Goal: Task Accomplishment & Management: Manage account settings

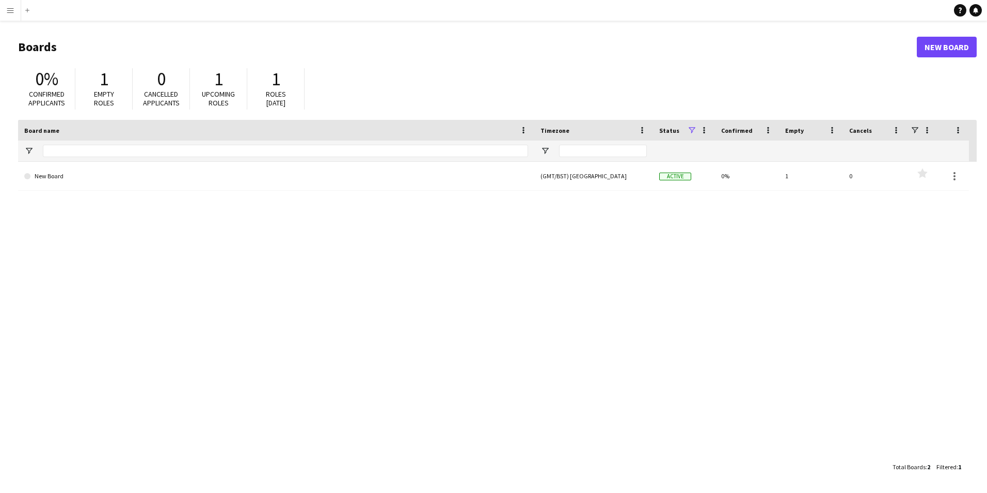
click at [112, 78] on div "1" at bounding box center [104, 79] width 36 height 22
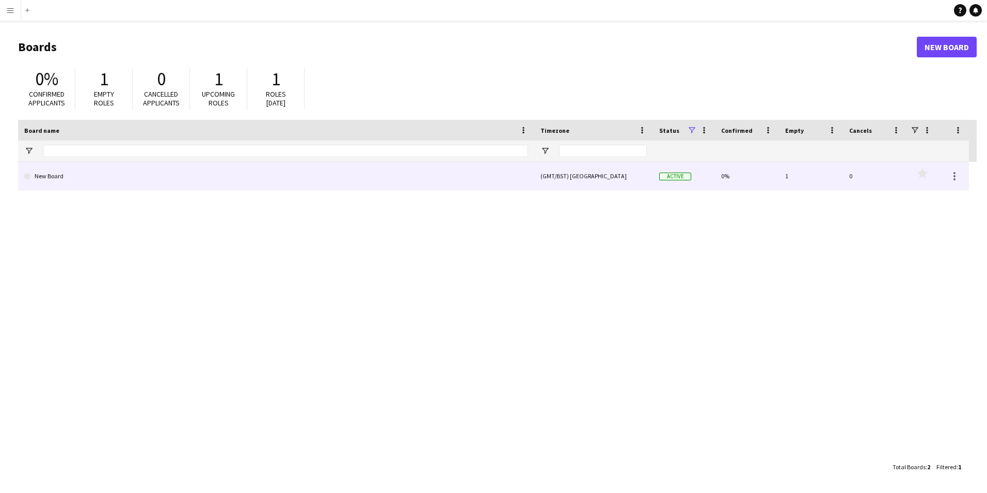
click at [93, 179] on link "New Board" at bounding box center [276, 176] width 504 height 29
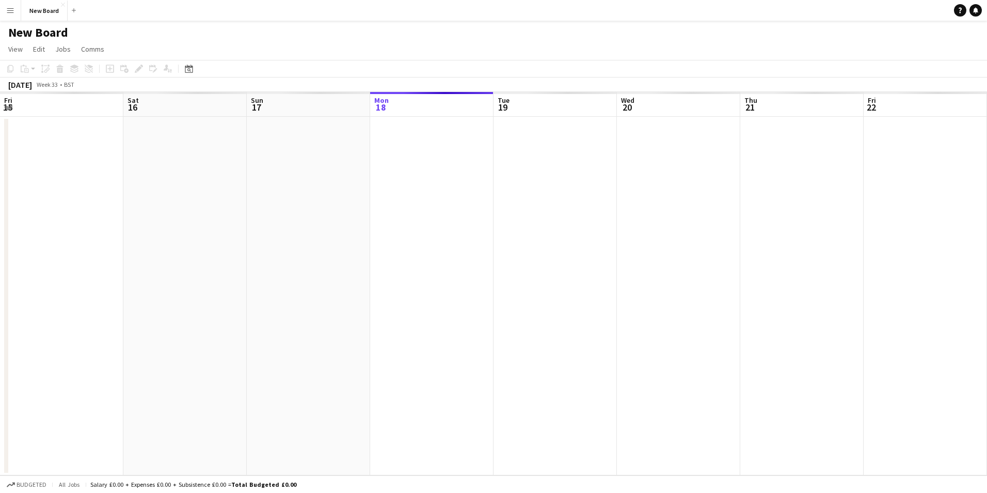
scroll to position [0, 247]
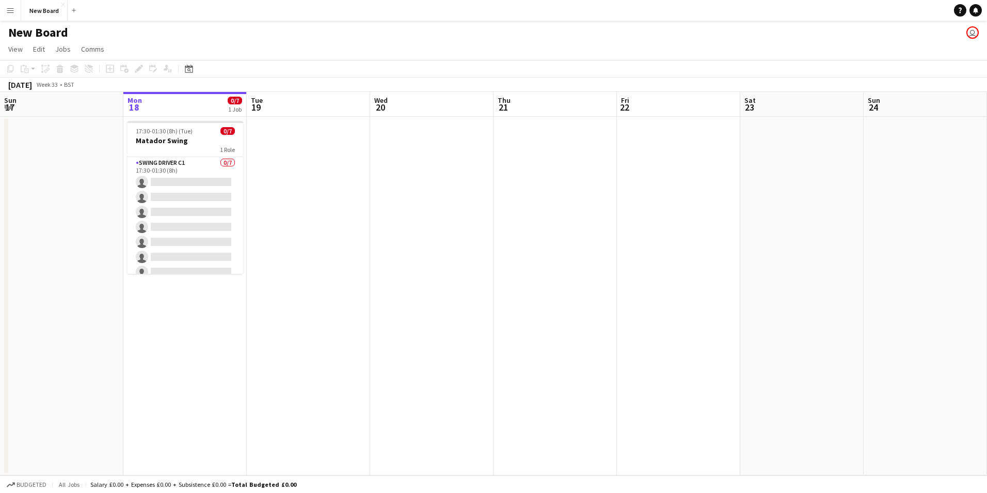
click at [67, 27] on div "New Board user" at bounding box center [493, 31] width 987 height 20
drag, startPoint x: 66, startPoint y: 27, endPoint x: 46, endPoint y: 41, distance: 24.1
click at [46, 41] on app-board "New Board user View Day view expanded Day view collapsed Month view Date picker…" at bounding box center [493, 257] width 987 height 472
drag, startPoint x: 46, startPoint y: 41, endPoint x: 38, endPoint y: 50, distance: 12.1
click at [38, 50] on span "Edit" at bounding box center [39, 48] width 12 height 9
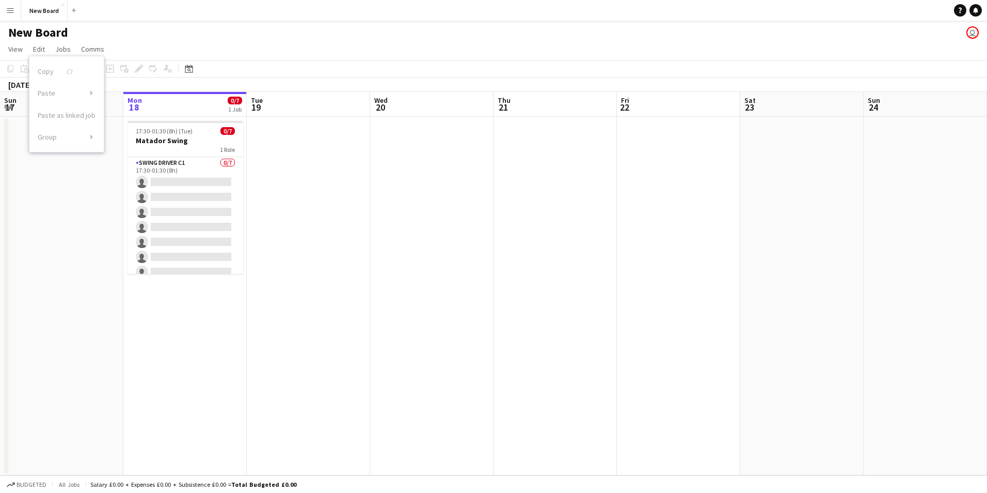
click at [35, 257] on app-date-cell at bounding box center [61, 296] width 123 height 358
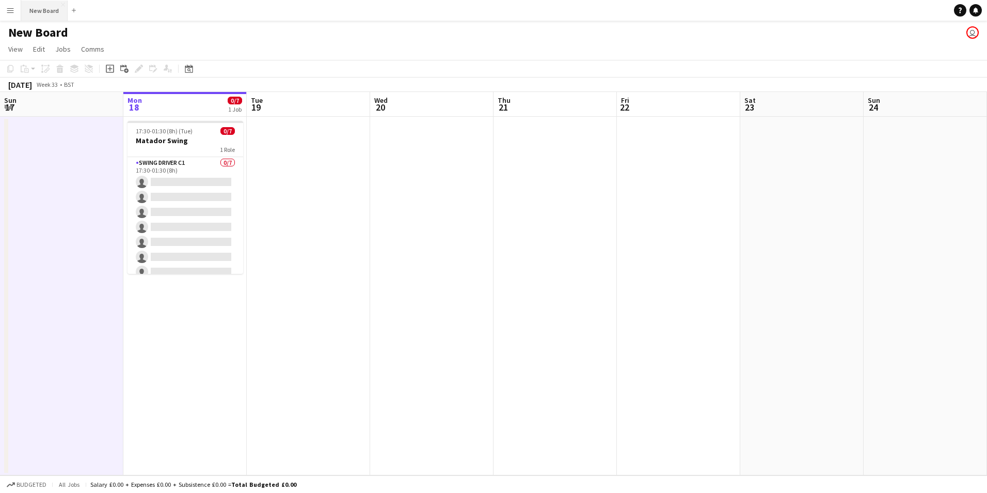
click at [41, 8] on button "New Board Close" at bounding box center [44, 11] width 46 height 20
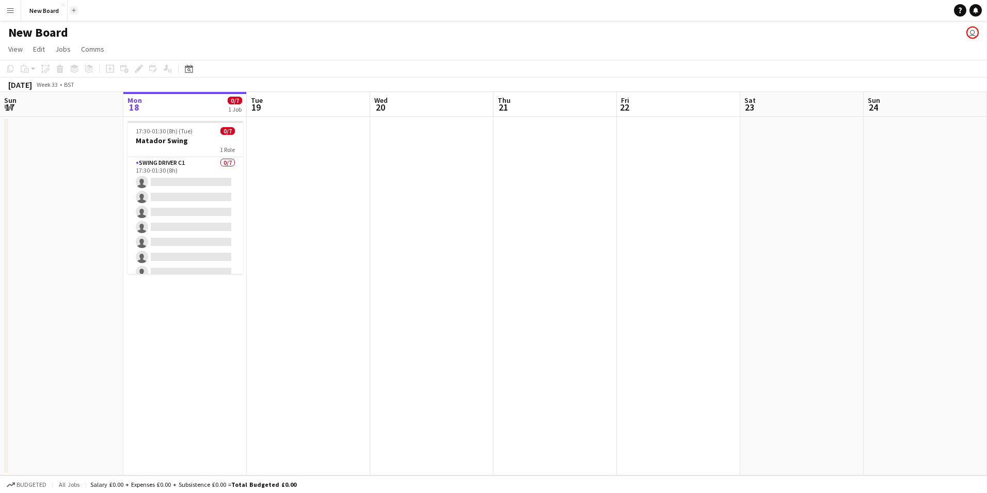
click at [72, 11] on app-icon "Add" at bounding box center [74, 10] width 4 height 4
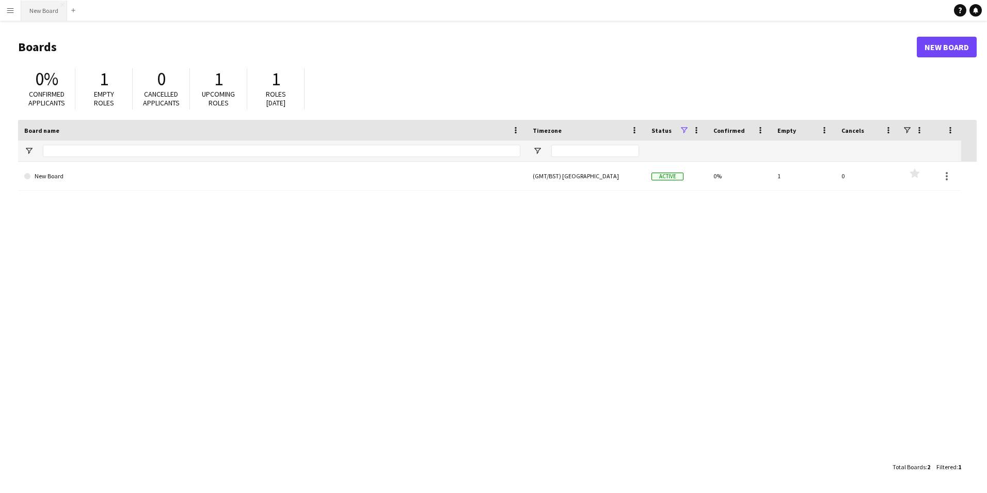
click at [50, 14] on button "New Board Close" at bounding box center [44, 11] width 46 height 20
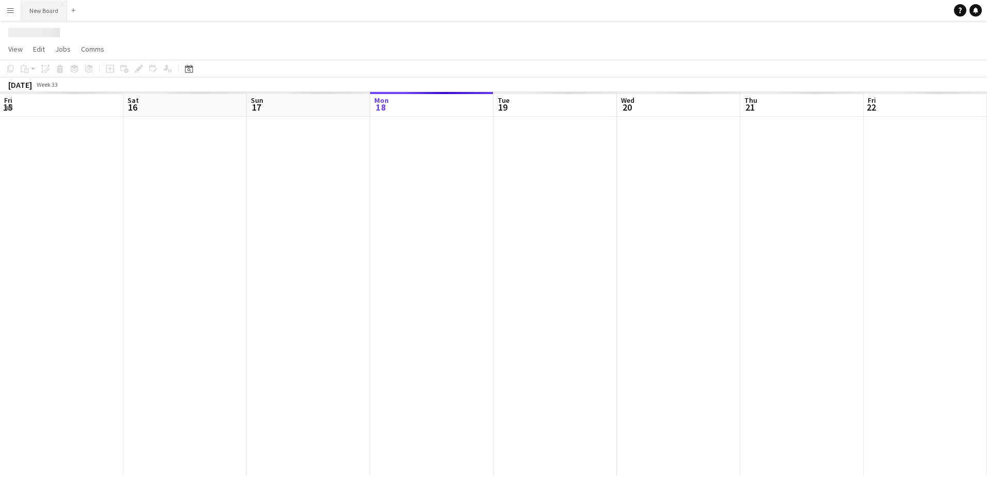
scroll to position [0, 247]
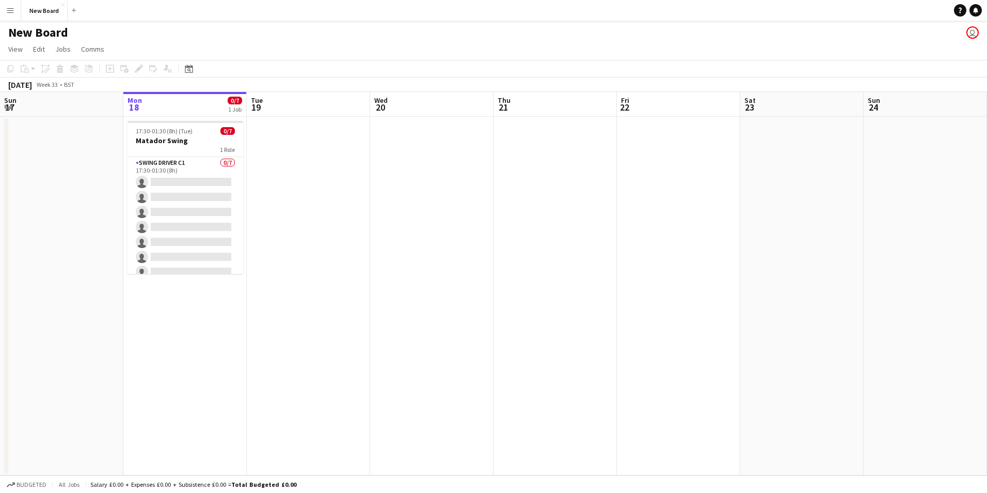
click at [53, 31] on h1 "New Board" at bounding box center [38, 32] width 60 height 15
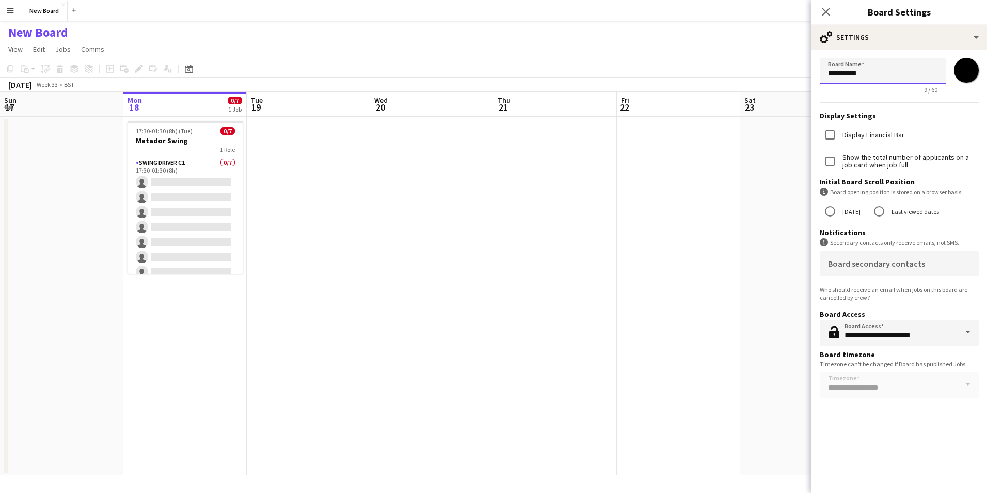
click at [872, 69] on input "*********" at bounding box center [883, 71] width 126 height 26
drag, startPoint x: 869, startPoint y: 69, endPoint x: 827, endPoint y: 80, distance: 44.1
click at [827, 80] on input "*********" at bounding box center [883, 71] width 126 height 26
type input "*******"
click at [968, 60] on input "*******" at bounding box center [966, 70] width 37 height 37
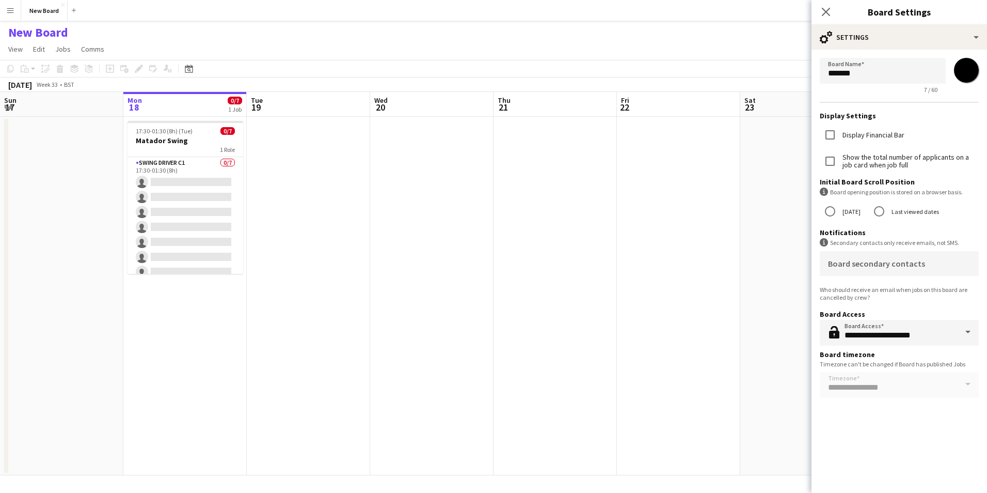
type input "*******"
click at [642, 227] on app-date-cell at bounding box center [678, 296] width 123 height 358
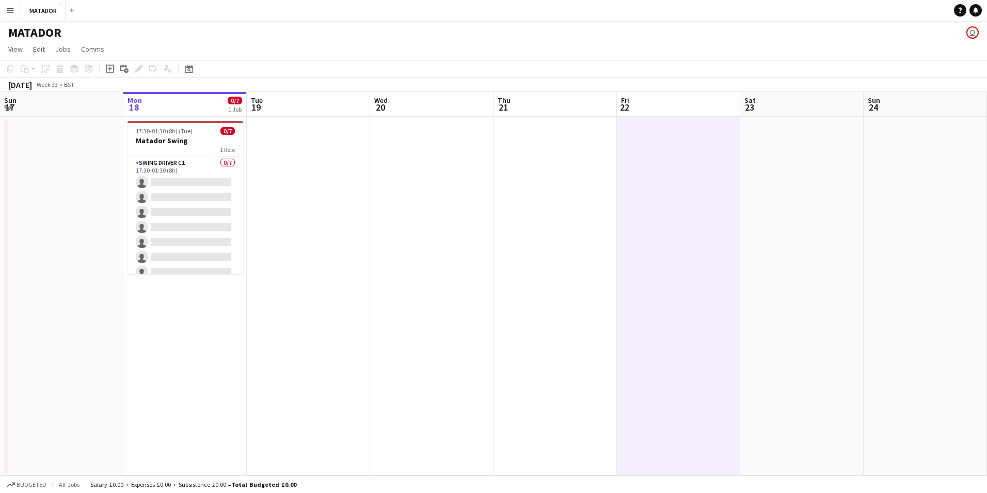
click at [792, 198] on app-date-cell at bounding box center [801, 296] width 123 height 358
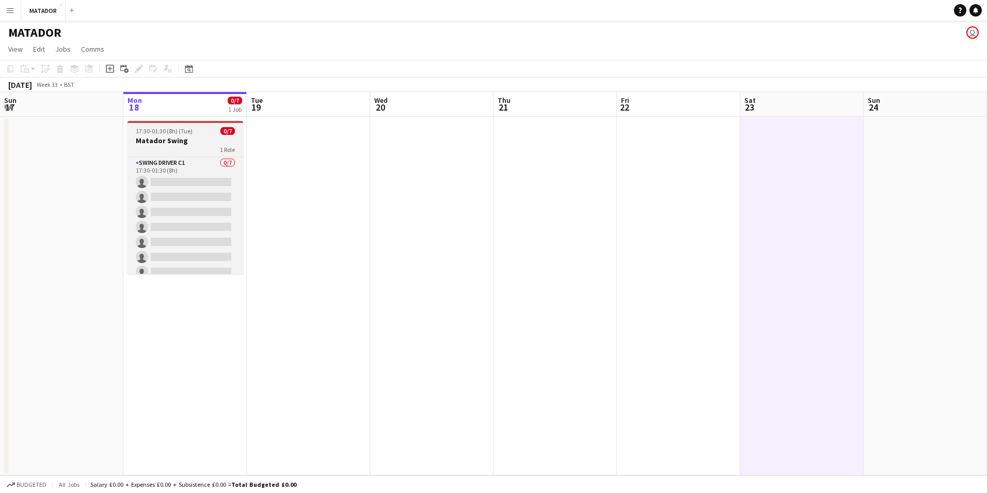
click at [185, 141] on h3 "Matador Swing" at bounding box center [186, 140] width 116 height 9
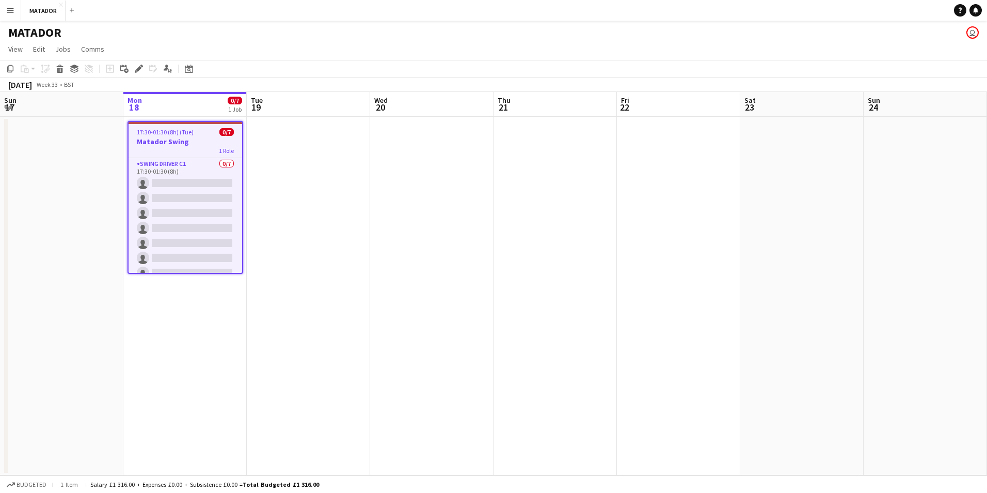
drag, startPoint x: 185, startPoint y: 141, endPoint x: 181, endPoint y: 131, distance: 10.6
click at [172, 135] on span "17:30-01:30 (8h) (Tue)" at bounding box center [165, 132] width 57 height 8
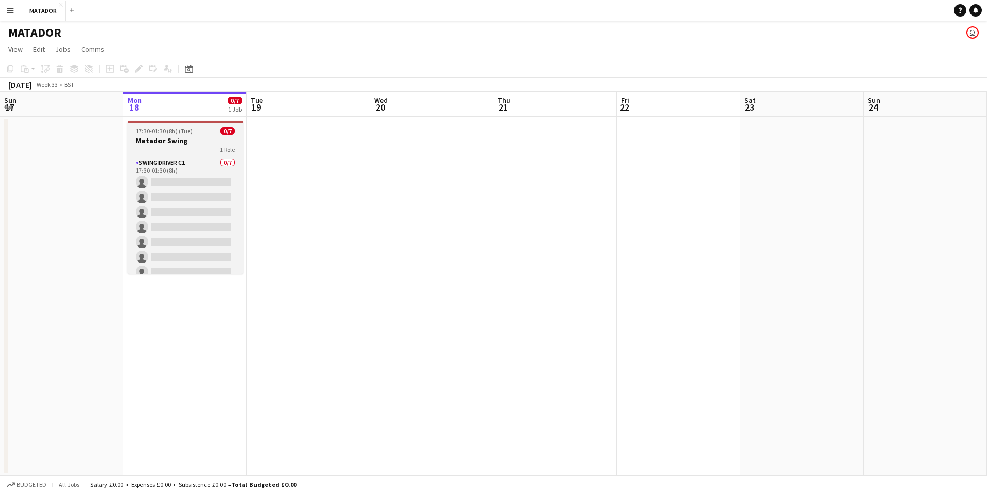
click at [195, 130] on div "17:30-01:30 (8h) (Tue) 0/7" at bounding box center [186, 131] width 116 height 8
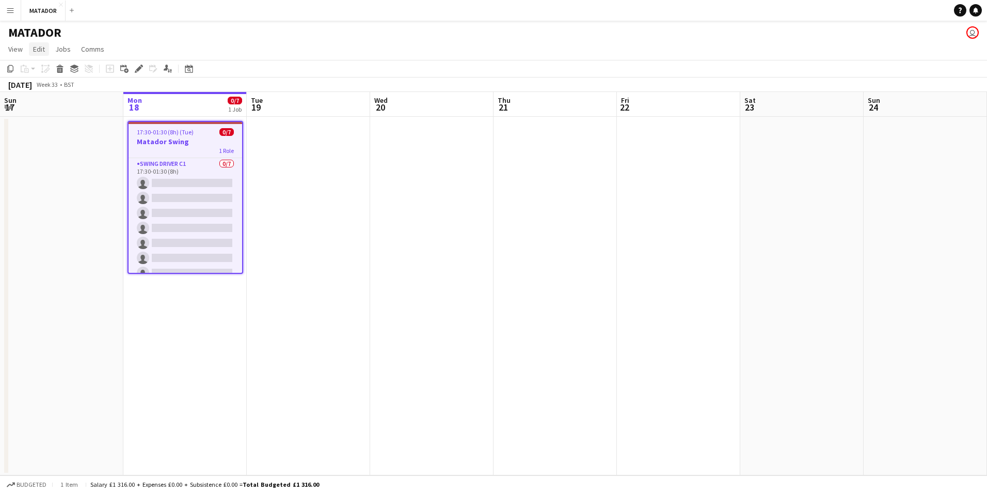
click at [38, 50] on span "Edit" at bounding box center [39, 48] width 12 height 9
click at [43, 30] on h1 "MATADOR" at bounding box center [34, 32] width 53 height 15
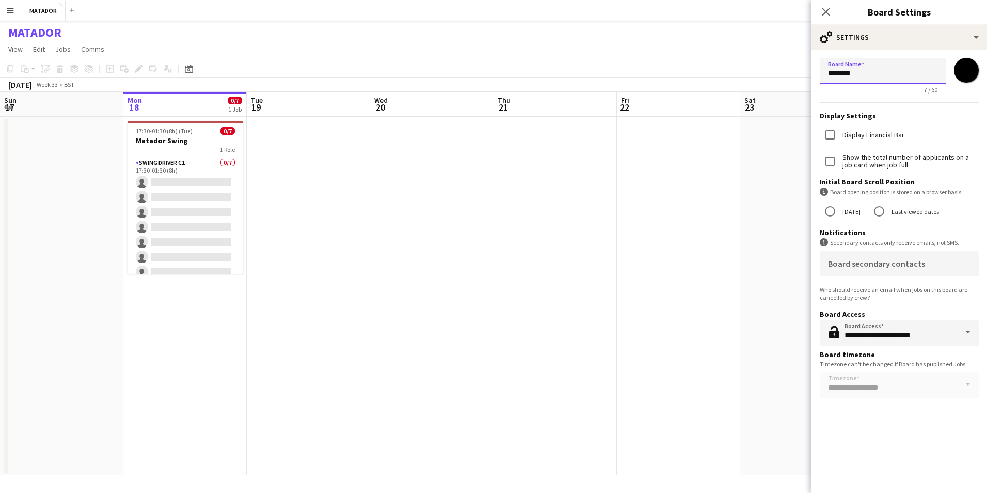
click at [875, 70] on input "*******" at bounding box center [883, 71] width 126 height 26
click at [71, 36] on div "MATADOR user" at bounding box center [493, 31] width 987 height 20
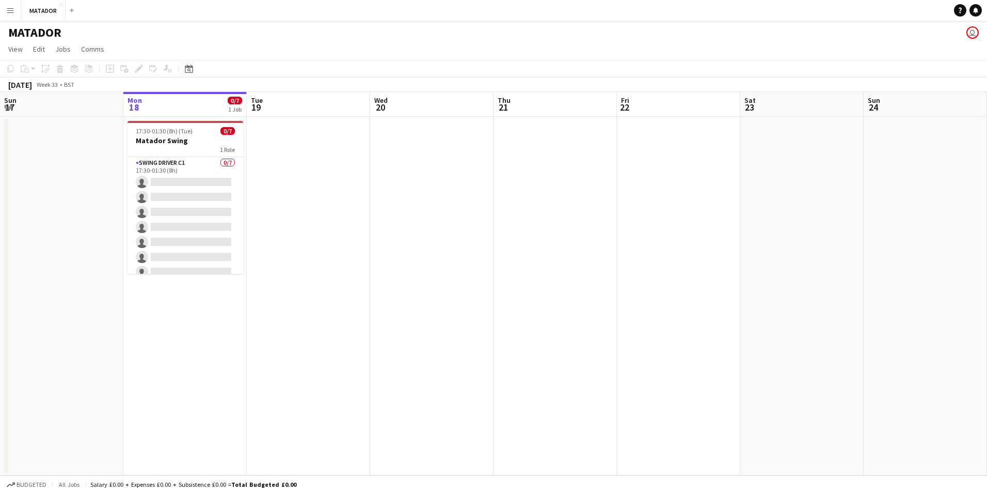
click at [36, 33] on h1 "MATADOR" at bounding box center [34, 32] width 53 height 15
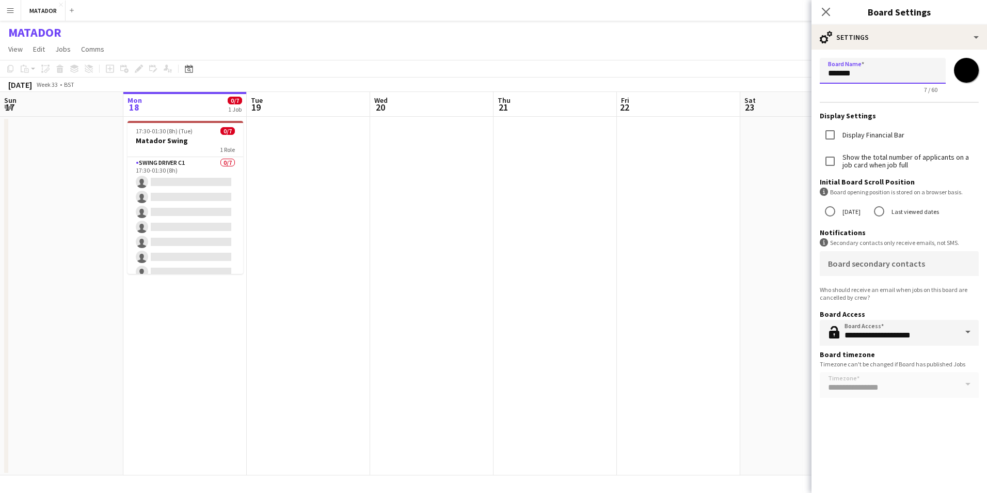
drag, startPoint x: 877, startPoint y: 78, endPoint x: 784, endPoint y: 75, distance: 93.0
click at [784, 75] on body "Menu Boards Boards Boards All jobs Status Workforce Workforce My Workforce Recr…" at bounding box center [493, 246] width 987 height 493
type input "******"
click at [745, 229] on app-date-cell at bounding box center [801, 296] width 123 height 358
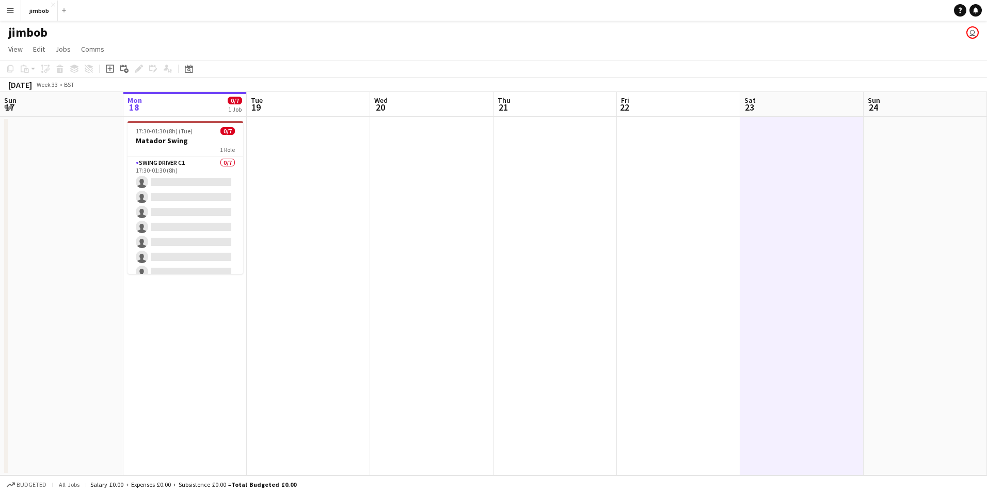
click at [13, 28] on h1 "jimbob" at bounding box center [27, 32] width 39 height 15
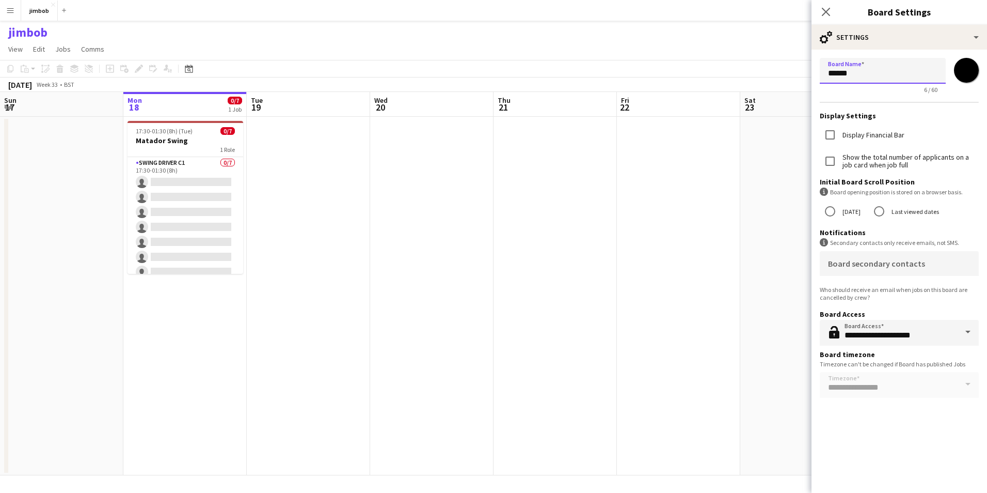
drag, startPoint x: 863, startPoint y: 78, endPoint x: 781, endPoint y: 70, distance: 83.1
click at [781, 70] on body "Menu Boards Boards Boards All jobs Status Workforce Workforce My Workforce Recr…" at bounding box center [493, 246] width 987 height 493
type input "*******"
click at [607, 184] on app-date-cell at bounding box center [555, 296] width 123 height 358
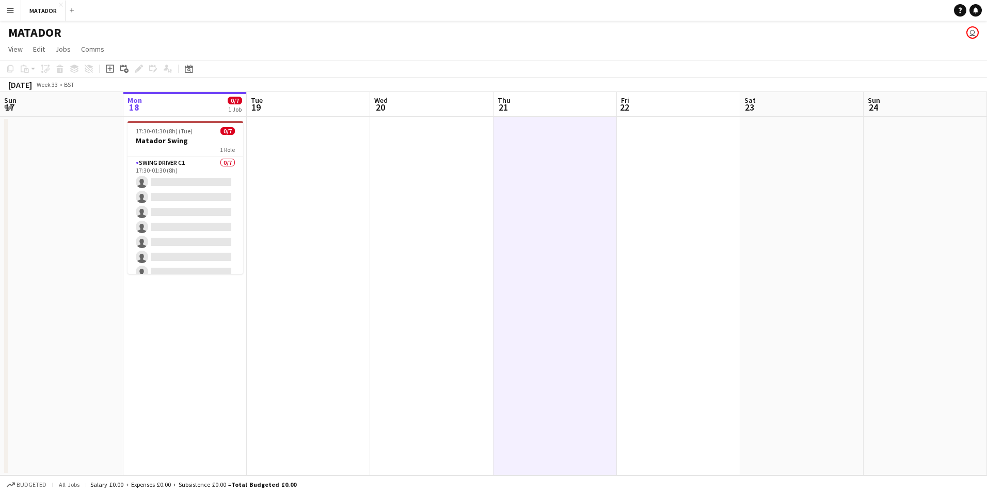
click at [275, 159] on app-date-cell at bounding box center [308, 296] width 123 height 358
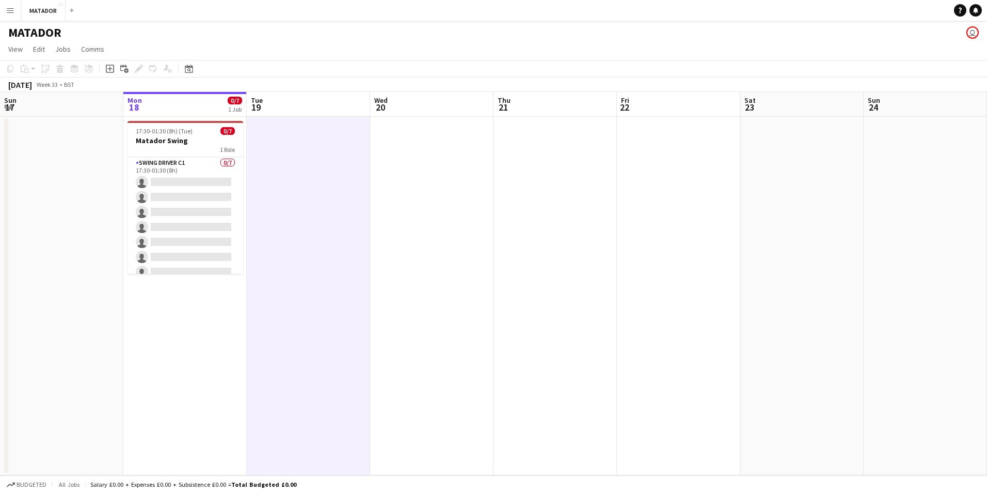
drag, startPoint x: 288, startPoint y: 154, endPoint x: 273, endPoint y: 195, distance: 43.9
click at [273, 195] on app-date-cell at bounding box center [308, 296] width 123 height 358
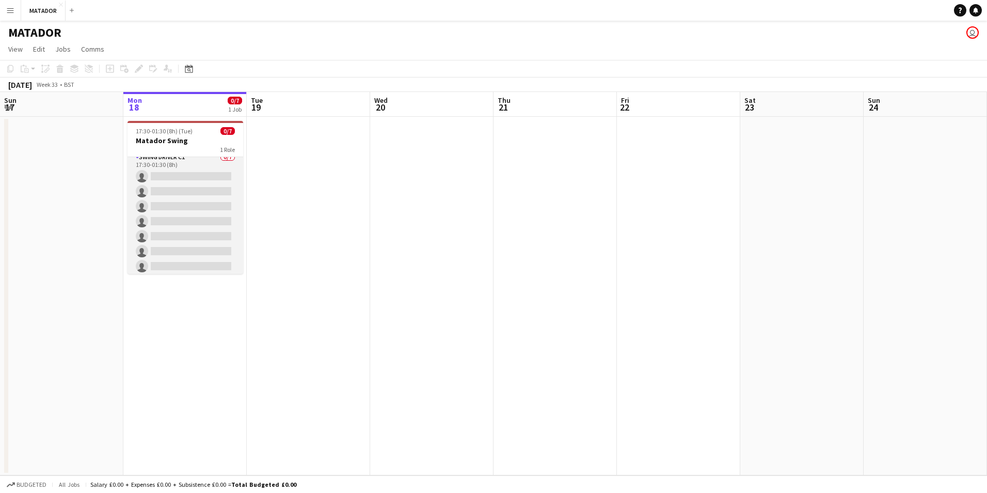
scroll to position [8, 0]
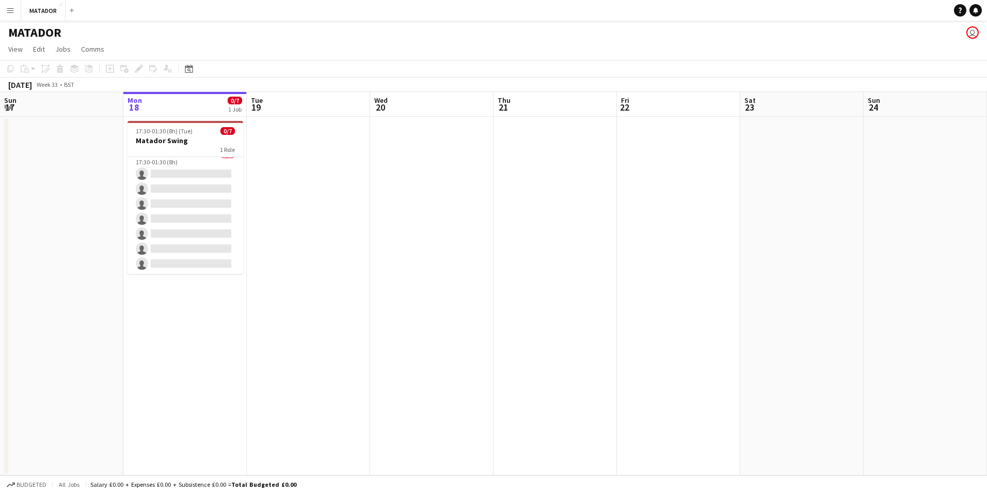
click at [299, 124] on app-date-cell at bounding box center [308, 296] width 123 height 358
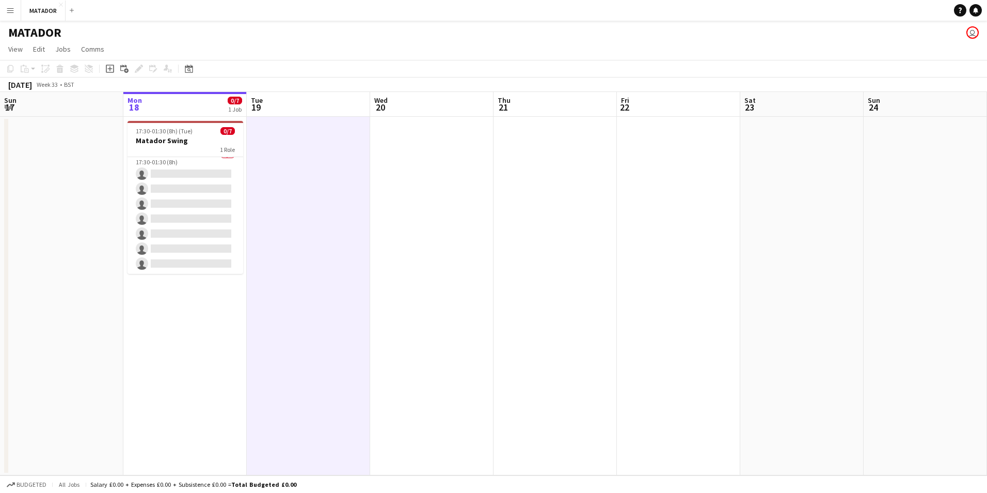
click at [295, 103] on app-board-header-date "Tue 19" at bounding box center [308, 104] width 123 height 25
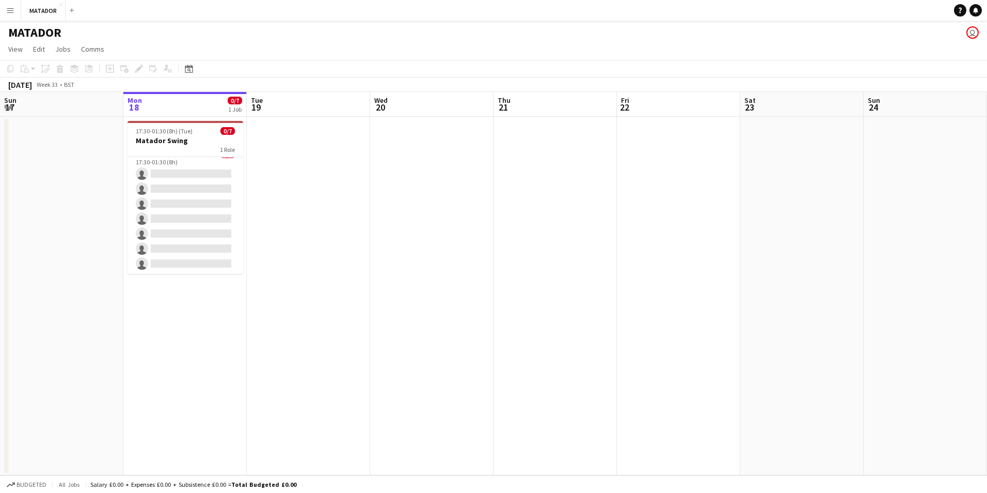
drag, startPoint x: 298, startPoint y: 110, endPoint x: 308, endPoint y: 125, distance: 17.6
click at [305, 124] on app-calendar-viewport "Fri 15 Sat 16 Sun 17 Mon 18 0/7 1 Job Tue 19 Wed 20 Thu 21 Fri 22 Sat 23 Sun 24…" at bounding box center [493, 283] width 987 height 383
click at [300, 154] on app-date-cell at bounding box center [314, 296] width 123 height 358
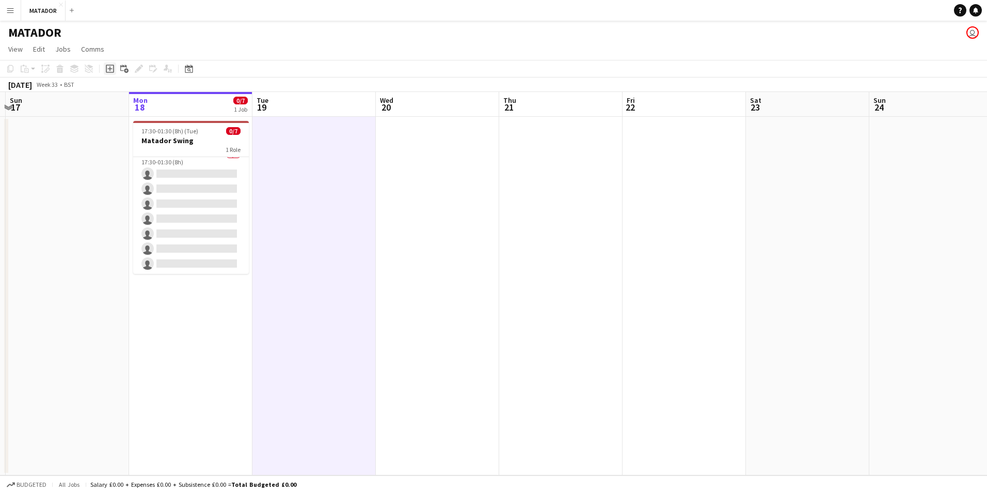
click at [111, 65] on icon "Add job" at bounding box center [110, 69] width 8 height 8
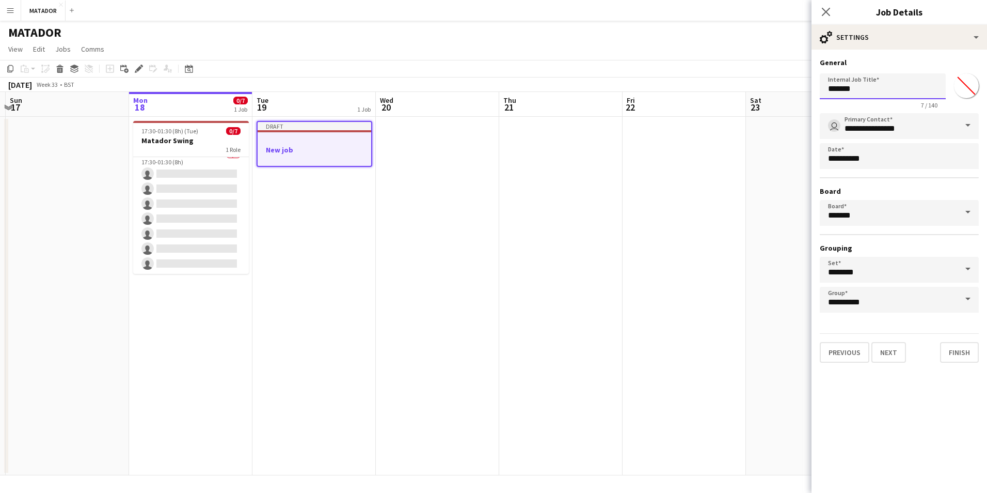
click at [875, 90] on input "*******" at bounding box center [883, 86] width 126 height 26
click at [68, 14] on button "Add" at bounding box center [72, 10] width 8 height 8
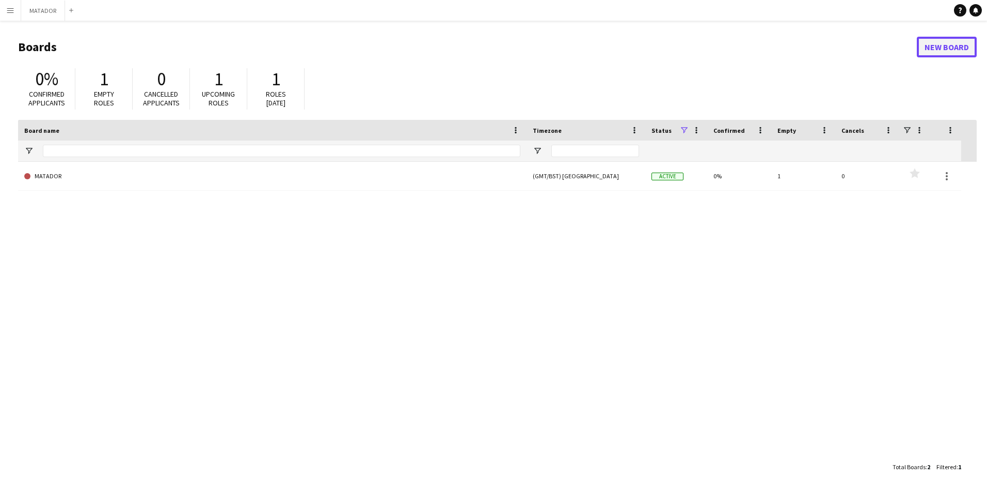
click at [934, 48] on link "New Board" at bounding box center [947, 47] width 60 height 21
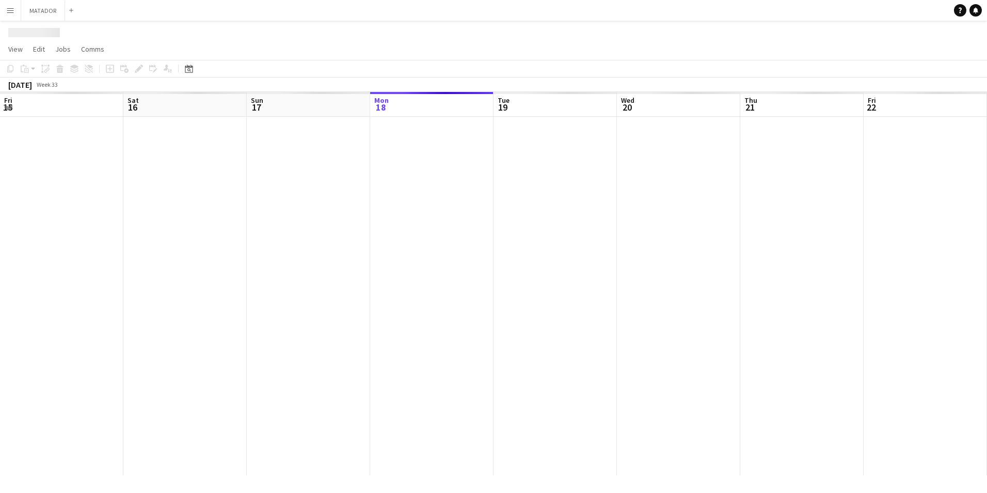
scroll to position [0, 247]
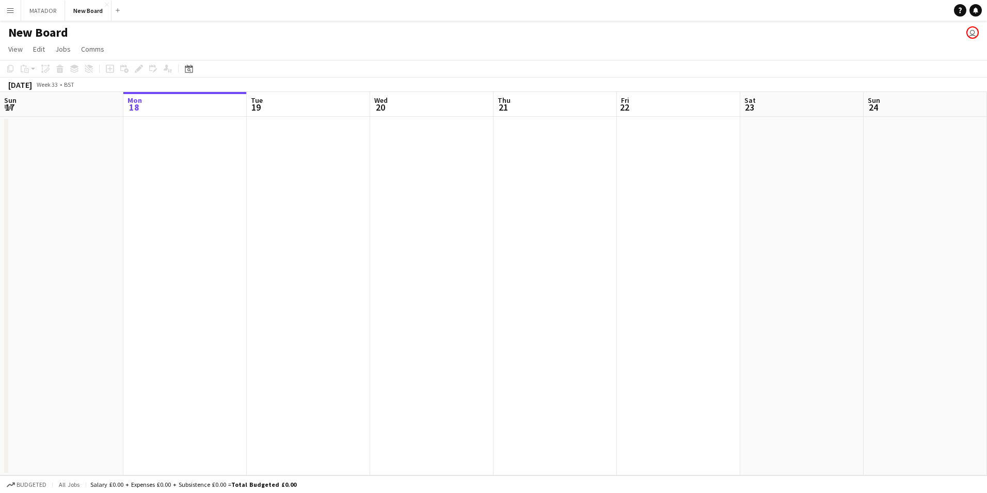
click at [56, 32] on h1 "New Board" at bounding box center [38, 32] width 60 height 15
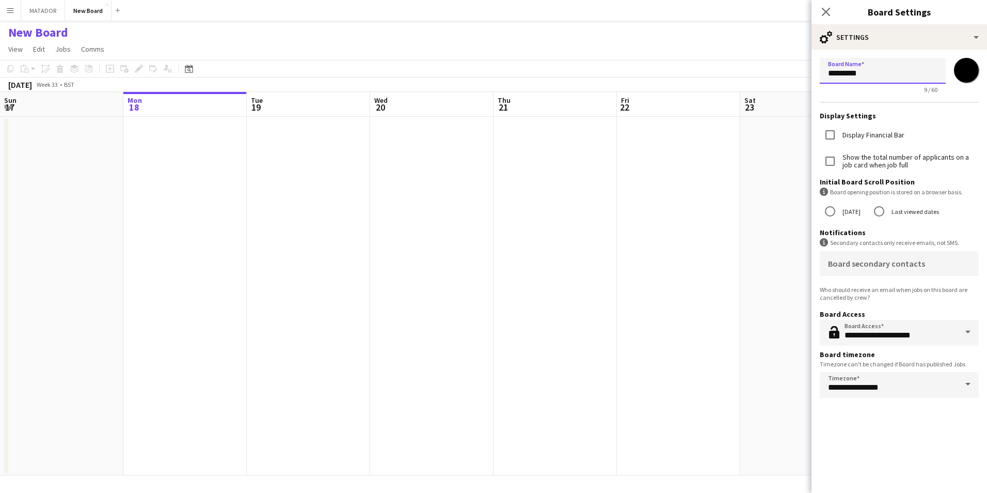
drag, startPoint x: 873, startPoint y: 70, endPoint x: 806, endPoint y: 72, distance: 67.1
click at [806, 72] on body "Menu Boards Boards Boards All jobs Status Workforce Workforce My Workforce Recr…" at bounding box center [493, 246] width 987 height 493
type input "**********"
click at [600, 211] on app-date-cell at bounding box center [555, 296] width 123 height 358
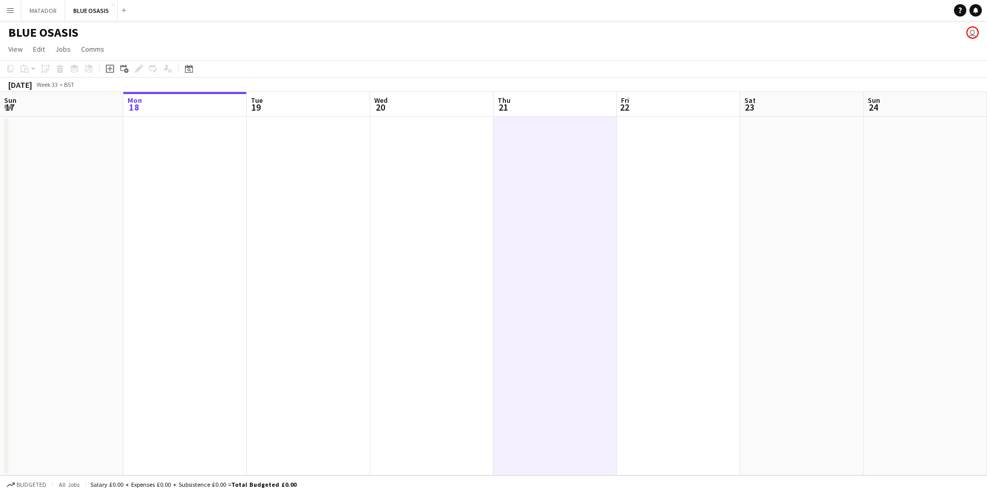
click at [296, 172] on app-date-cell at bounding box center [308, 296] width 123 height 358
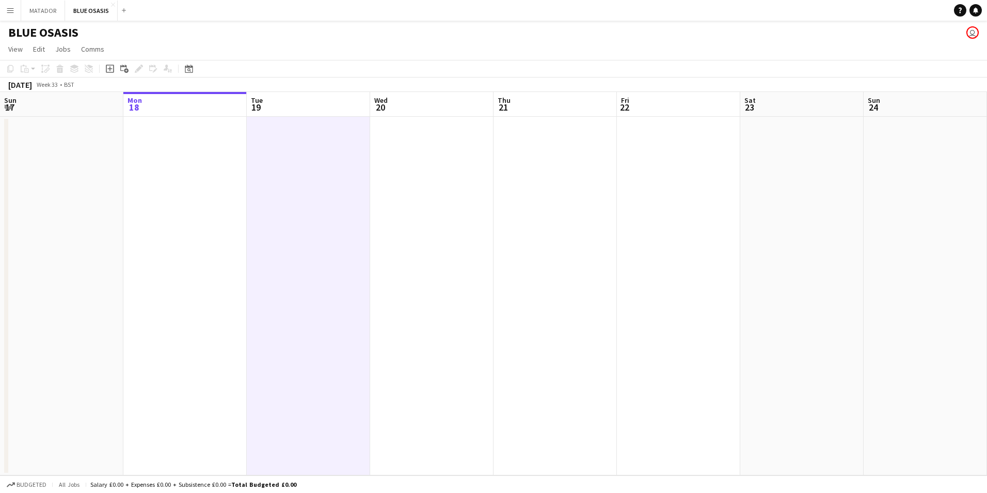
drag, startPoint x: 312, startPoint y: 166, endPoint x: 308, endPoint y: 130, distance: 36.3
click at [308, 130] on app-date-cell at bounding box center [308, 296] width 123 height 358
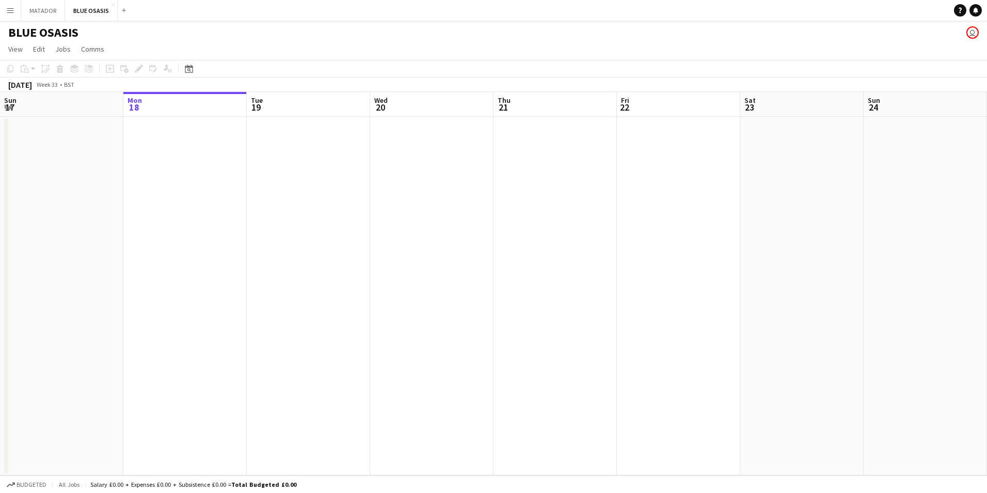
click at [308, 130] on app-date-cell at bounding box center [308, 296] width 123 height 358
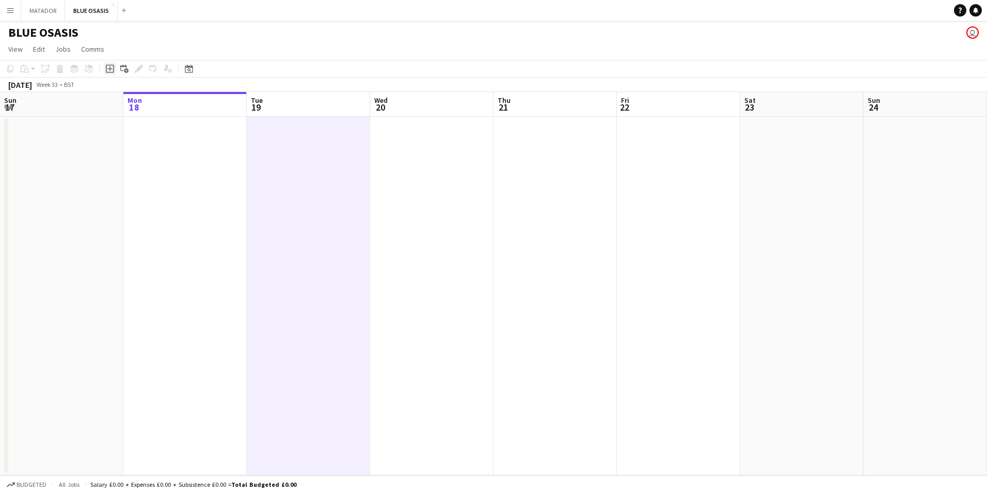
click at [114, 67] on div "Add job" at bounding box center [110, 68] width 12 height 12
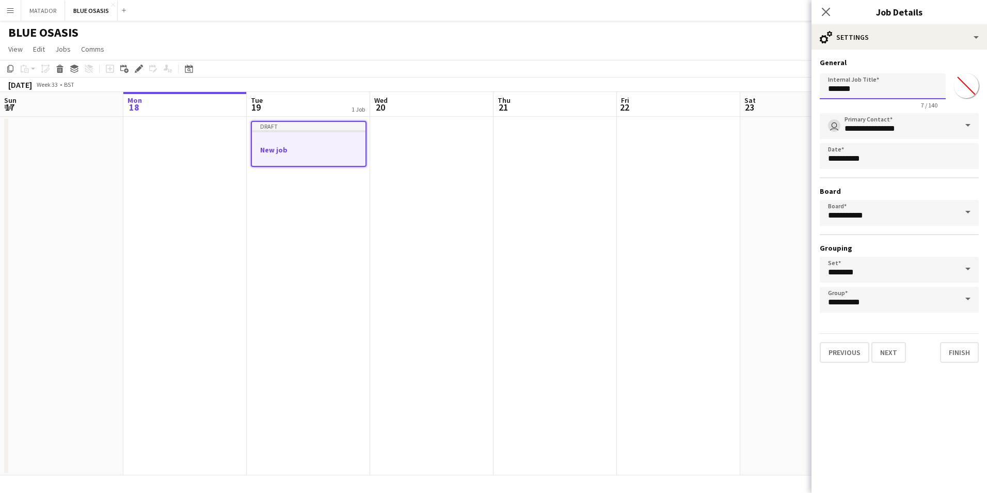
click at [920, 88] on input "*******" at bounding box center [883, 86] width 126 height 26
drag, startPoint x: 889, startPoint y: 87, endPoint x: 817, endPoint y: 88, distance: 71.8
click at [817, 88] on form "**********" at bounding box center [900, 210] width 176 height 305
type input "*"
type input "**********"
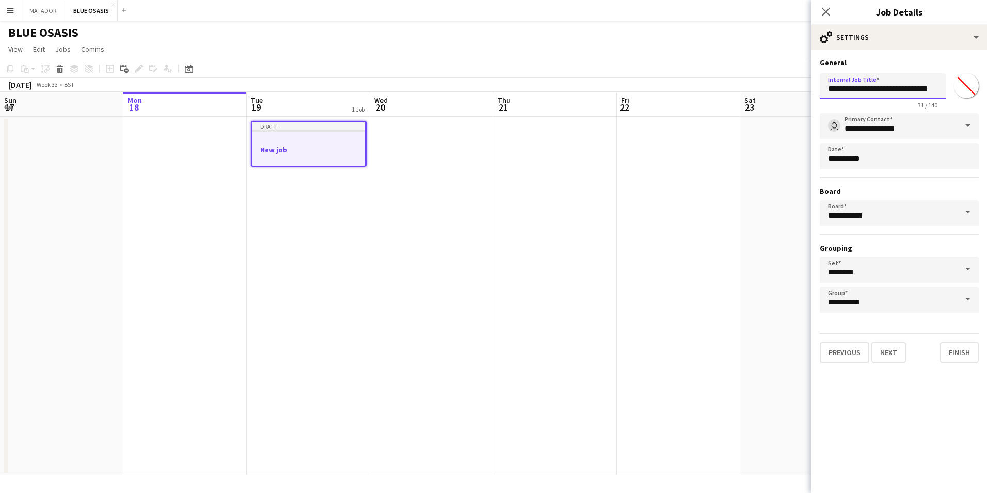
scroll to position [0, 24]
click button "Next" at bounding box center [889, 352] width 35 height 21
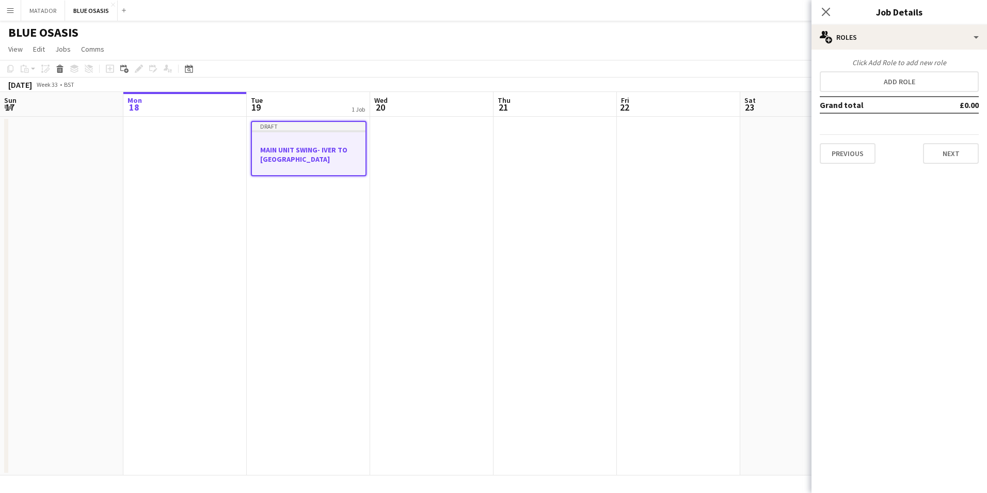
click at [341, 123] on div "Draft" at bounding box center [309, 126] width 114 height 8
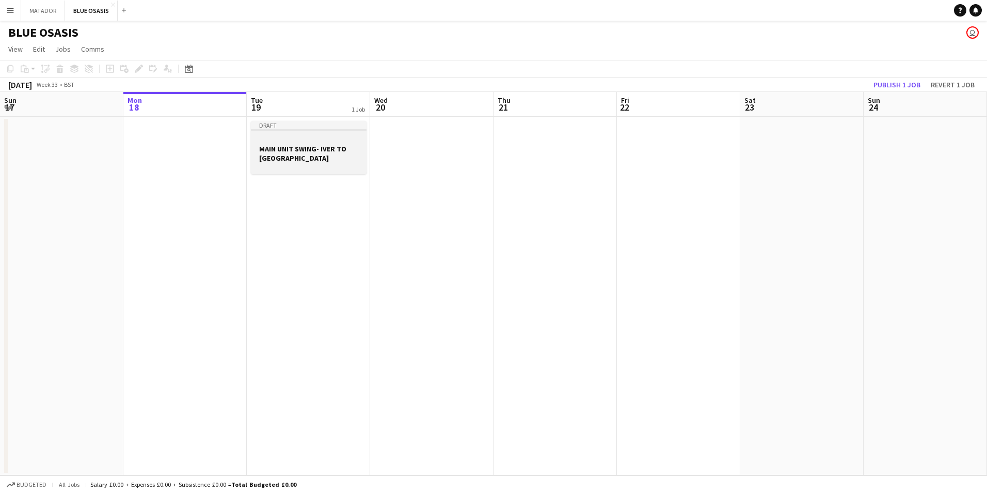
click at [340, 151] on h3 "MAIN UNIT SWING- IVER TO [GEOGRAPHIC_DATA]" at bounding box center [309, 153] width 116 height 19
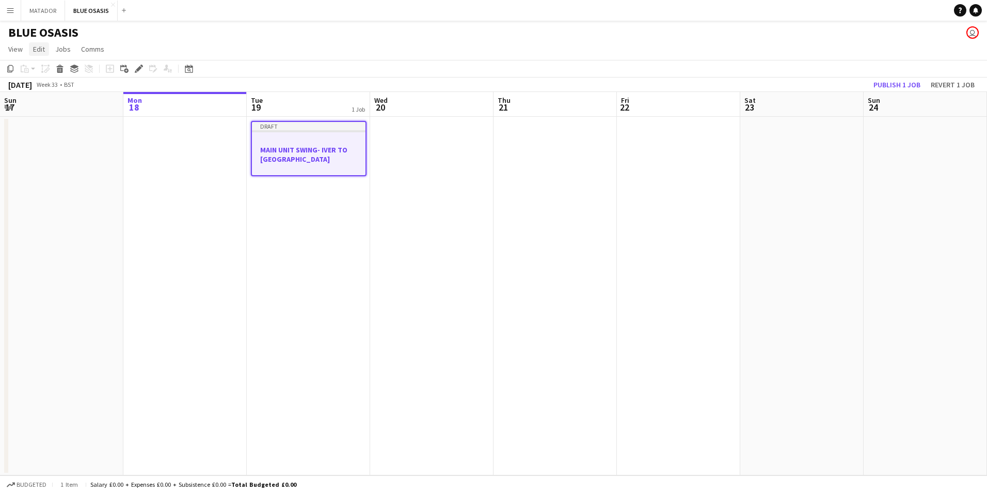
click at [44, 50] on span "Edit" at bounding box center [39, 48] width 12 height 9
click at [311, 147] on h3 "MAIN UNIT SWING- IVER TO [GEOGRAPHIC_DATA]" at bounding box center [309, 154] width 114 height 19
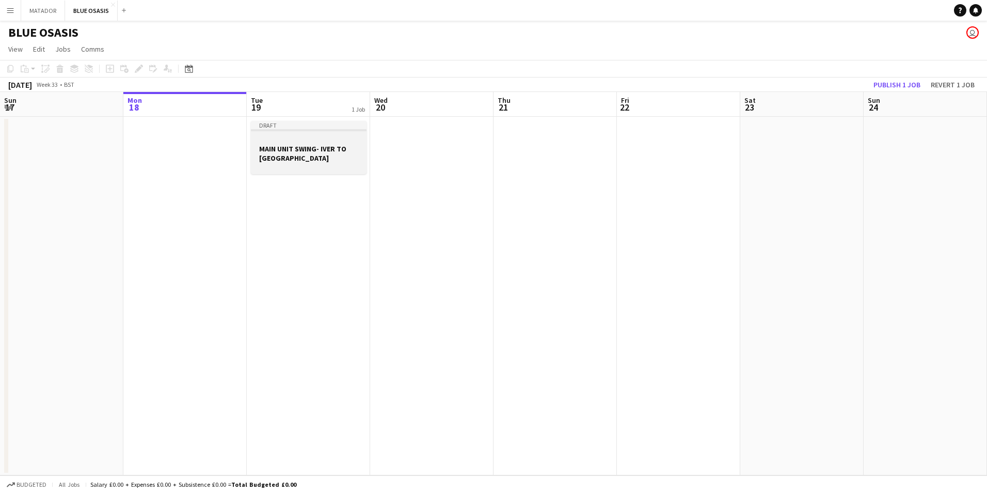
click at [311, 147] on h3 "MAIN UNIT SWING- IVER TO [GEOGRAPHIC_DATA]" at bounding box center [309, 153] width 116 height 19
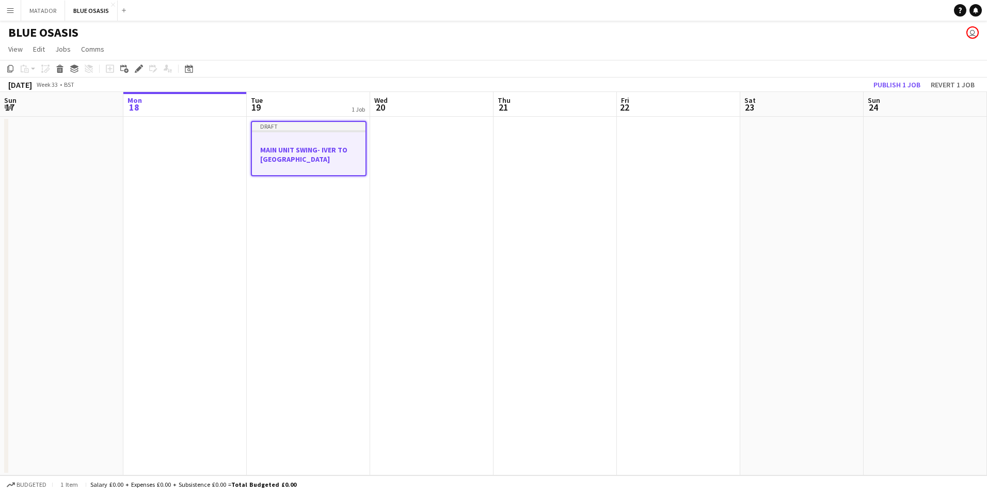
click at [311, 147] on h3 "MAIN UNIT SWING- IVER TO [GEOGRAPHIC_DATA]" at bounding box center [309, 154] width 114 height 19
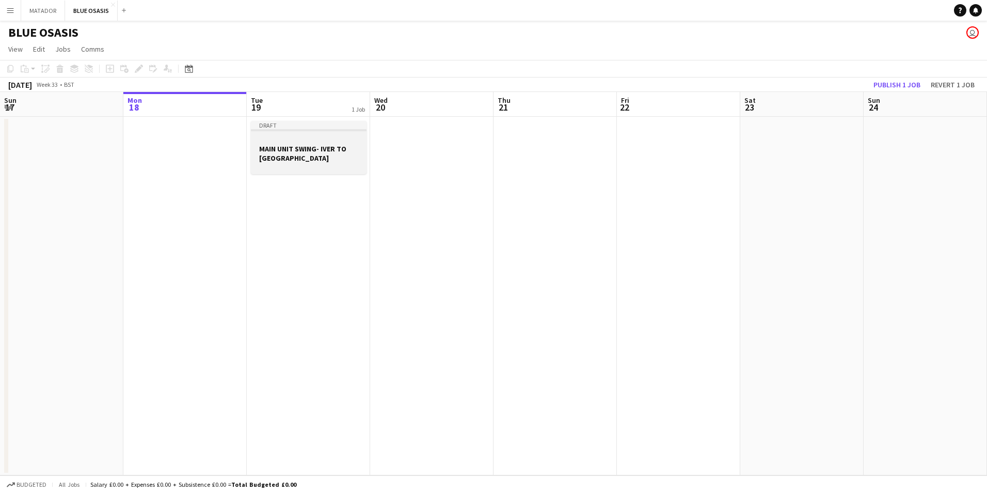
click at [311, 147] on h3 "MAIN UNIT SWING- IVER TO [GEOGRAPHIC_DATA]" at bounding box center [309, 153] width 116 height 19
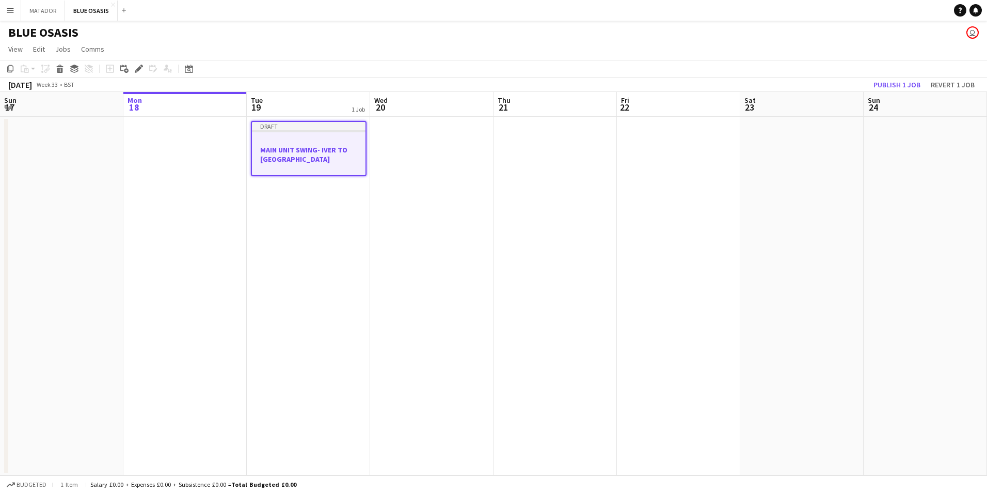
click at [300, 115] on app-board-header-date "Tue 19 1 Job" at bounding box center [308, 104] width 123 height 25
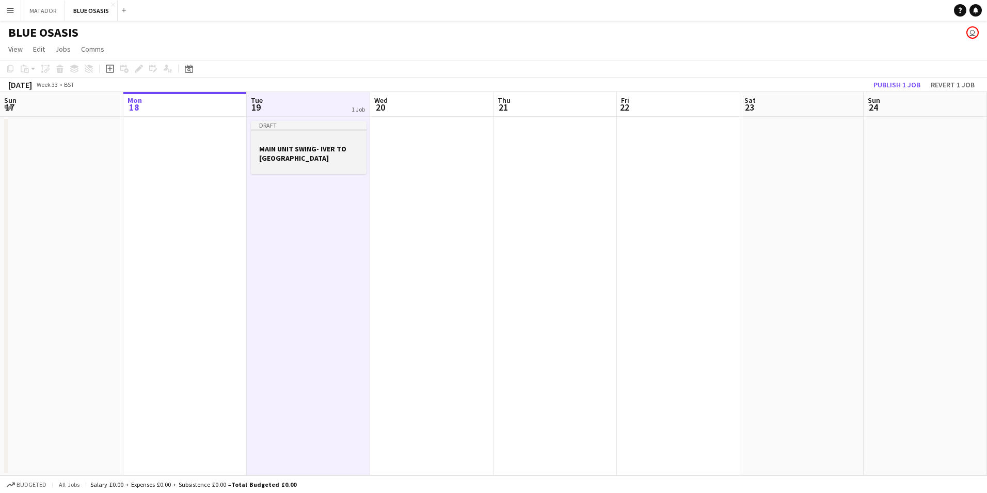
click at [289, 123] on div "Draft" at bounding box center [309, 125] width 116 height 8
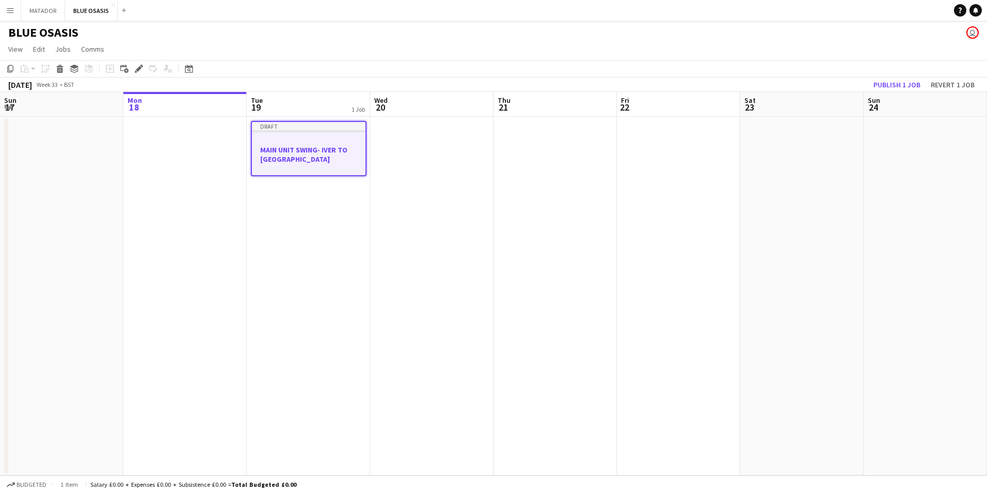
click at [291, 122] on div "Draft" at bounding box center [309, 126] width 114 height 8
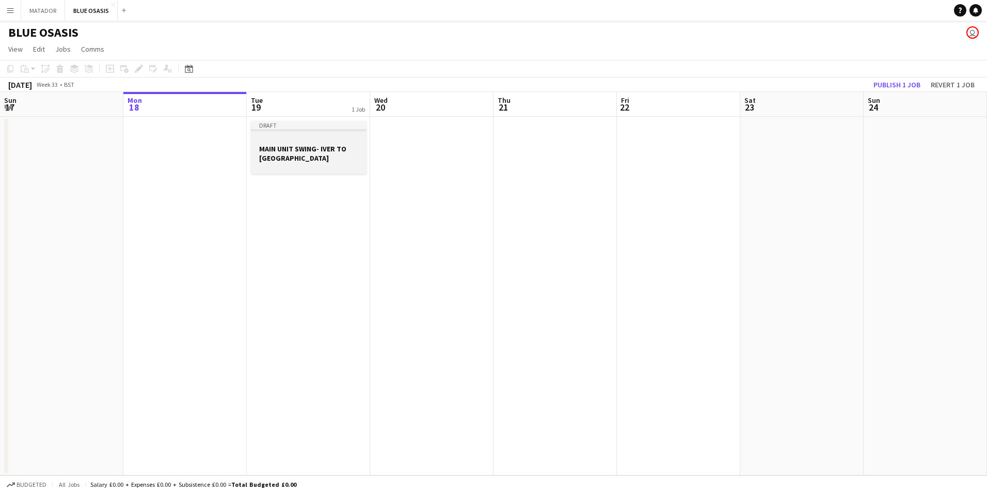
click at [287, 128] on div "Draft" at bounding box center [309, 125] width 116 height 8
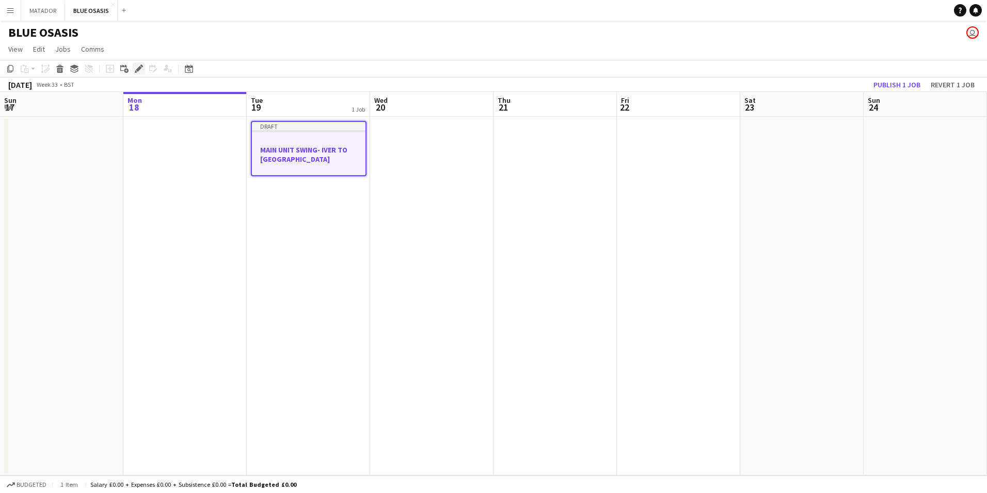
click at [139, 70] on icon at bounding box center [139, 69] width 6 height 6
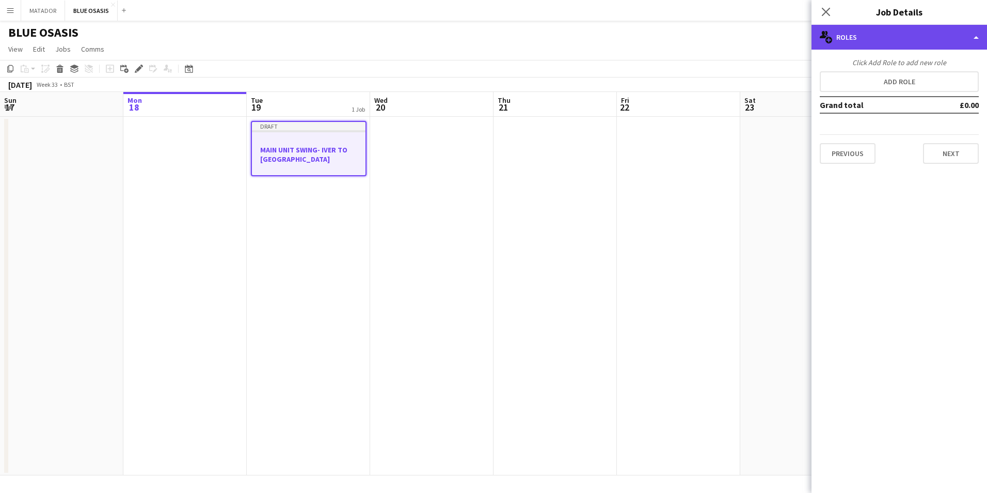
click at [978, 38] on div "multiple-users-add Roles" at bounding box center [900, 37] width 176 height 25
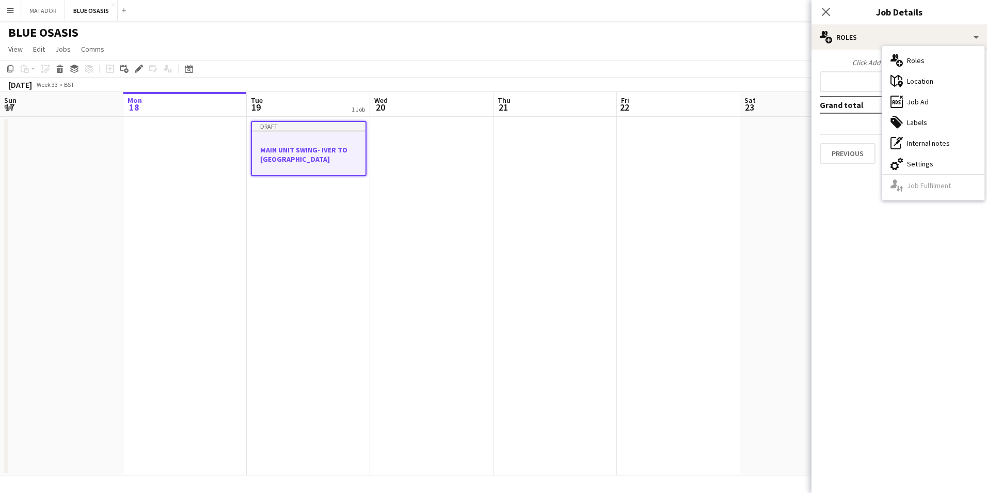
click at [817, 106] on div "Click Add Role to add new role Add role Grand total £0.00 Previous Next" at bounding box center [900, 111] width 176 height 106
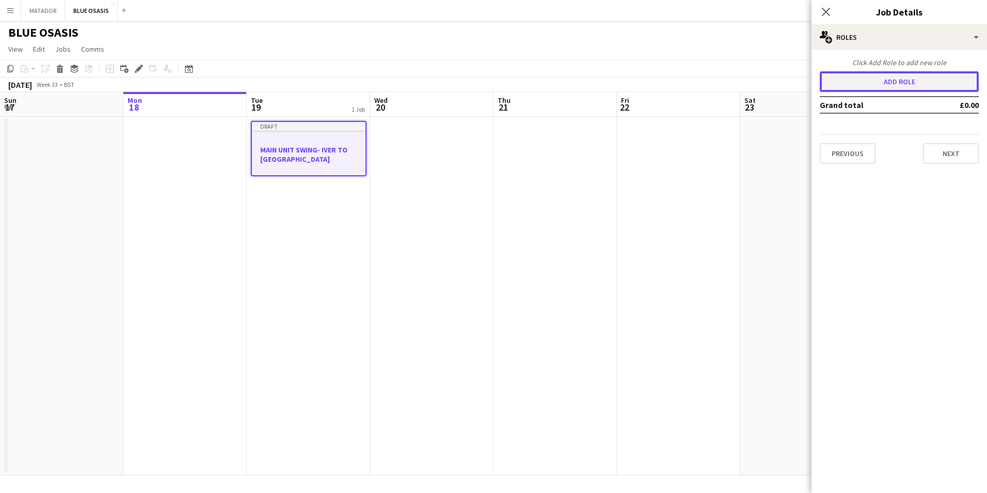
click at [856, 84] on button "Add role" at bounding box center [899, 81] width 159 height 21
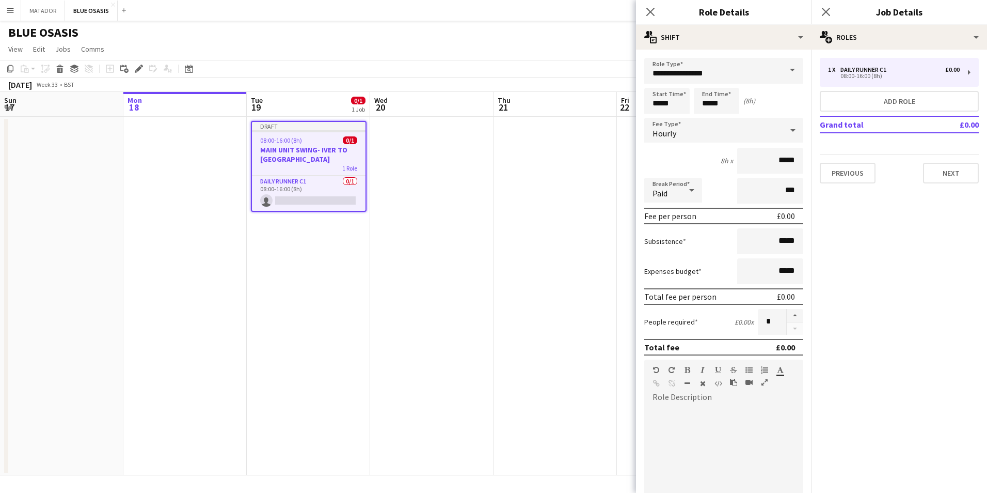
click at [789, 68] on span at bounding box center [793, 70] width 22 height 25
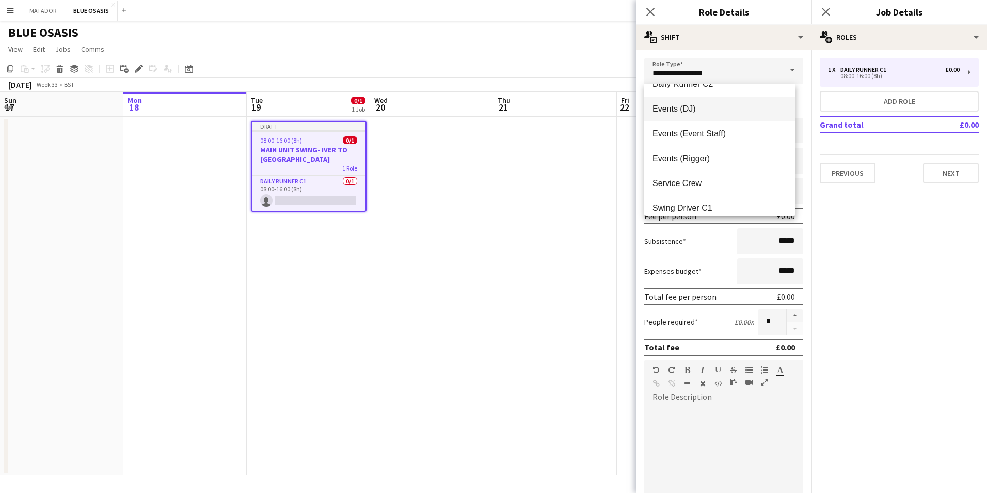
scroll to position [74, 0]
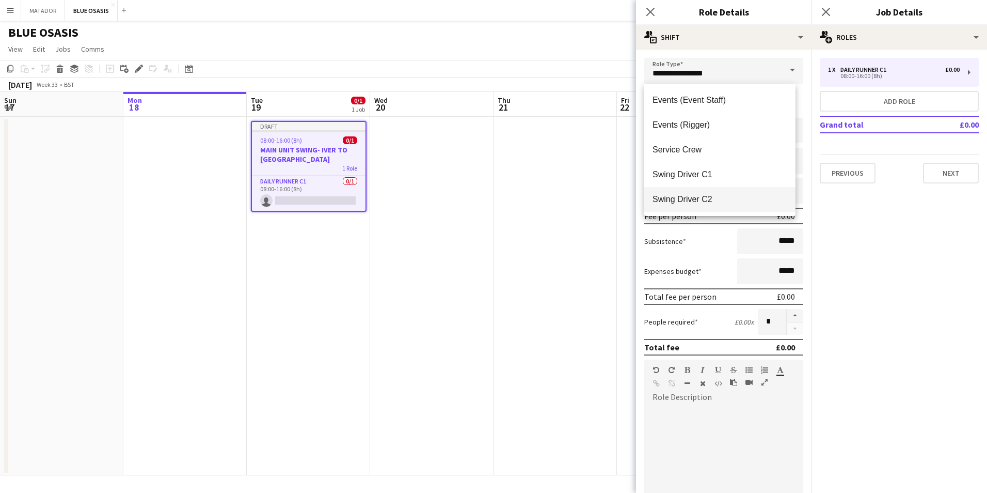
click at [691, 204] on span "Swing Driver C2" at bounding box center [720, 199] width 135 height 10
type input "**********"
type input "*******"
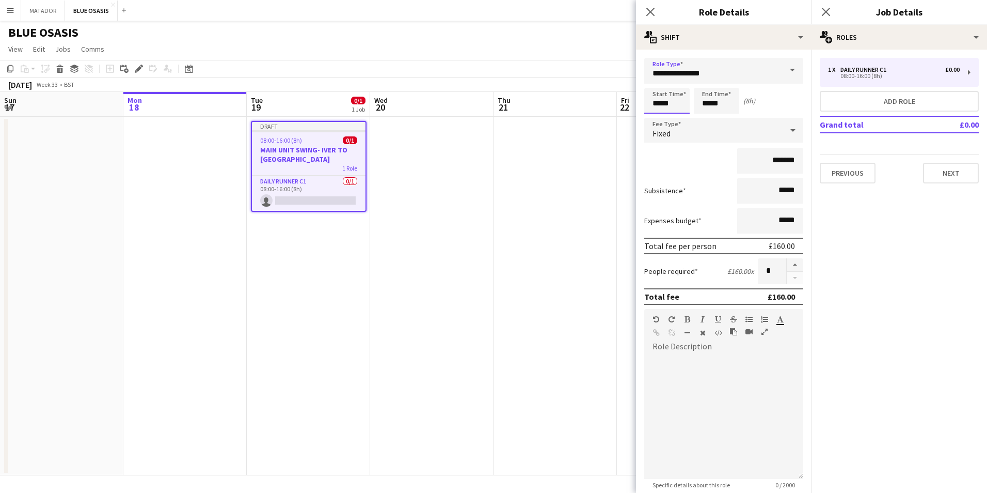
click at [678, 103] on input "*****" at bounding box center [666, 101] width 45 height 26
type input "*****"
click at [710, 103] on input "*****" at bounding box center [716, 101] width 45 height 26
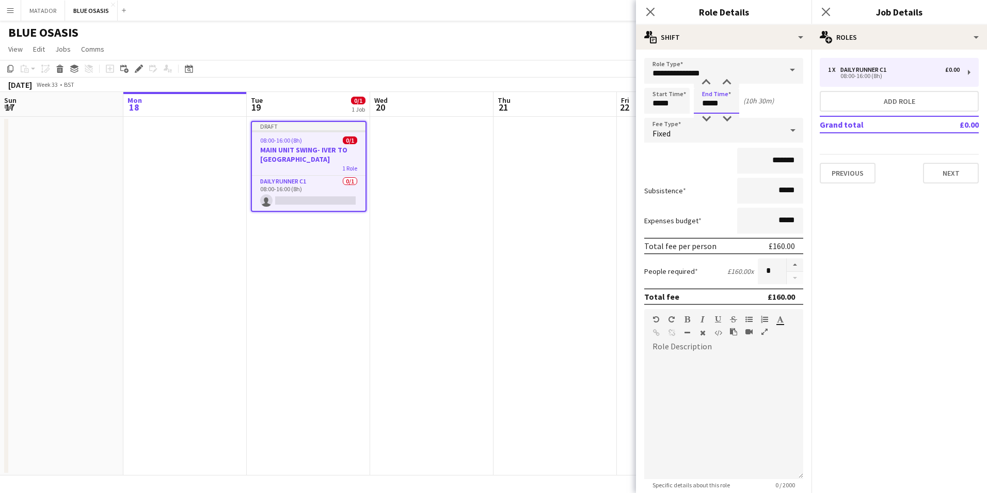
click at [710, 103] on input "*****" at bounding box center [716, 101] width 45 height 26
type input "*****"
click at [669, 179] on div "Subsistence *****" at bounding box center [723, 191] width 159 height 26
click at [789, 261] on button "button" at bounding box center [795, 264] width 17 height 13
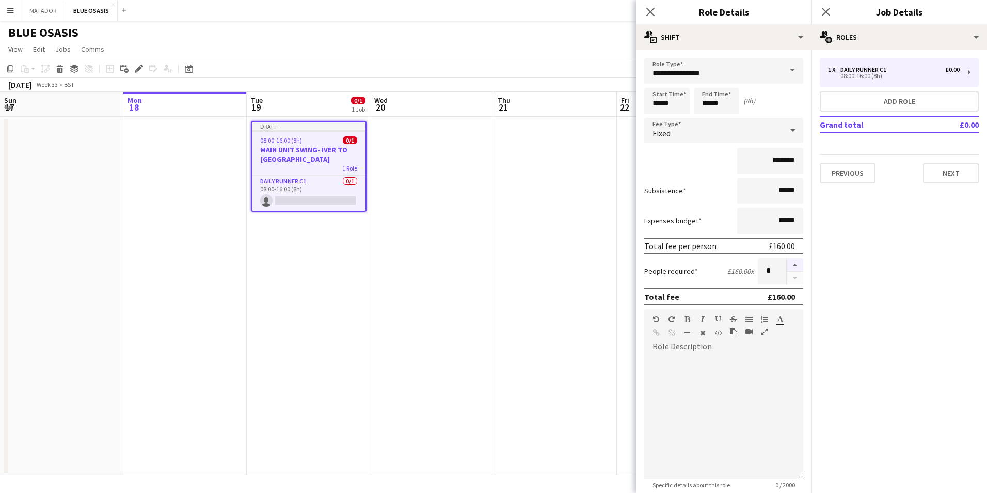
click at [789, 261] on button "button" at bounding box center [795, 264] width 17 height 13
type input "*"
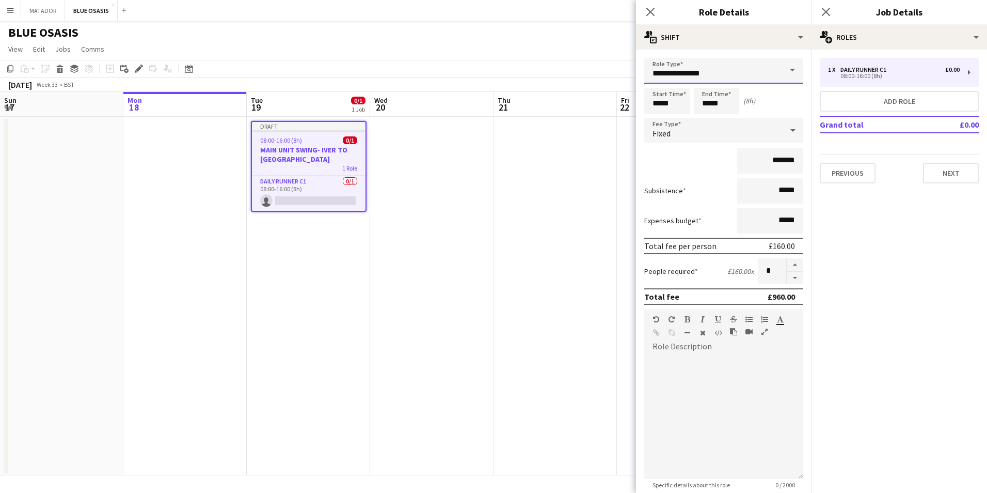
click at [773, 65] on input "**********" at bounding box center [723, 71] width 159 height 26
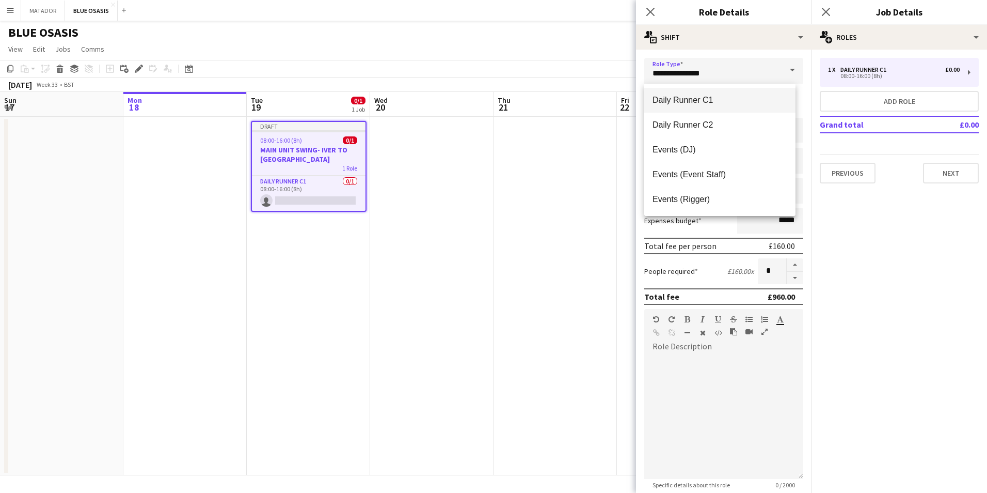
click at [733, 93] on mat-option "Daily Runner C1" at bounding box center [719, 100] width 151 height 25
type input "**********"
type input "*******"
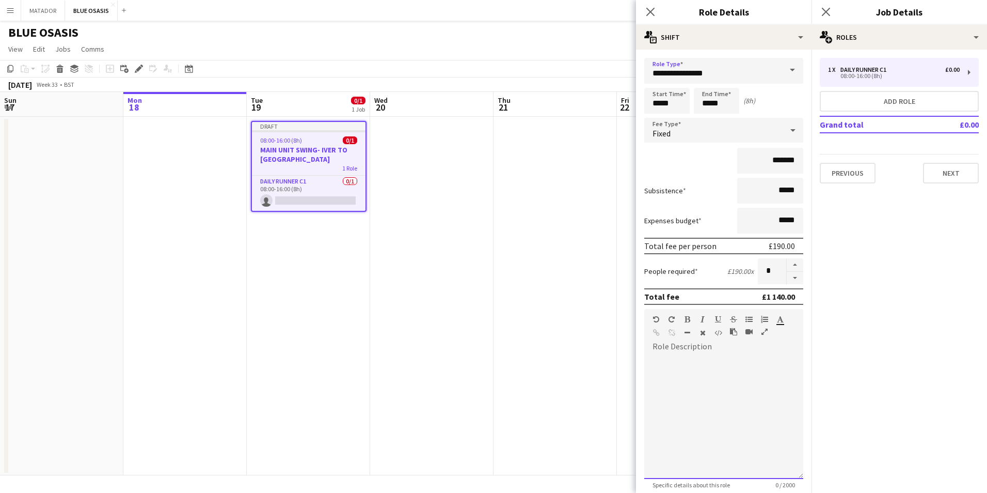
click at [692, 363] on div at bounding box center [723, 417] width 159 height 124
click at [791, 276] on button "button" at bounding box center [795, 278] width 17 height 13
type input "*"
click at [764, 357] on div "**********" at bounding box center [719, 417] width 151 height 124
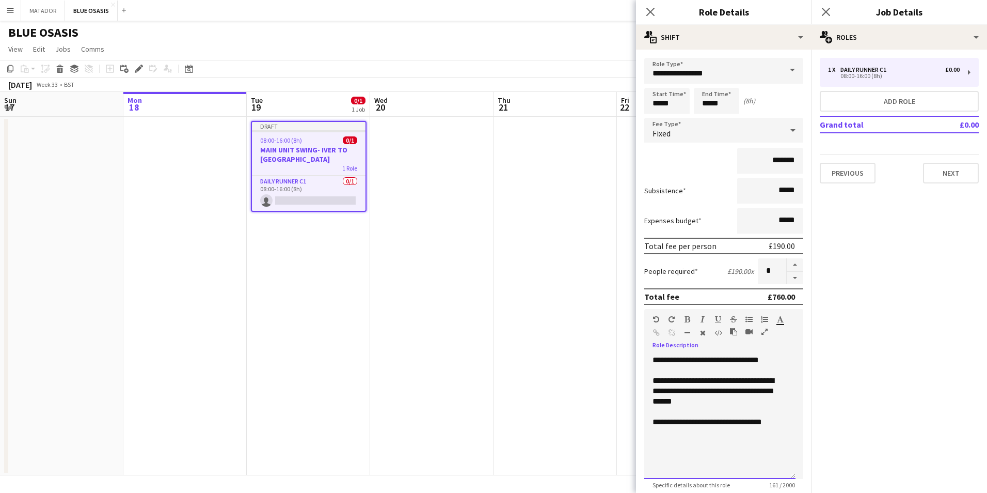
scroll to position [103, 0]
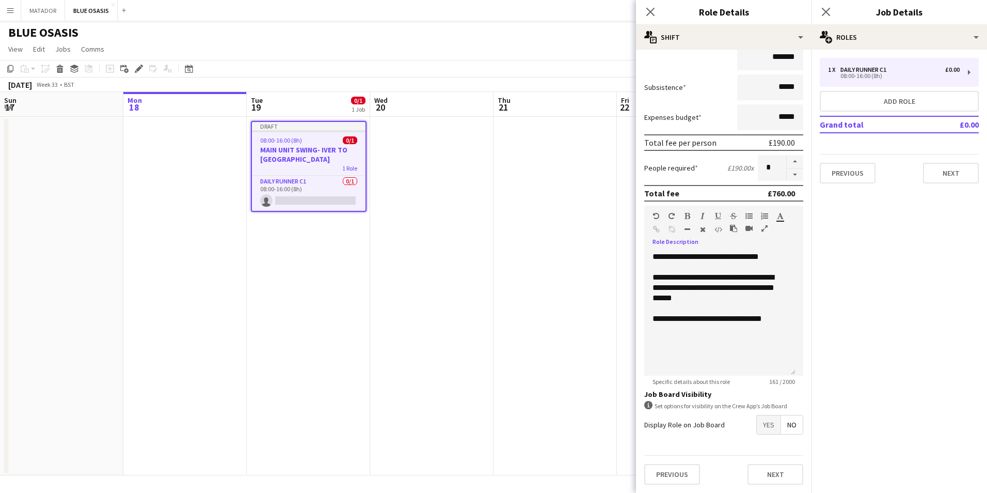
click at [757, 424] on span "Yes" at bounding box center [769, 424] width 24 height 19
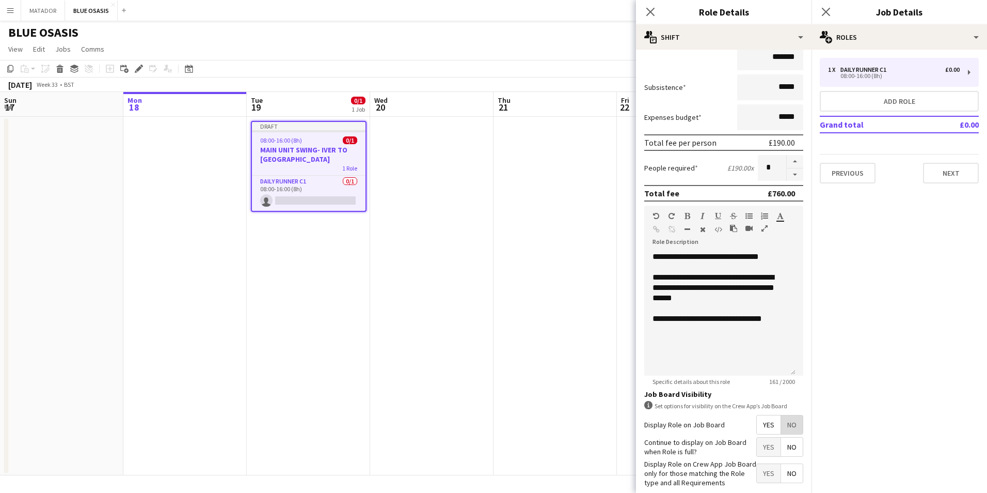
click at [793, 422] on span "No" at bounding box center [792, 424] width 22 height 19
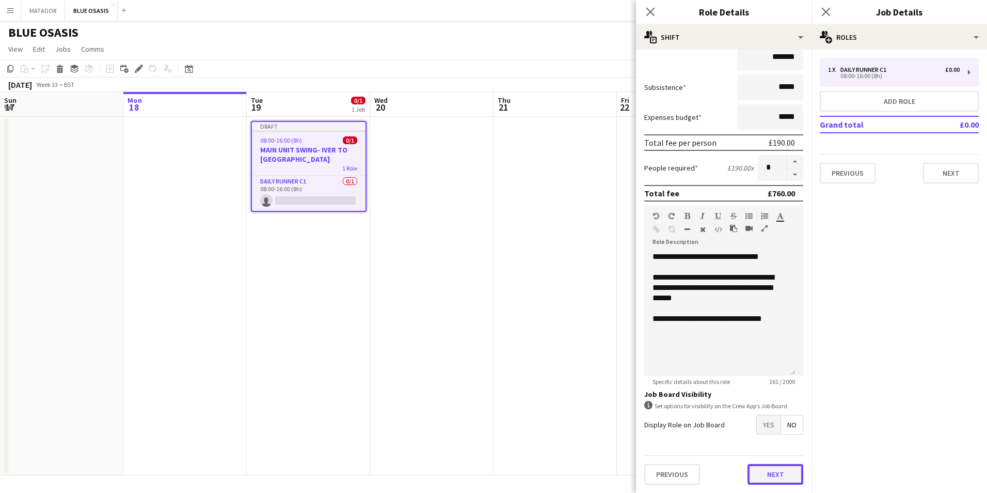
click at [769, 471] on button "Next" at bounding box center [776, 474] width 56 height 21
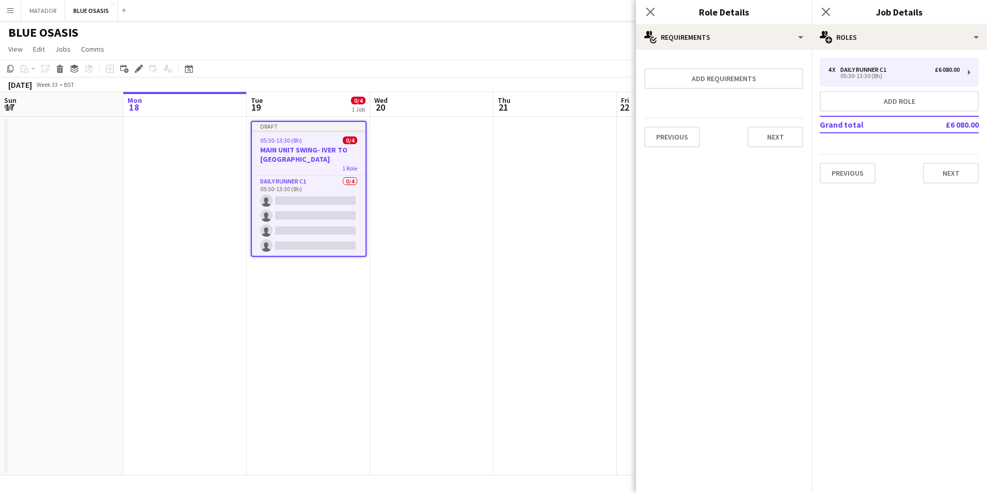
scroll to position [0, 0]
click at [487, 212] on app-date-cell at bounding box center [431, 296] width 123 height 358
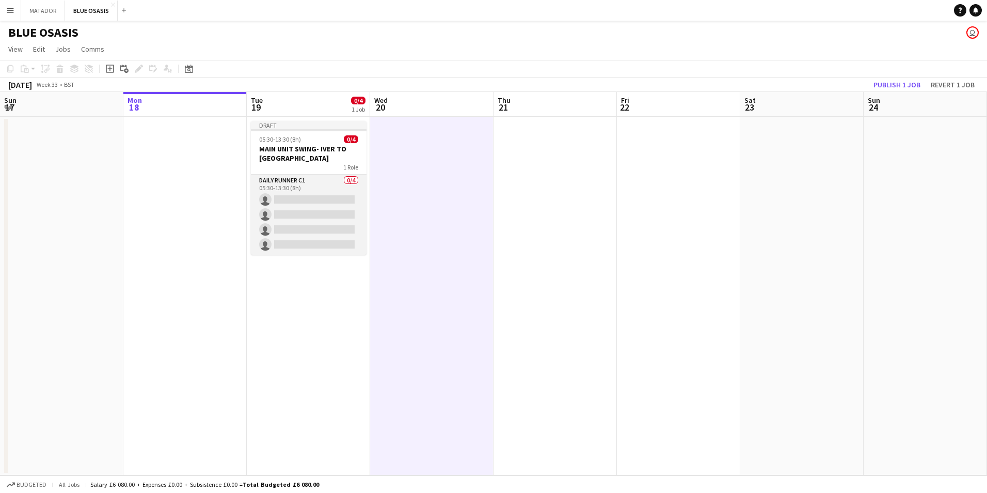
click at [288, 192] on app-card-role "Daily Runner C1 0/4 05:30-13:30 (8h) single-neutral-actions single-neutral-acti…" at bounding box center [309, 215] width 116 height 80
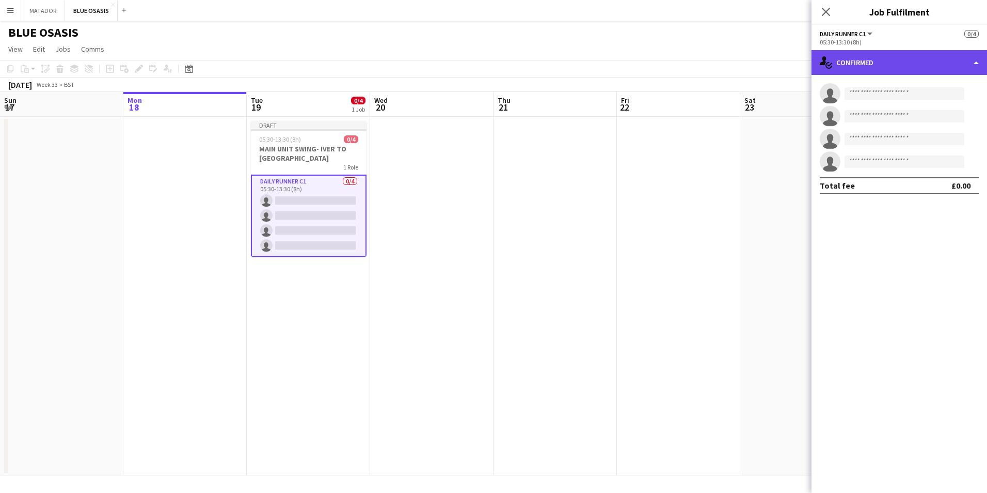
click at [977, 66] on div "single-neutral-actions-check-2 Confirmed" at bounding box center [900, 62] width 176 height 25
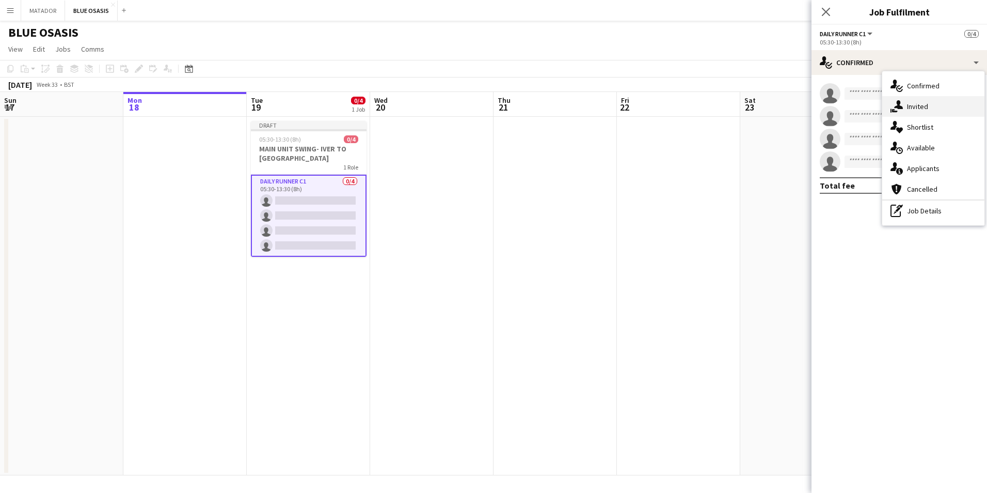
click at [931, 109] on div "single-neutral-actions-share-1 Invited" at bounding box center [933, 106] width 102 height 21
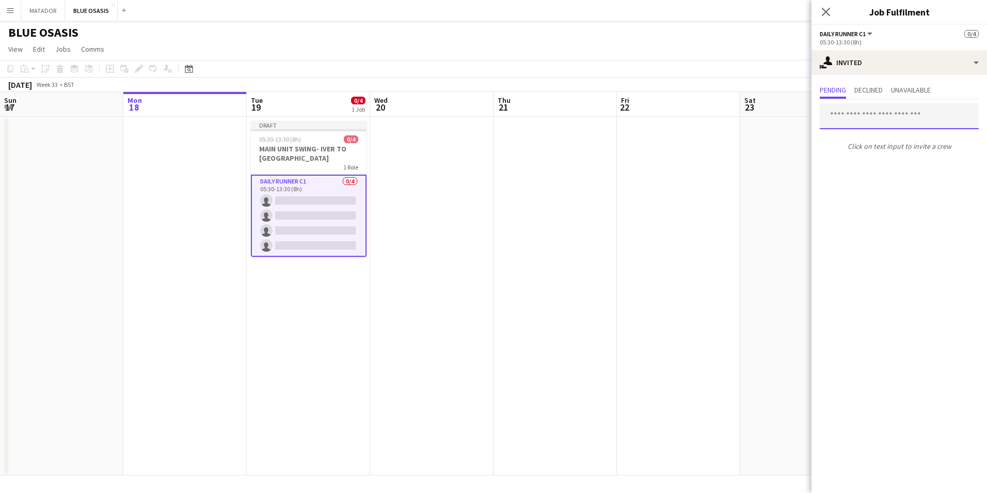
click at [873, 115] on input "text" at bounding box center [899, 116] width 159 height 26
type input "*"
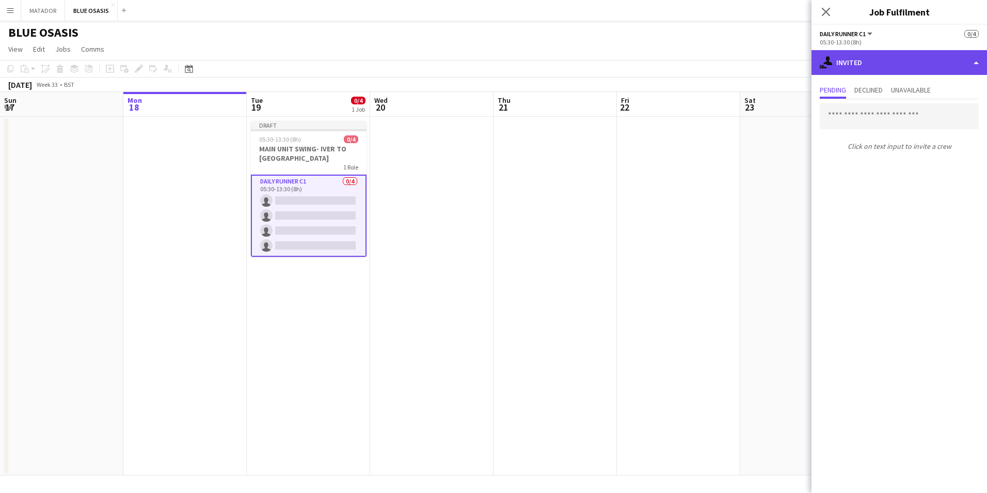
click at [933, 59] on div "single-neutral-actions-share-1 Invited" at bounding box center [900, 62] width 176 height 25
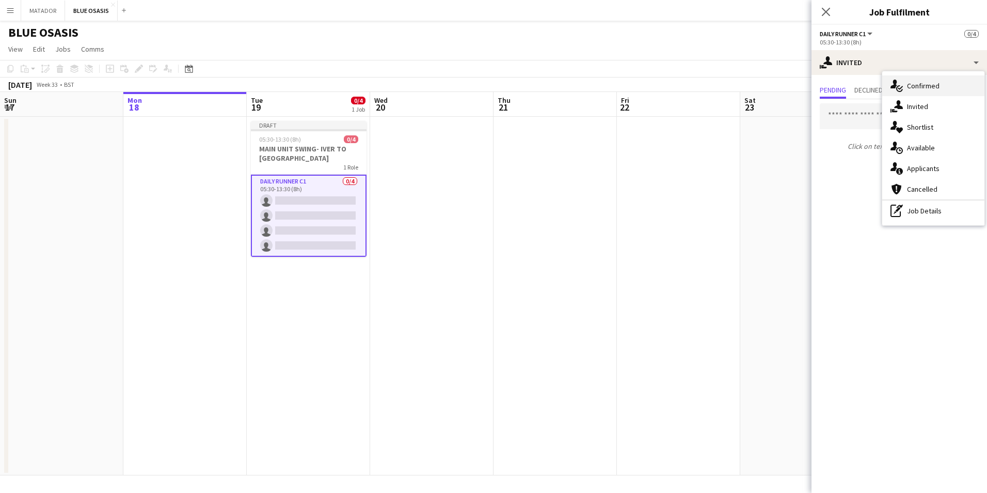
click at [935, 91] on div "single-neutral-actions-check-2 Confirmed" at bounding box center [933, 85] width 102 height 21
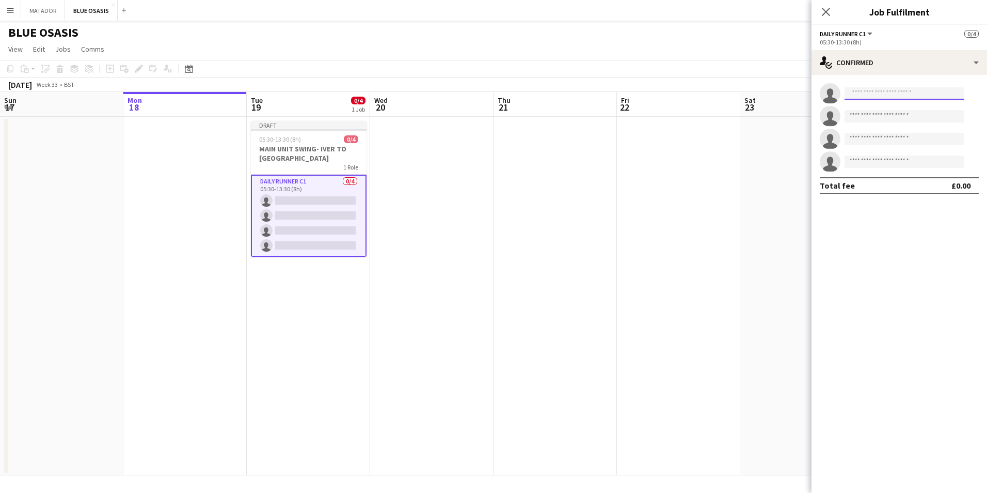
click at [882, 94] on input at bounding box center [905, 93] width 120 height 12
type input "**********"
click at [666, 175] on app-date-cell at bounding box center [678, 296] width 123 height 358
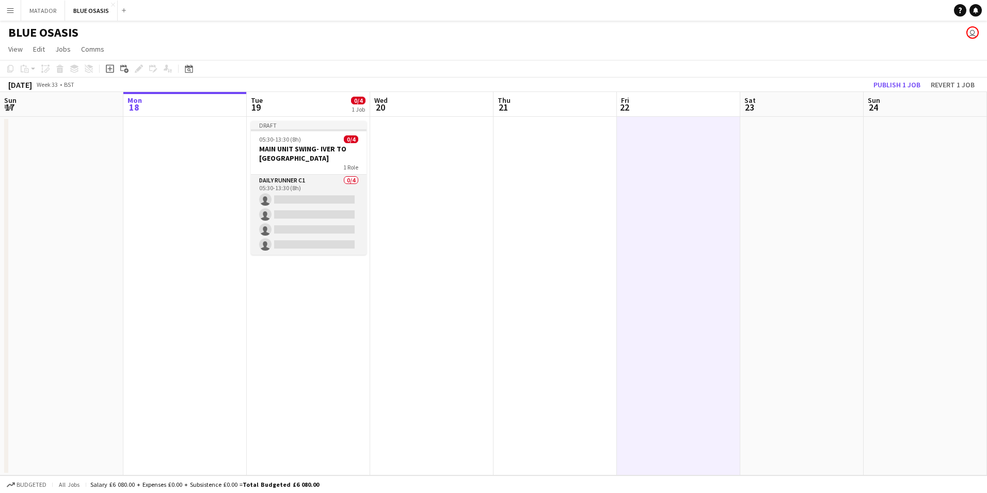
click at [313, 219] on app-card-role "Daily Runner C1 0/4 05:30-13:30 (8h) single-neutral-actions single-neutral-acti…" at bounding box center [309, 215] width 116 height 80
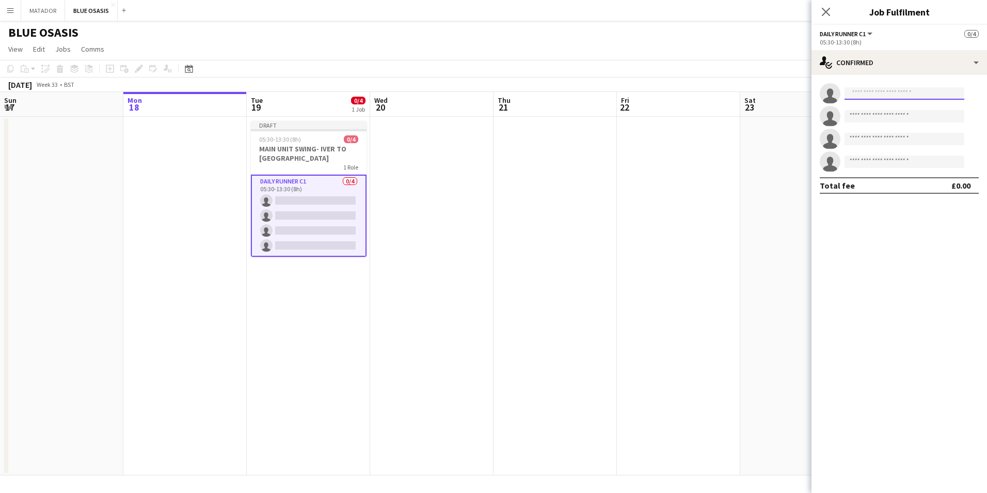
click at [892, 95] on input at bounding box center [905, 93] width 120 height 12
type input "**********"
click at [891, 137] on input at bounding box center [905, 139] width 120 height 12
click at [887, 205] on mat-expansion-panel "**********" at bounding box center [900, 284] width 176 height 418
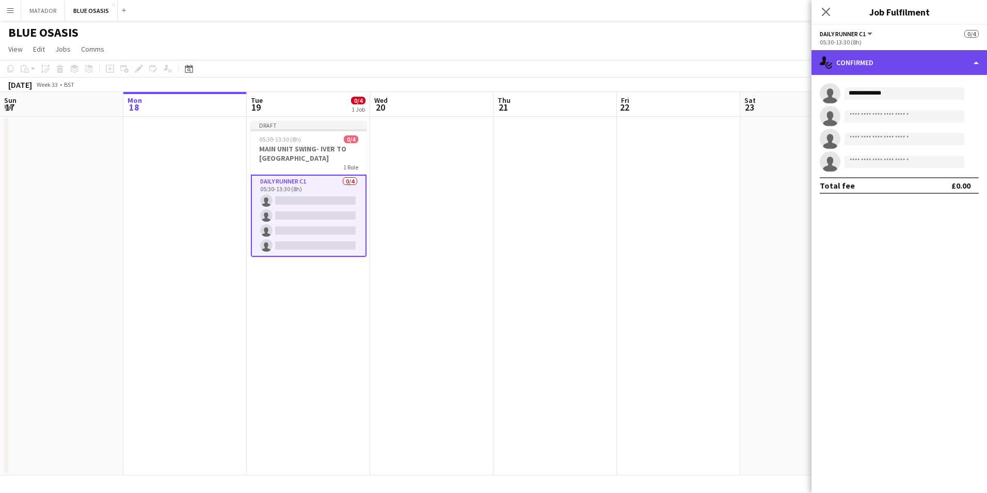
click at [955, 66] on div "single-neutral-actions-check-2 Confirmed" at bounding box center [900, 62] width 176 height 25
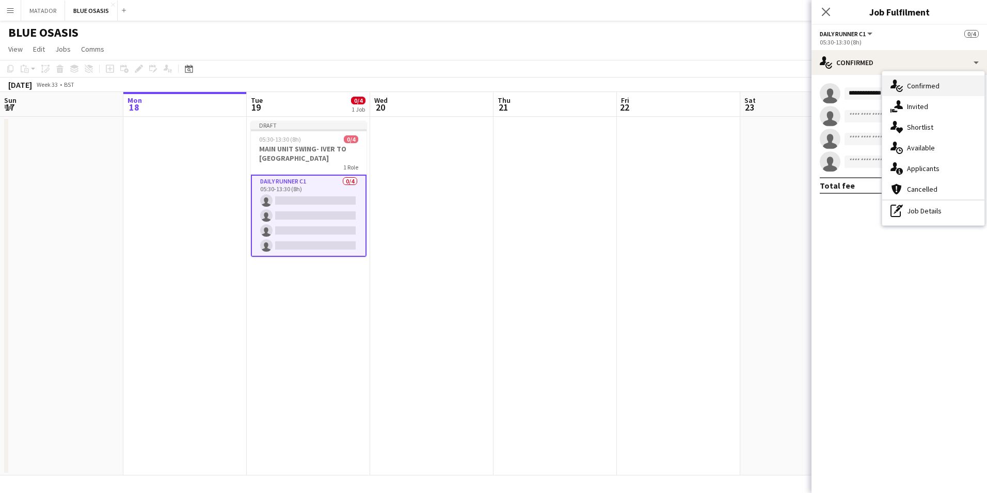
click at [926, 85] on div "single-neutral-actions-check-2 Confirmed" at bounding box center [933, 85] width 102 height 21
click at [747, 156] on app-date-cell at bounding box center [801, 296] width 123 height 358
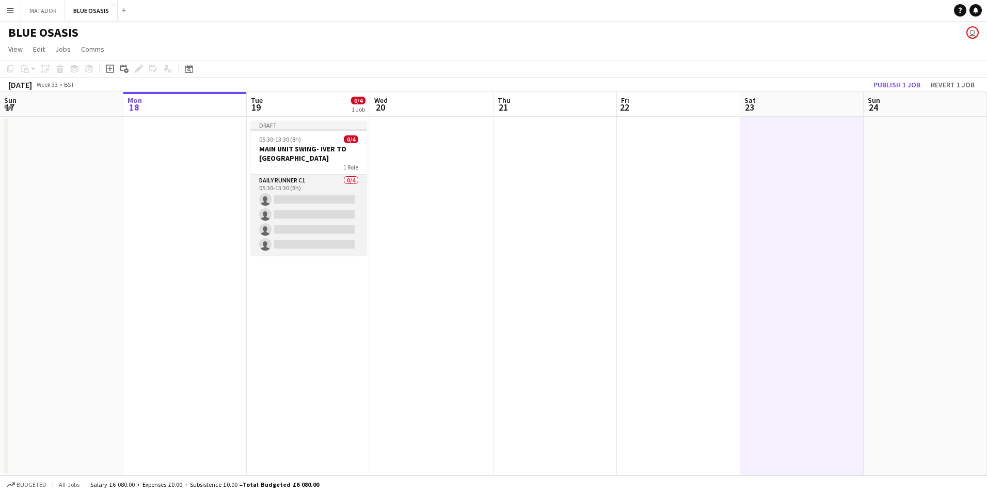
click at [300, 188] on app-card-role "Daily Runner C1 0/4 05:30-13:30 (8h) single-neutral-actions single-neutral-acti…" at bounding box center [309, 215] width 116 height 80
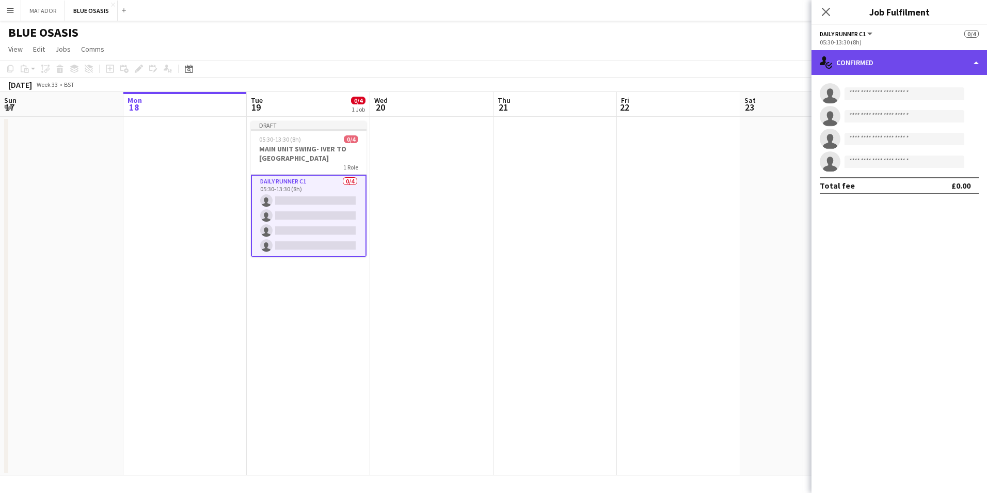
click at [969, 58] on div "single-neutral-actions-check-2 Confirmed" at bounding box center [900, 62] width 176 height 25
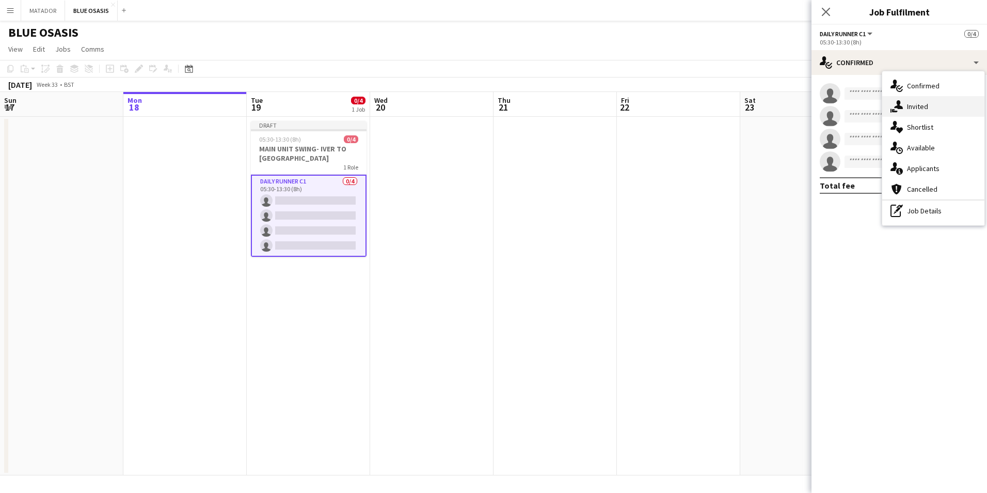
click at [911, 108] on div "single-neutral-actions-share-1 Invited" at bounding box center [933, 106] width 102 height 21
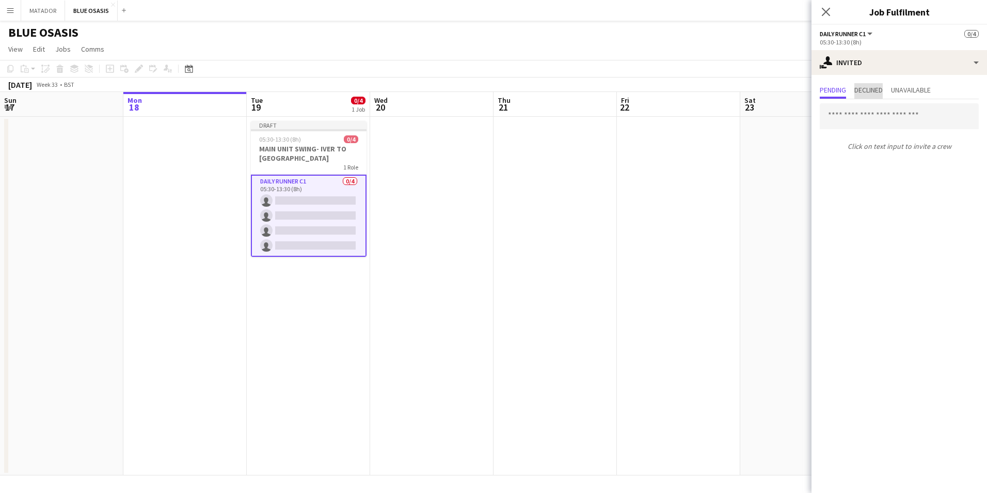
click at [867, 85] on span "Declined" at bounding box center [869, 90] width 28 height 15
click at [915, 83] on div "Pending Declined Unavailable No declined invites" at bounding box center [900, 102] width 176 height 54
click at [917, 86] on span "Unavailable" at bounding box center [911, 89] width 40 height 7
click at [842, 86] on span "Pending" at bounding box center [833, 89] width 26 height 7
click at [867, 119] on input "text" at bounding box center [899, 116] width 159 height 26
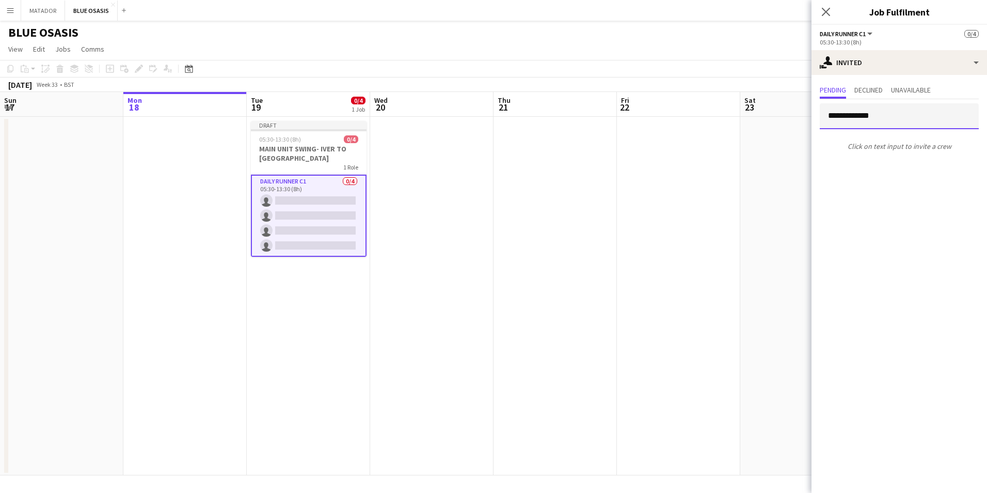
type input "**********"
click at [902, 137] on div at bounding box center [899, 133] width 159 height 8
click at [893, 145] on p "Click on text input to invite a crew" at bounding box center [900, 146] width 176 height 18
click at [895, 124] on input "**********" at bounding box center [899, 116] width 159 height 26
click at [896, 117] on input "**********" at bounding box center [899, 116] width 159 height 26
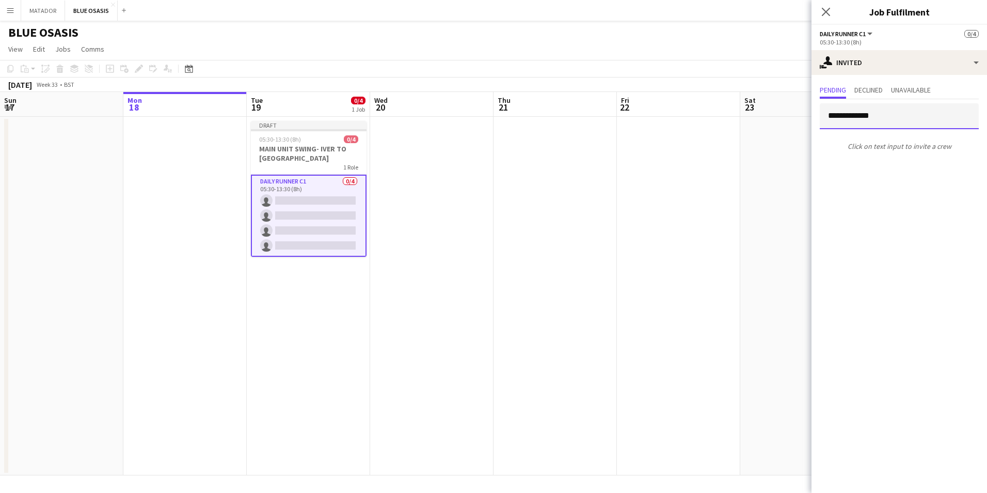
click at [896, 117] on input "**********" at bounding box center [899, 116] width 159 height 26
click at [906, 165] on mat-expansion-panel "**********" at bounding box center [900, 284] width 176 height 418
drag, startPoint x: 906, startPoint y: 165, endPoint x: 891, endPoint y: 122, distance: 45.2
click at [891, 122] on input "**********" at bounding box center [899, 116] width 159 height 26
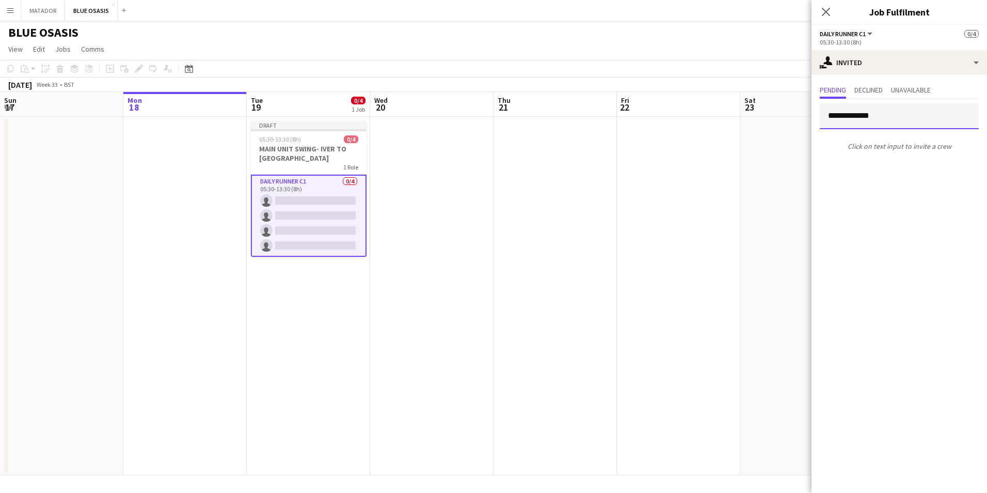
drag, startPoint x: 893, startPoint y: 118, endPoint x: 818, endPoint y: 106, distance: 75.4
click at [818, 106] on form "**********" at bounding box center [900, 116] width 176 height 26
type input "*"
click at [448, 254] on app-date-cell at bounding box center [431, 296] width 123 height 358
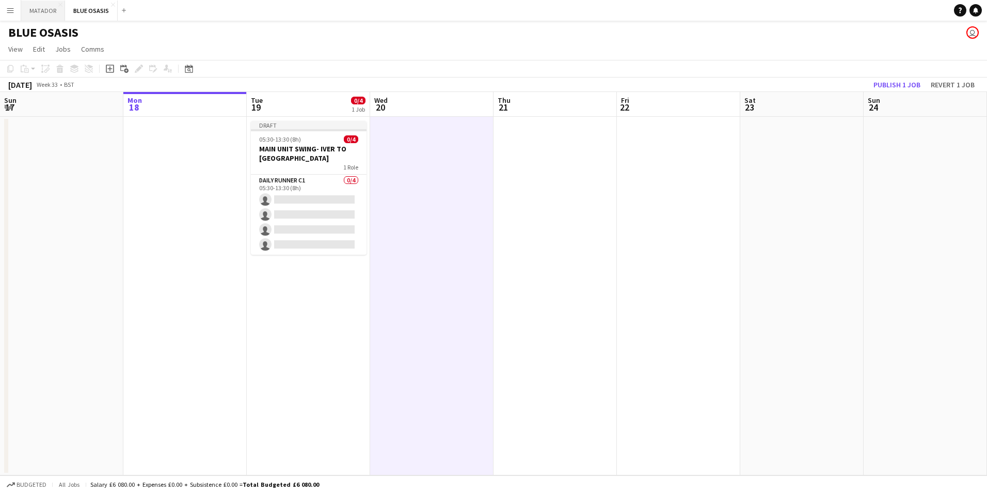
click at [44, 9] on button "MATADOR Close" at bounding box center [43, 11] width 44 height 20
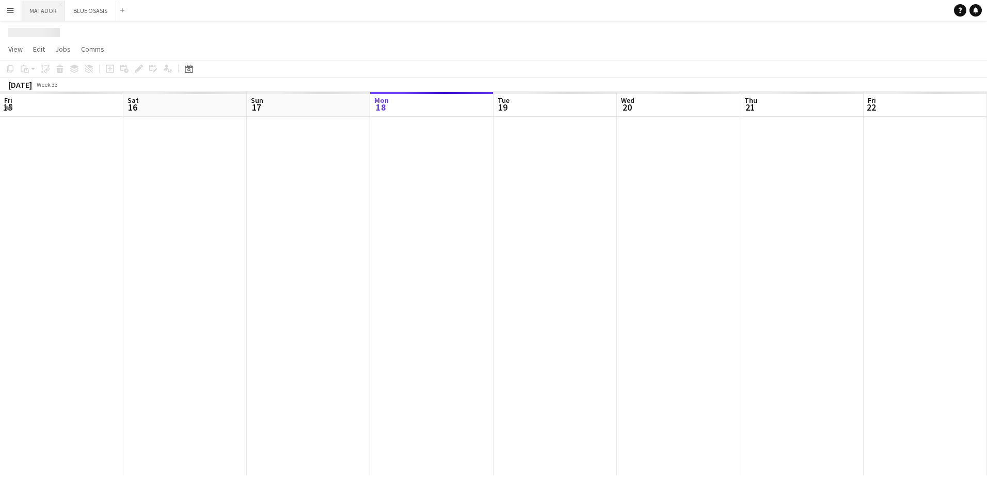
scroll to position [0, 247]
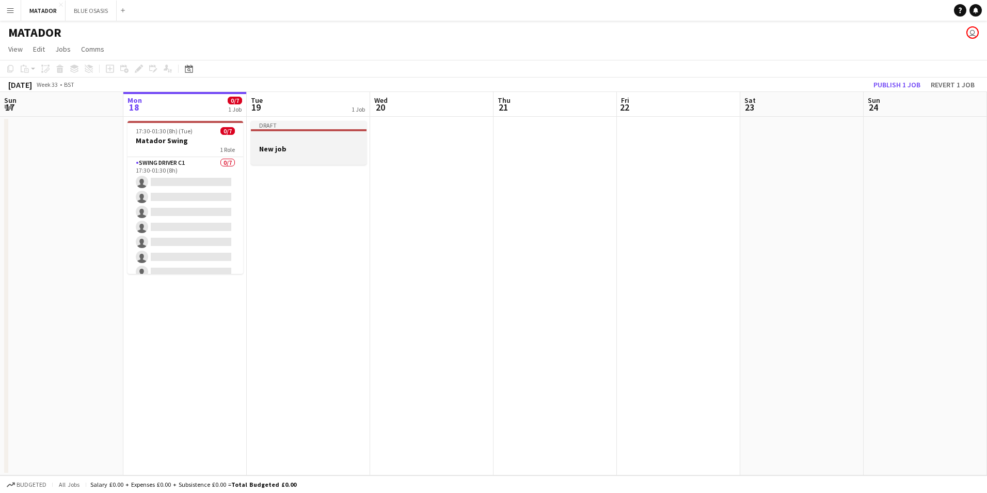
click at [307, 147] on h3 "New job" at bounding box center [309, 148] width 116 height 9
click at [306, 138] on div at bounding box center [309, 140] width 114 height 8
click at [306, 138] on div at bounding box center [309, 139] width 116 height 8
click at [143, 67] on icon "Edit" at bounding box center [139, 69] width 8 height 8
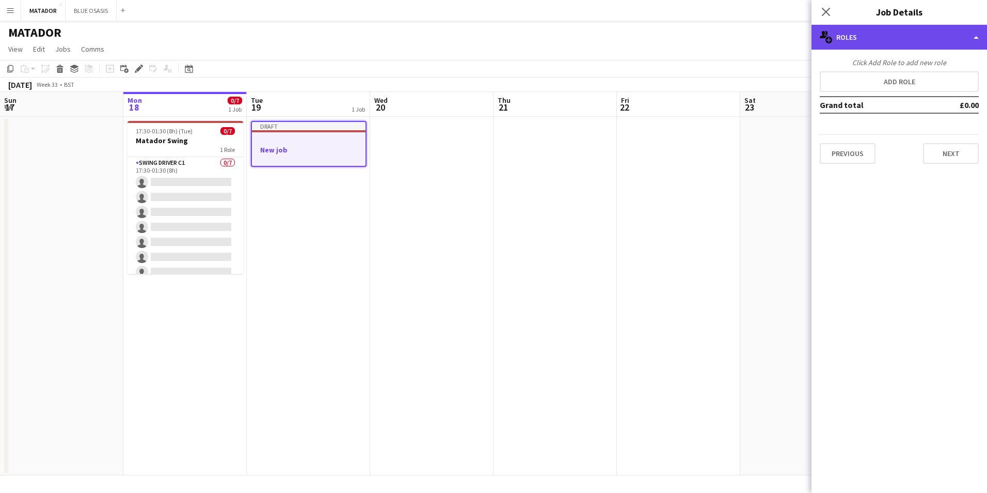
click at [971, 39] on div "multiple-users-add Roles" at bounding box center [900, 37] width 176 height 25
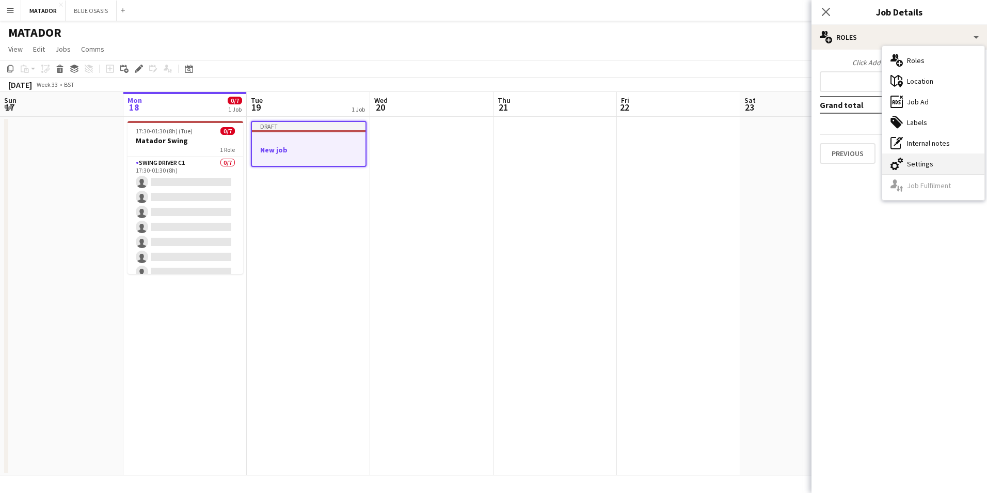
click at [916, 165] on div "cog-double-3 Settings" at bounding box center [933, 163] width 102 height 21
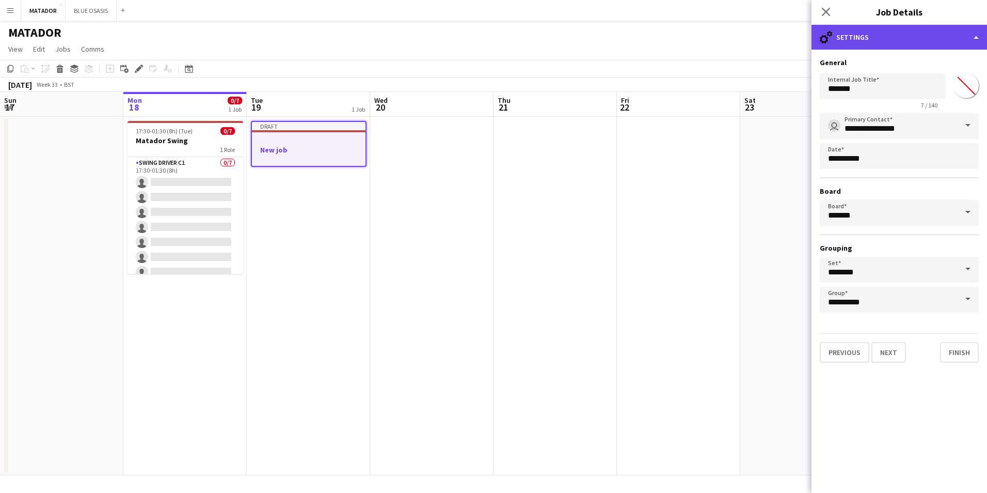
click at [971, 39] on div "cog-double-3 Settings" at bounding box center [900, 37] width 176 height 25
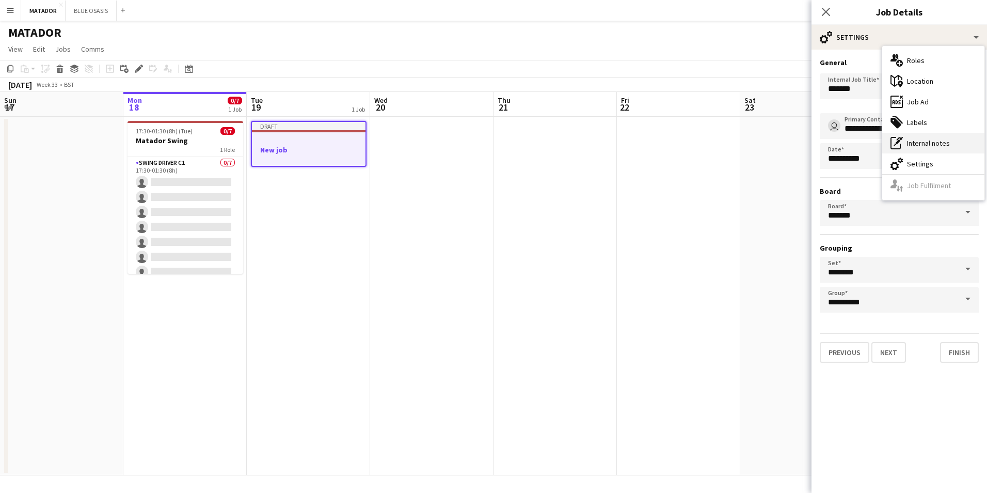
click at [928, 141] on div "pen-write Internal notes" at bounding box center [933, 143] width 102 height 21
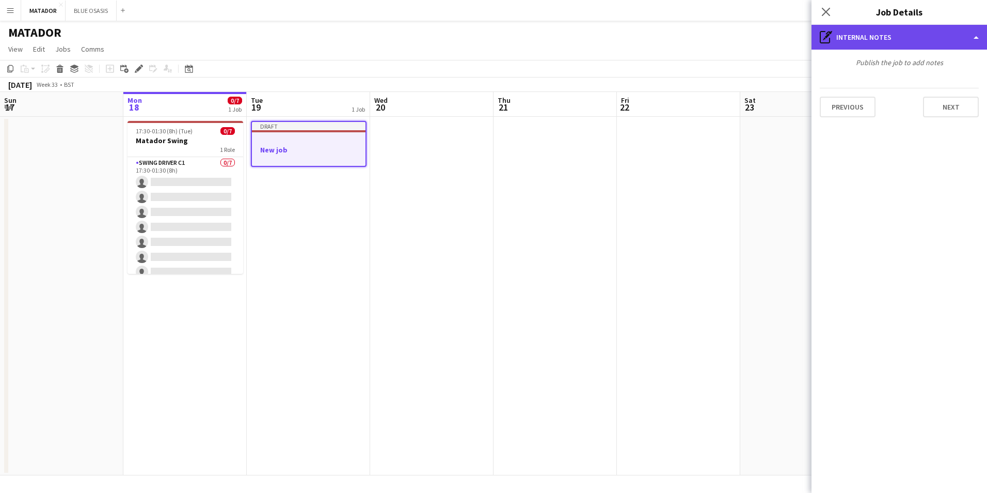
click at [972, 40] on div "pen-write Internal notes" at bounding box center [900, 37] width 176 height 25
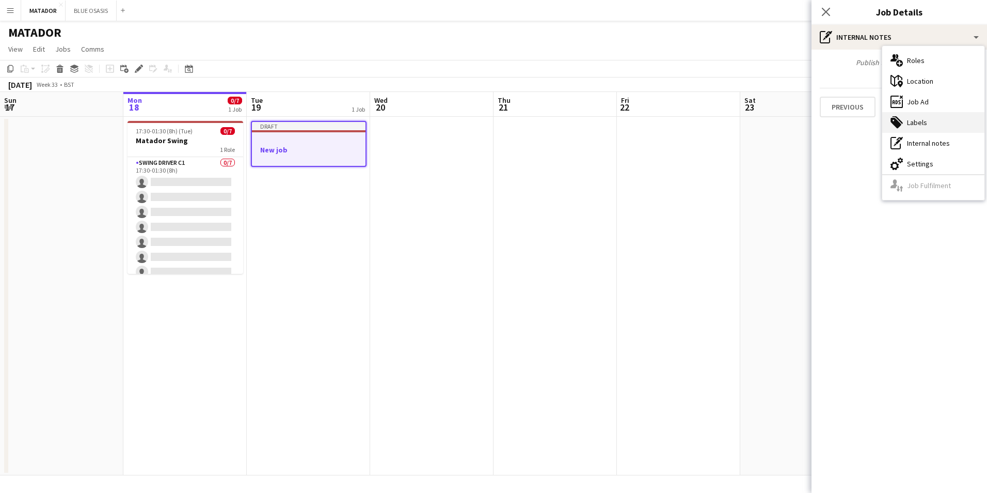
click at [924, 130] on div "tags-double Labels" at bounding box center [933, 122] width 102 height 21
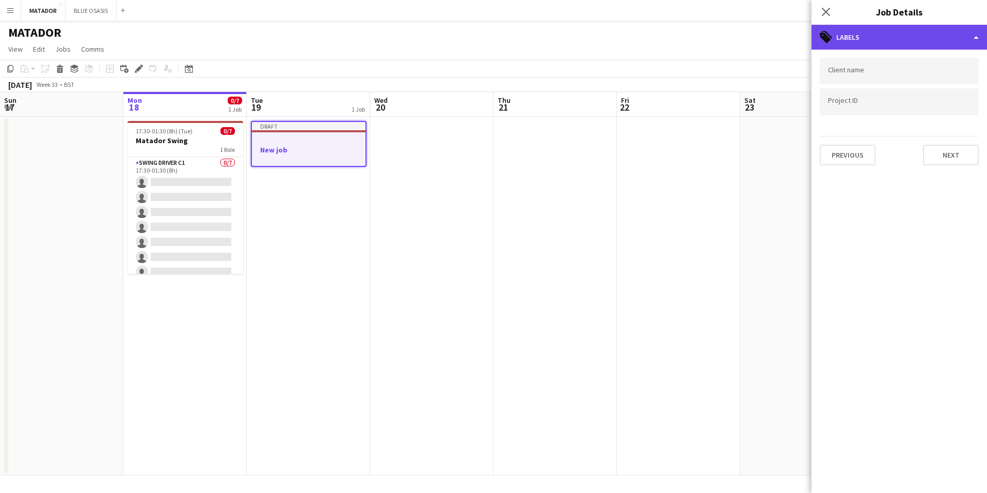
click at [964, 33] on div "tags-double Labels" at bounding box center [900, 37] width 176 height 25
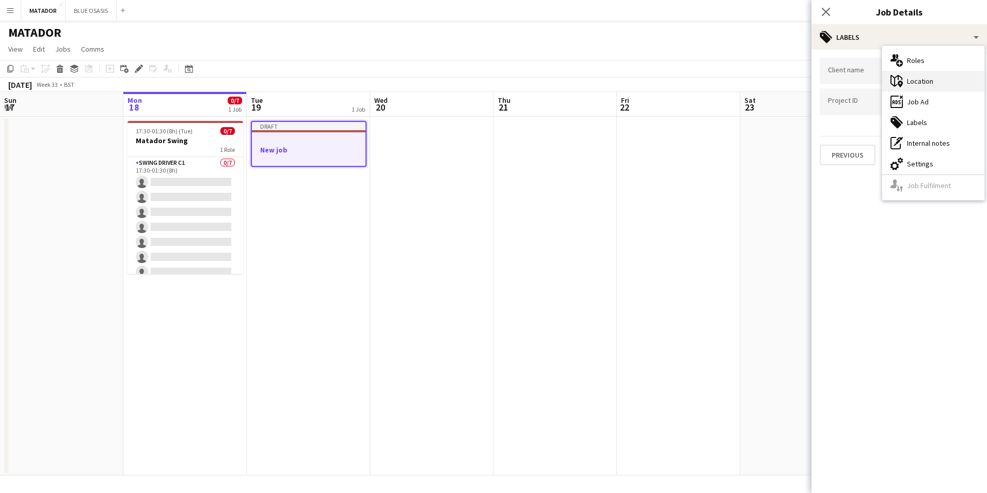
click at [929, 81] on div "maps-pin-1 Location" at bounding box center [933, 81] width 102 height 21
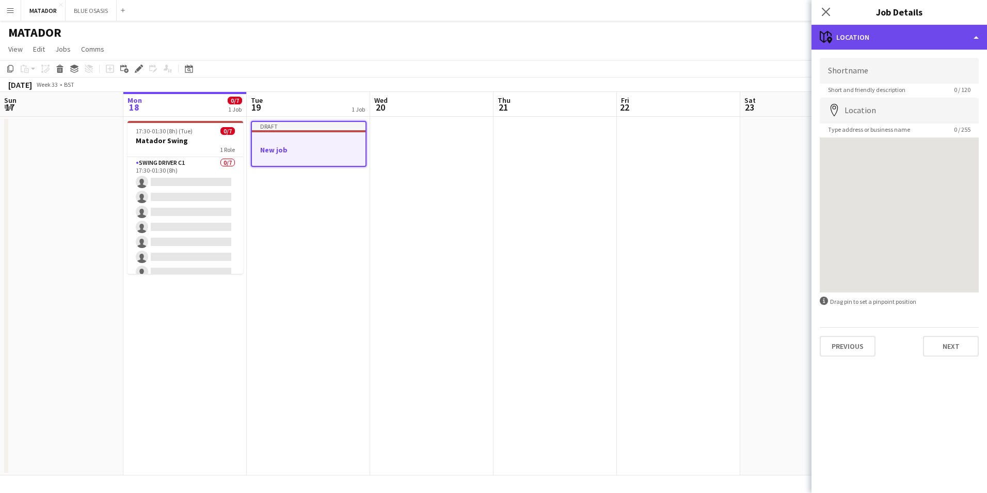
click at [957, 46] on div "maps-pin-1 Location" at bounding box center [900, 37] width 176 height 25
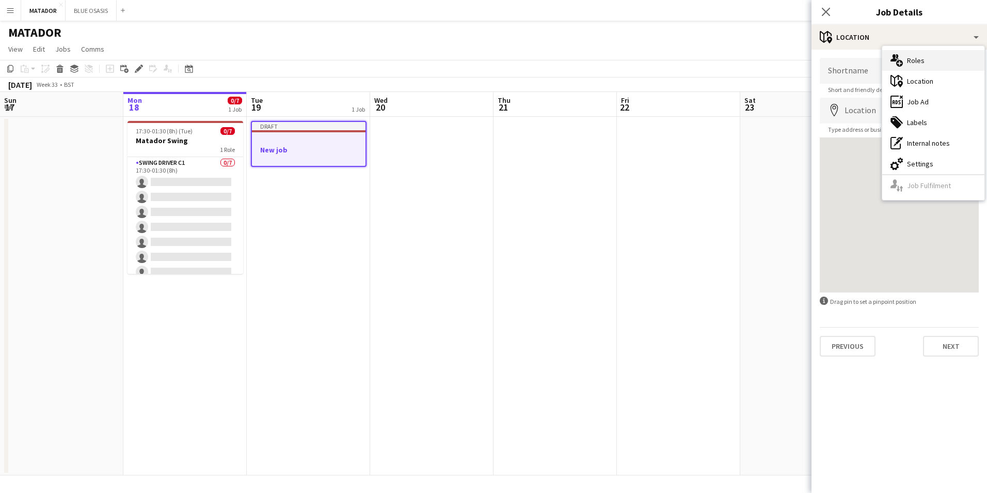
click at [927, 66] on div "multiple-users-add Roles" at bounding box center [933, 60] width 102 height 21
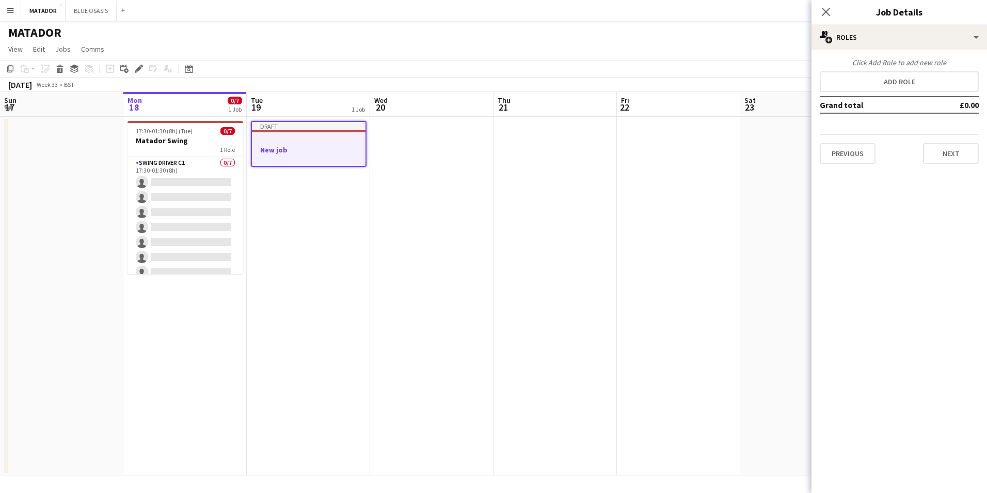
click at [761, 188] on app-date-cell at bounding box center [801, 296] width 123 height 358
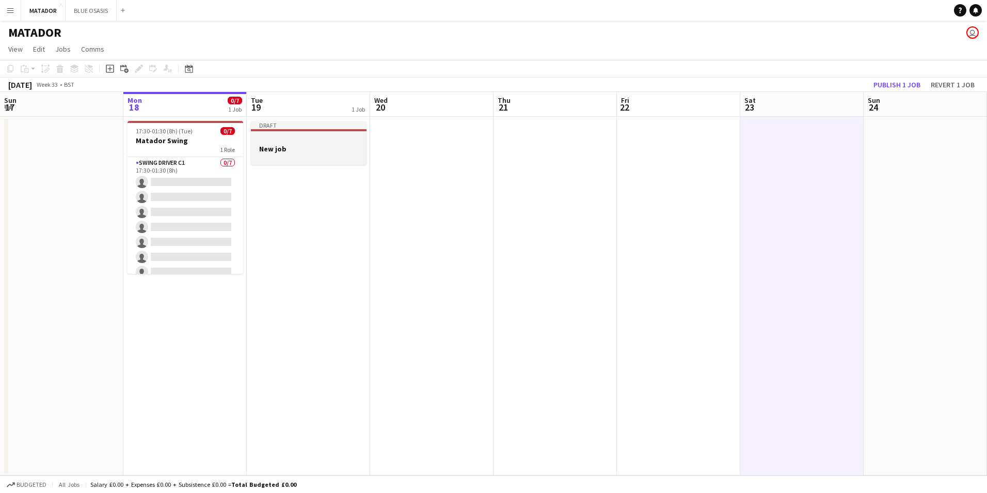
click at [313, 144] on h3 "New job" at bounding box center [309, 148] width 116 height 9
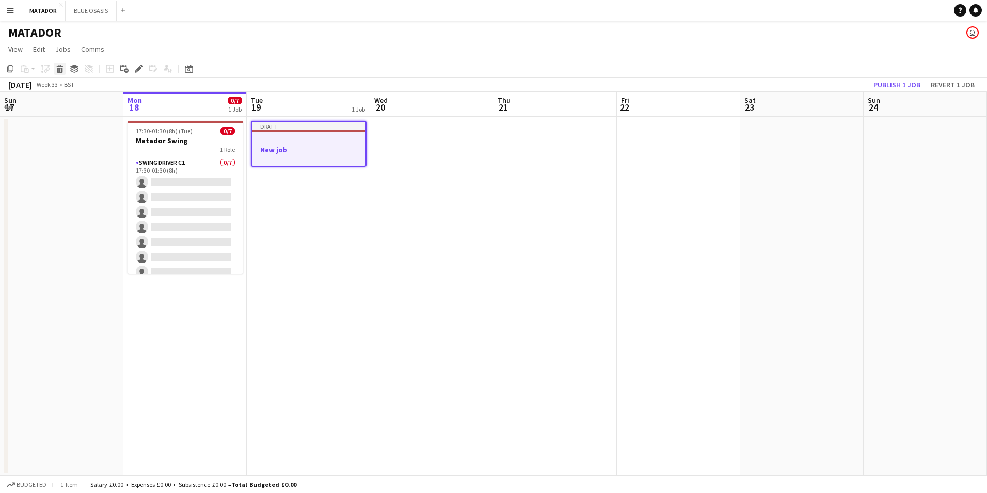
click at [57, 70] on icon "Delete" at bounding box center [60, 69] width 8 height 8
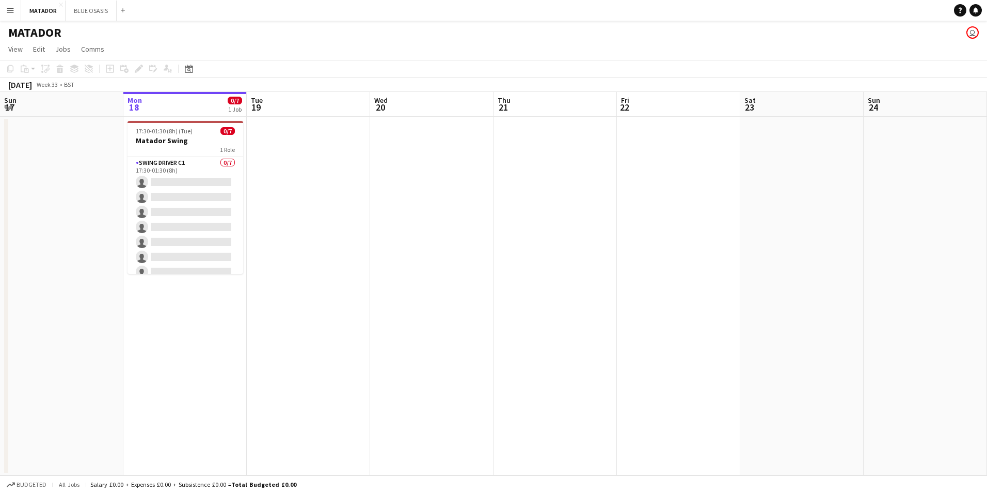
click at [289, 192] on app-date-cell at bounding box center [308, 296] width 123 height 358
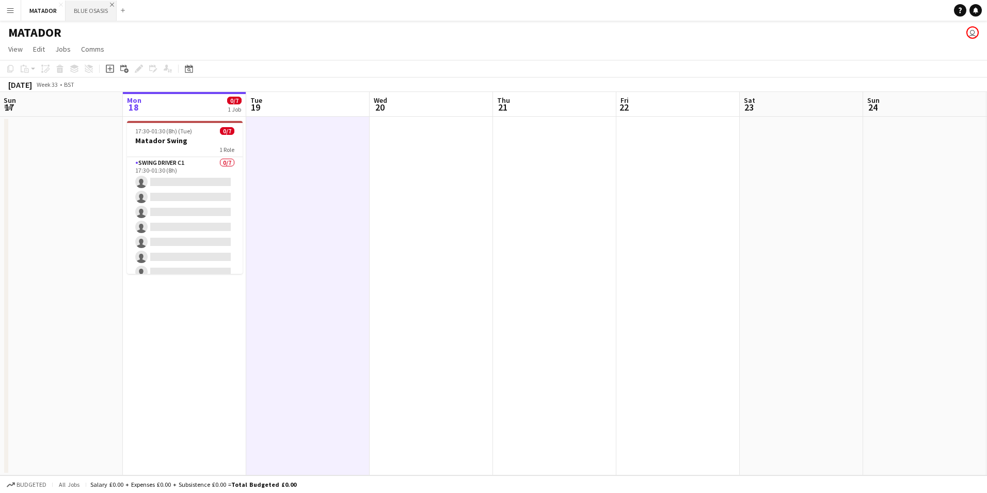
click at [112, 6] on app-icon "Close" at bounding box center [112, 5] width 4 height 4
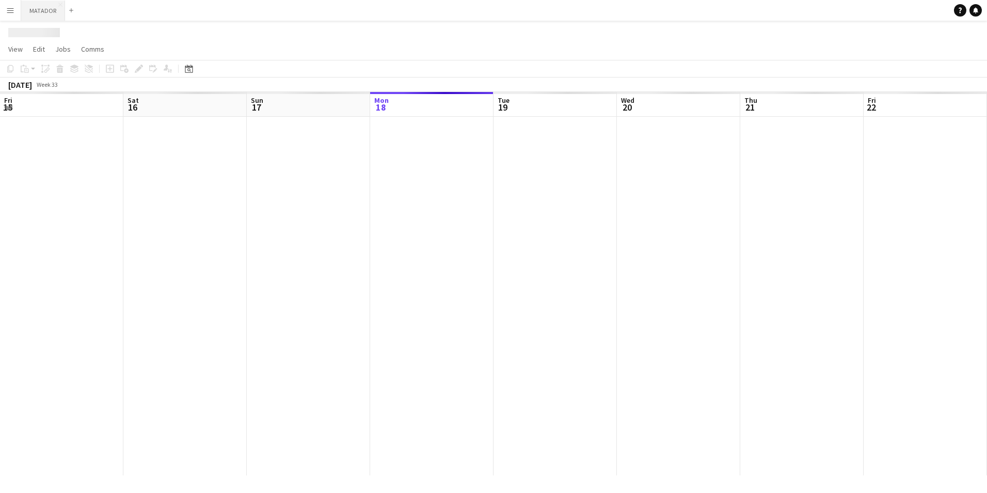
scroll to position [0, 247]
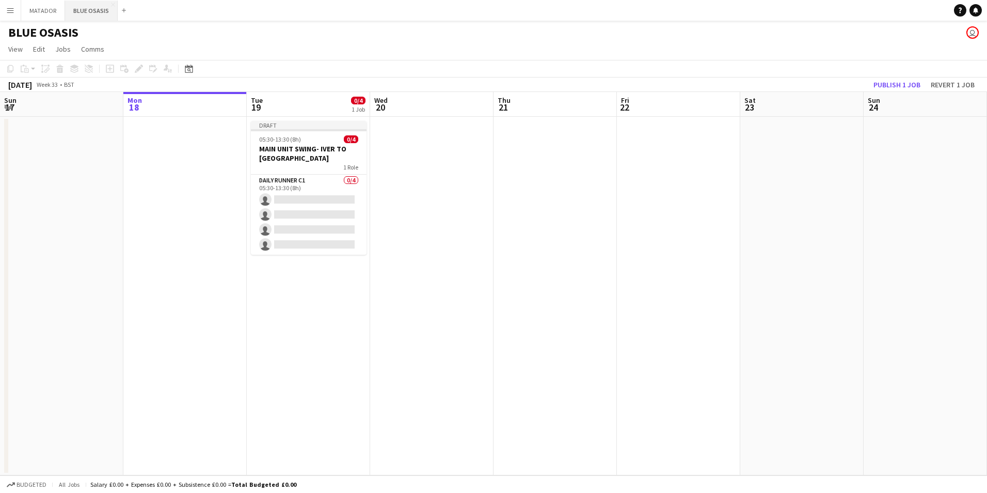
click at [73, 14] on button "BLUE OSASIS Close" at bounding box center [91, 11] width 53 height 20
click at [80, 168] on app-date-cell at bounding box center [61, 296] width 123 height 358
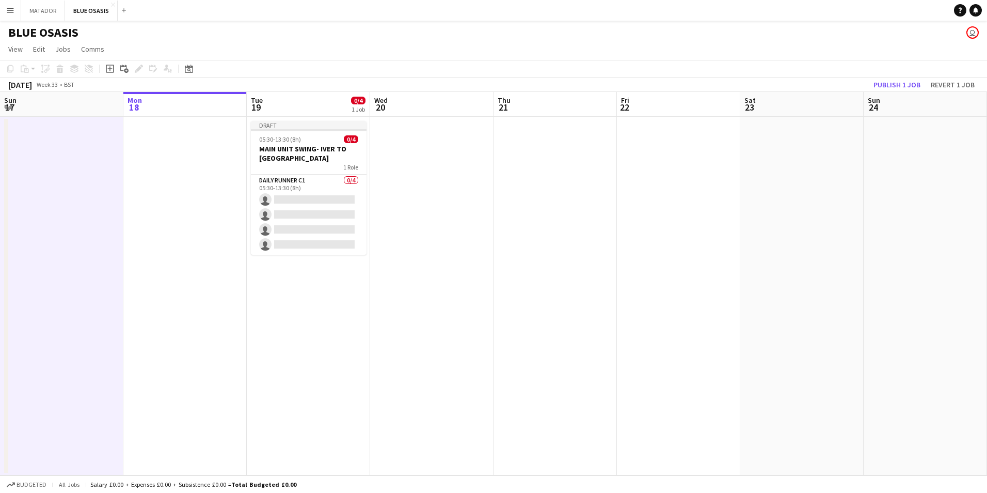
click at [144, 177] on app-date-cell at bounding box center [184, 296] width 123 height 358
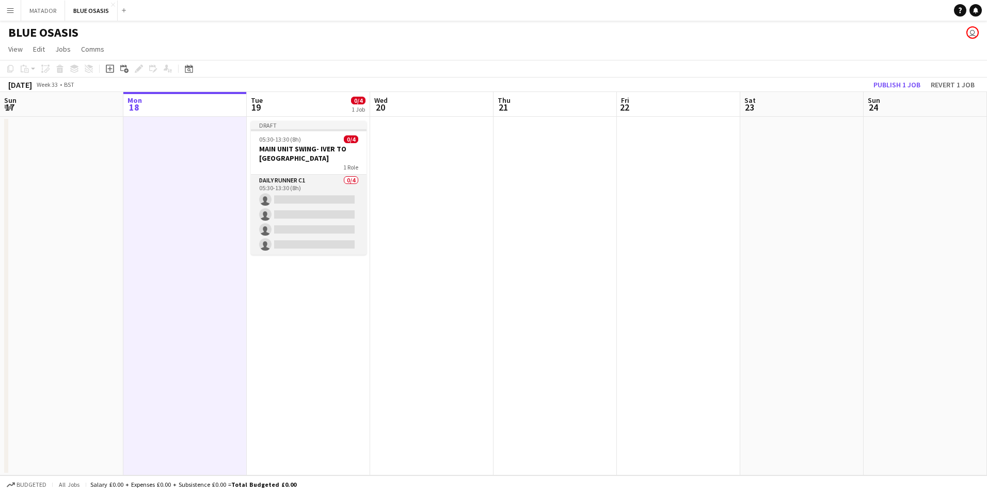
click at [303, 183] on app-card-role "Daily Runner C1 0/4 05:30-13:30 (8h) single-neutral-actions single-neutral-acti…" at bounding box center [309, 215] width 116 height 80
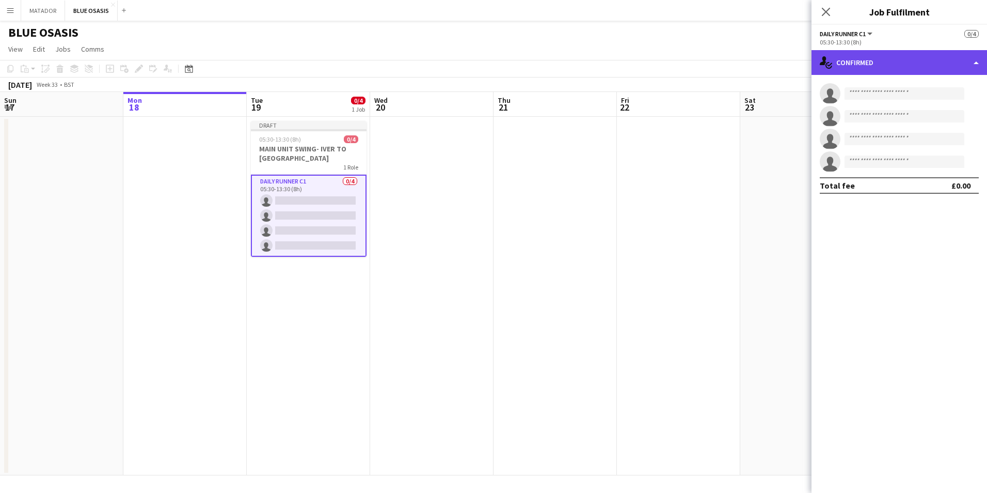
click at [974, 64] on div "single-neutral-actions-check-2 Confirmed" at bounding box center [900, 62] width 176 height 25
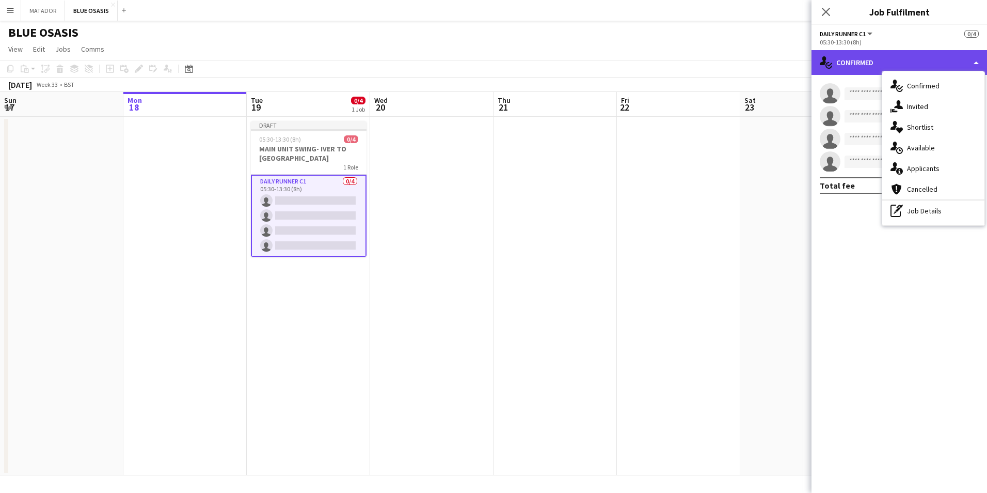
click at [852, 62] on div "single-neutral-actions-check-2 Confirmed" at bounding box center [900, 62] width 176 height 25
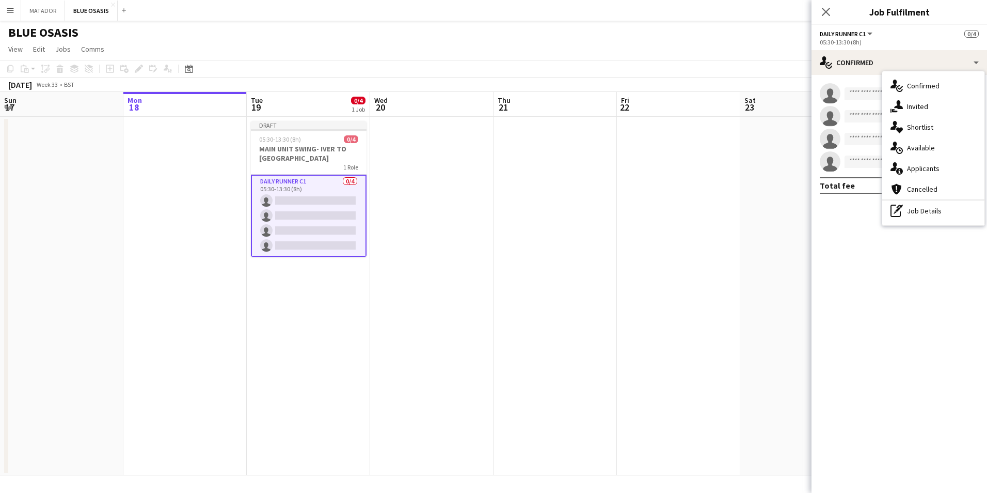
click at [303, 215] on app-card-role "Daily Runner C1 0/4 05:30-13:30 (8h) single-neutral-actions single-neutral-acti…" at bounding box center [309, 216] width 116 height 82
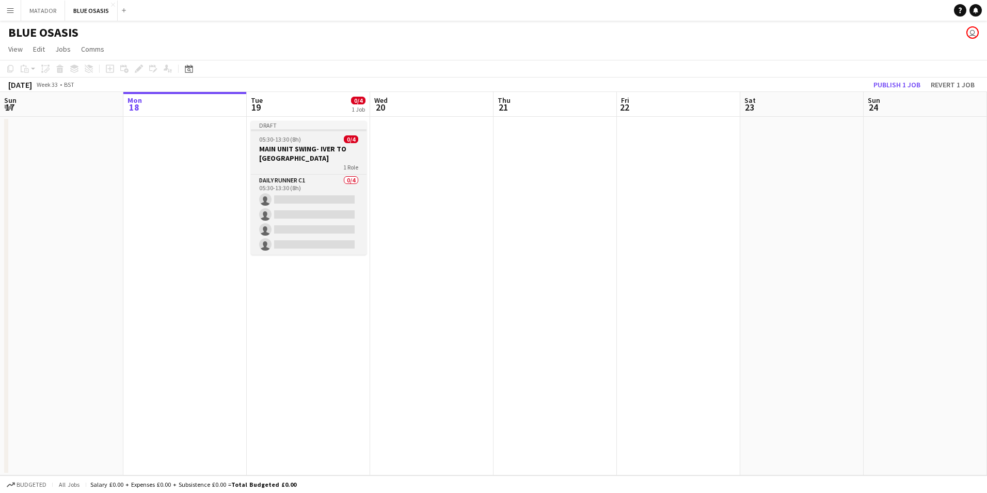
click at [290, 154] on h3 "MAIN UNIT SWING- IVER TO [GEOGRAPHIC_DATA]" at bounding box center [309, 153] width 116 height 19
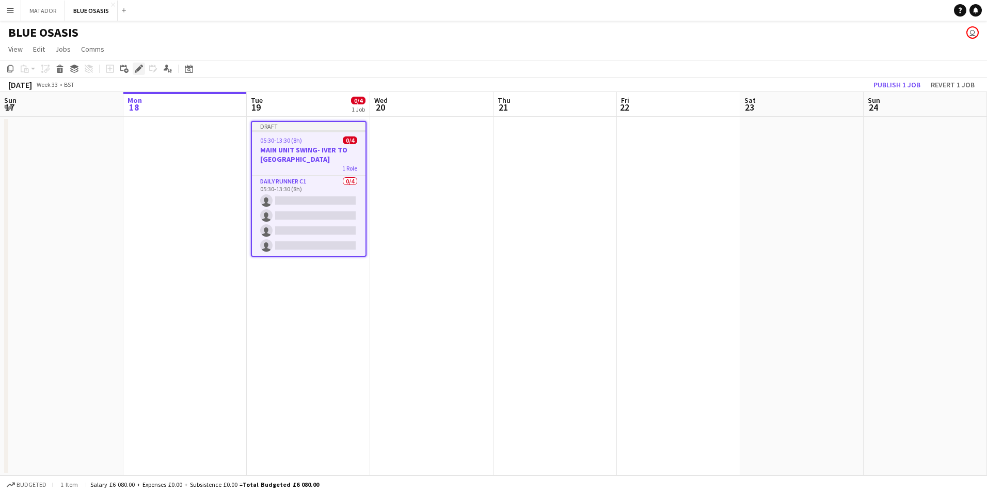
click at [136, 67] on icon "Edit" at bounding box center [139, 69] width 8 height 8
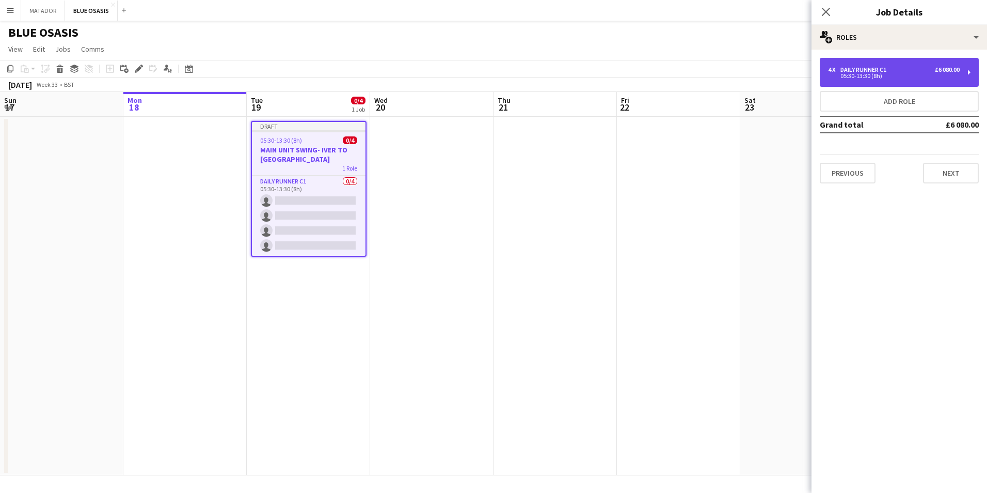
click at [970, 75] on div "4 x Daily Runner C1 £6 080.00 05:30-13:30 (8h)" at bounding box center [899, 72] width 159 height 29
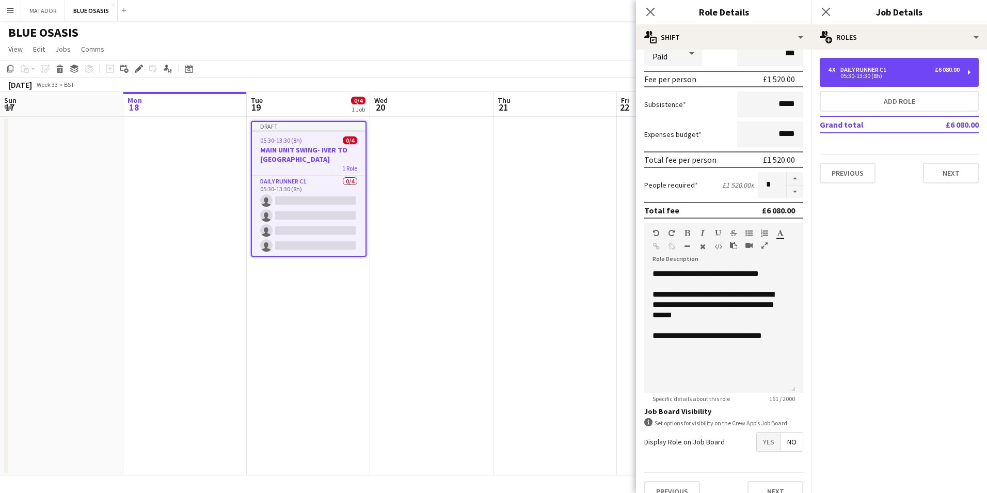
scroll to position [154, 0]
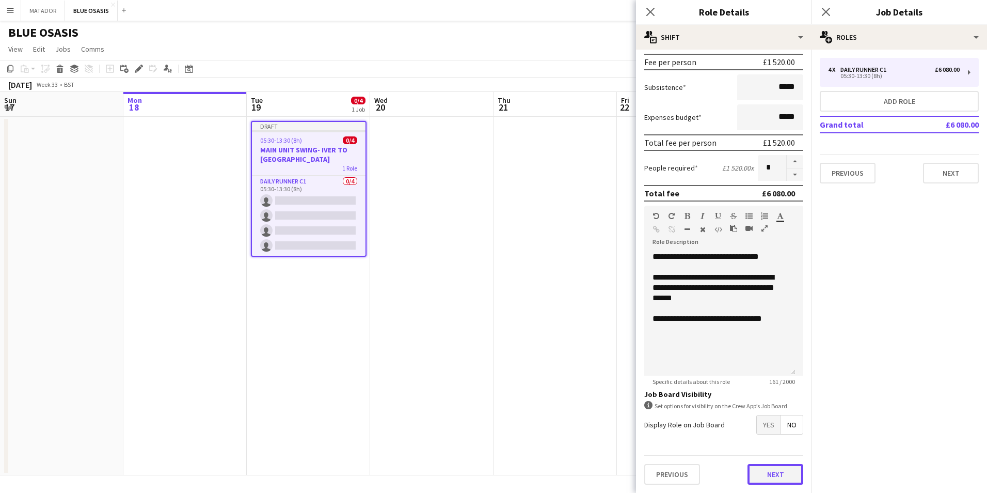
click at [748, 480] on button "Next" at bounding box center [776, 474] width 56 height 21
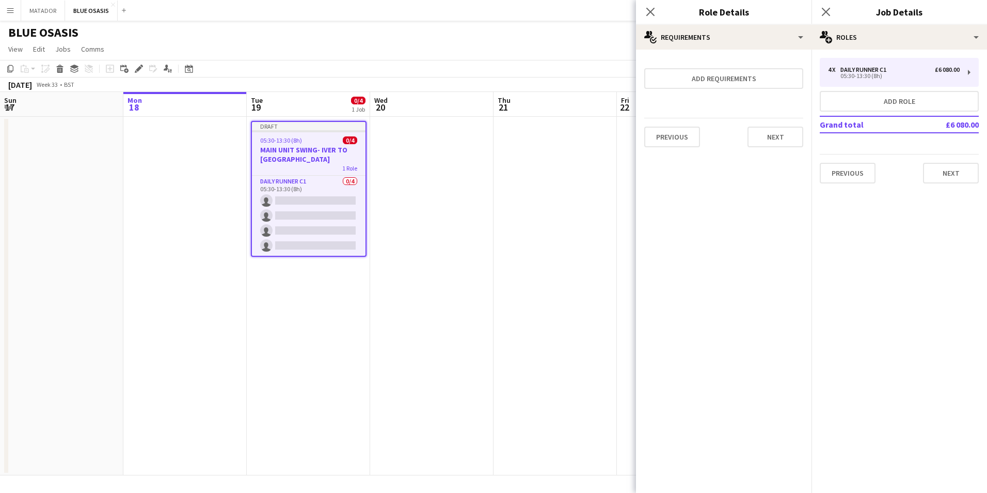
scroll to position [0, 0]
click at [739, 81] on button "Add requirements" at bounding box center [723, 78] width 159 height 21
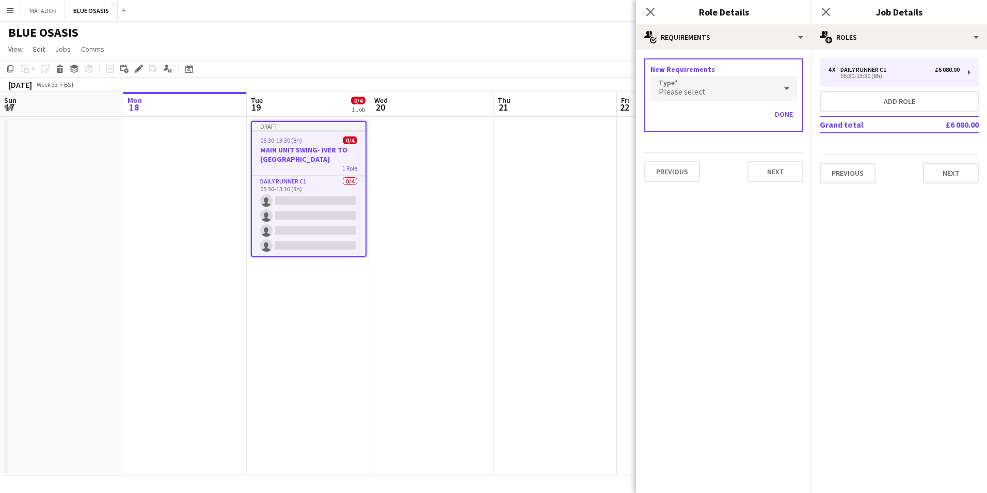
click at [713, 90] on div "Please select" at bounding box center [714, 88] width 126 height 25
click at [575, 232] on div at bounding box center [493, 246] width 987 height 493
click at [769, 174] on button "Next" at bounding box center [776, 171] width 56 height 21
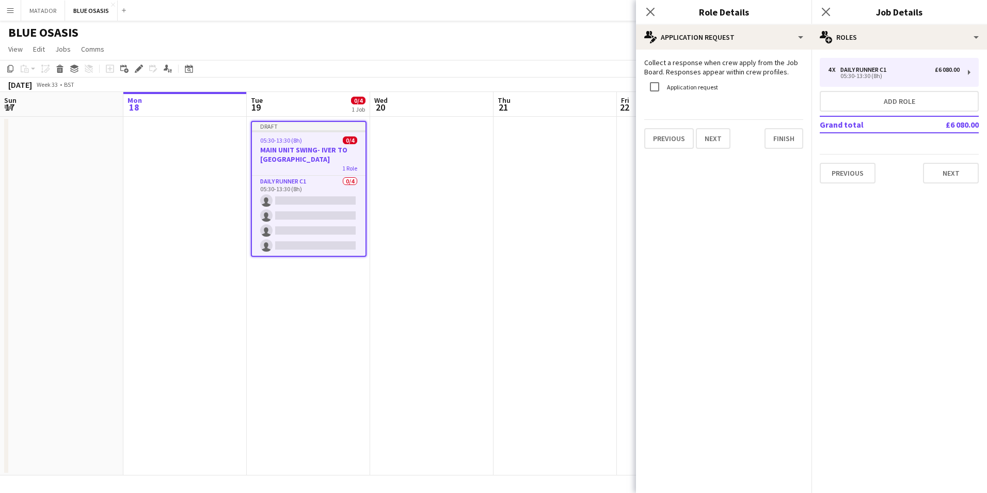
click at [678, 86] on label "Application request" at bounding box center [691, 87] width 53 height 8
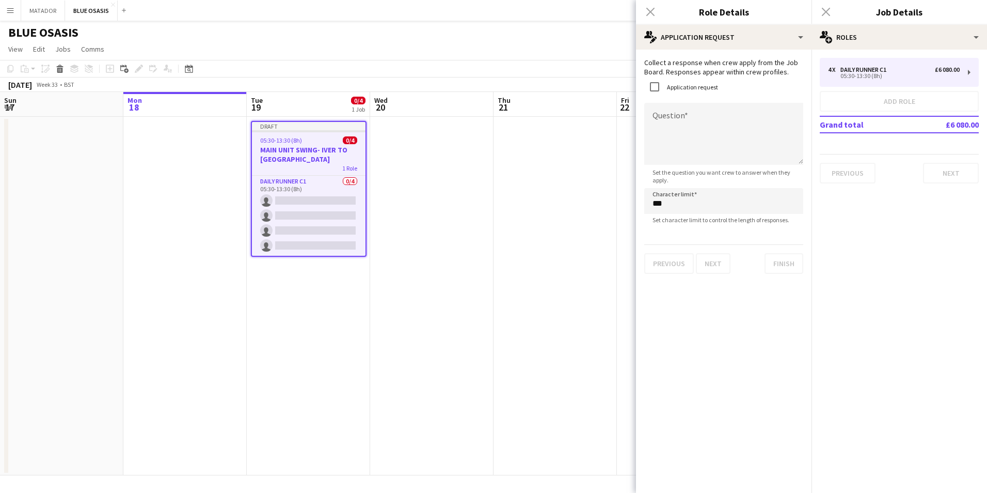
click at [668, 91] on div "Application request" at bounding box center [681, 86] width 74 height 21
drag, startPoint x: 683, startPoint y: 91, endPoint x: 676, endPoint y: 85, distance: 9.1
click at [683, 91] on div "Application request" at bounding box center [681, 86] width 74 height 21
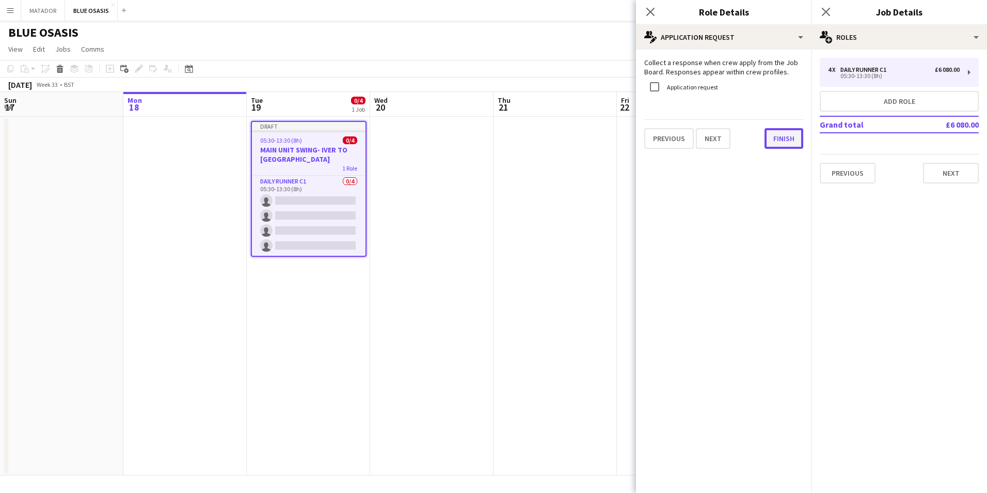
click at [772, 135] on button "Finish" at bounding box center [784, 138] width 39 height 21
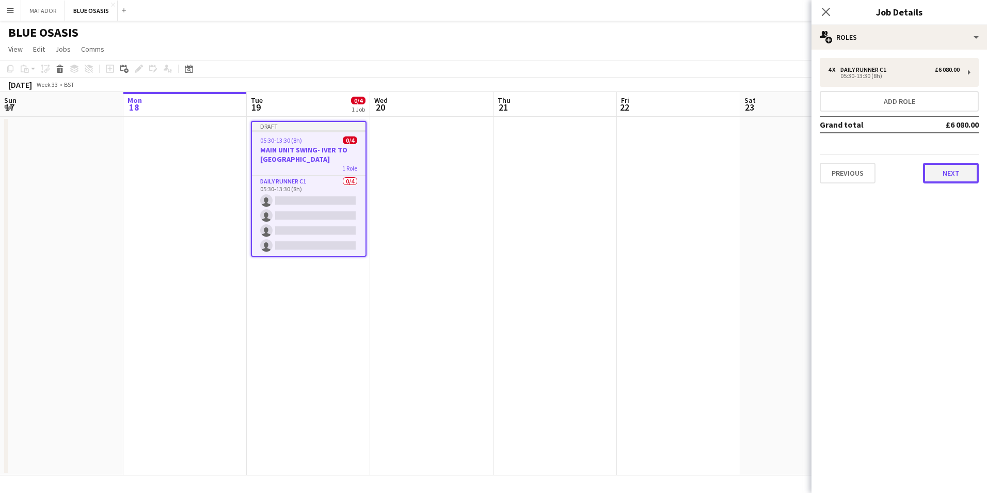
click at [954, 171] on button "Next" at bounding box center [951, 173] width 56 height 21
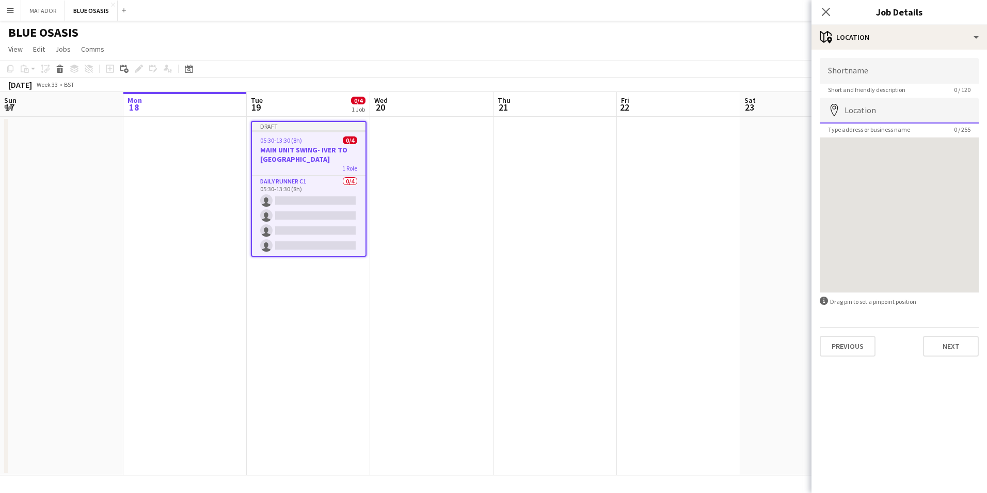
click at [865, 116] on input "Location" at bounding box center [899, 111] width 159 height 26
click at [785, 147] on app-date-cell at bounding box center [801, 296] width 123 height 358
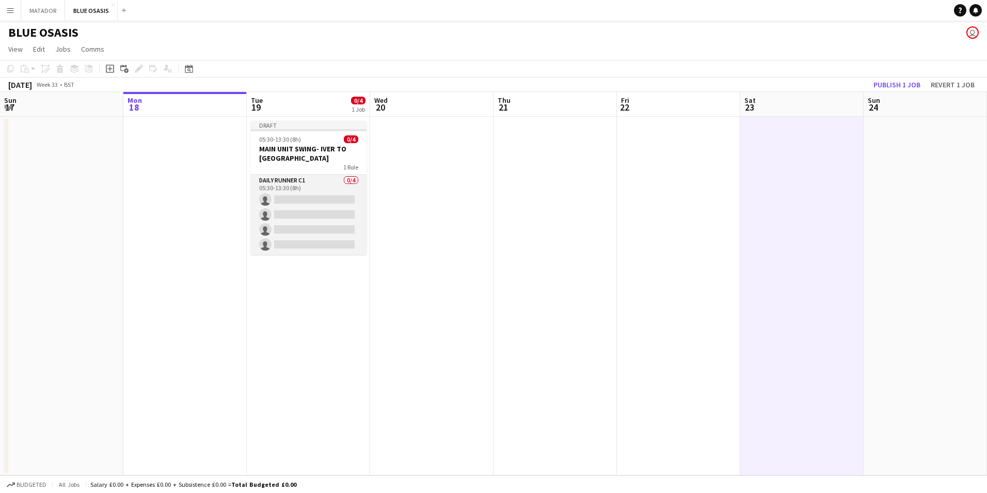
click at [263, 176] on app-card-role "Daily Runner C1 0/4 05:30-13:30 (8h) single-neutral-actions single-neutral-acti…" at bounding box center [309, 215] width 116 height 80
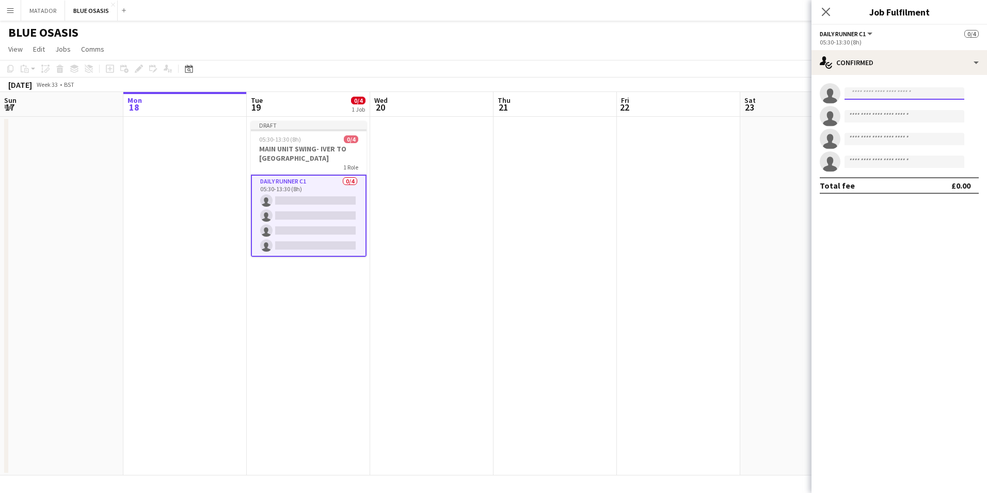
click at [908, 94] on input at bounding box center [905, 93] width 120 height 12
type input "**********"
click at [892, 137] on input at bounding box center [905, 139] width 120 height 12
click at [891, 114] on input at bounding box center [905, 116] width 120 height 12
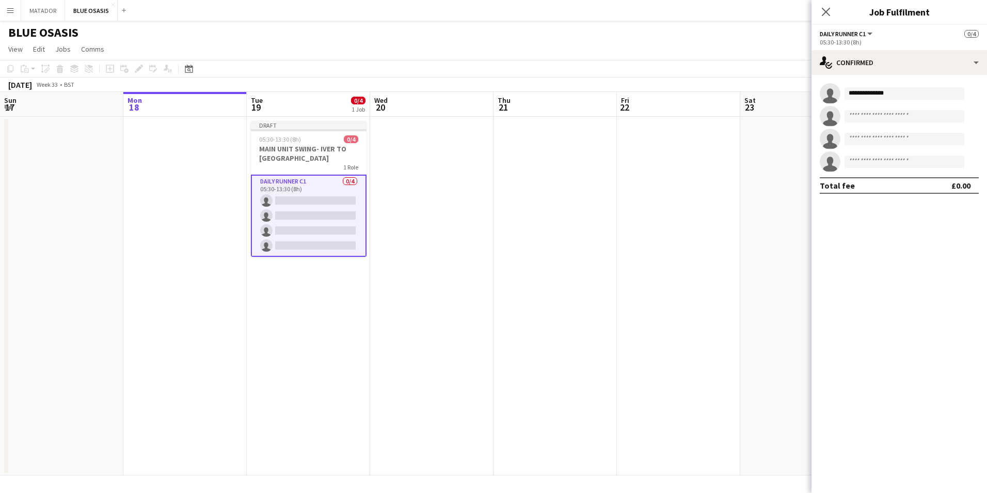
click at [748, 202] on app-date-cell at bounding box center [801, 296] width 123 height 358
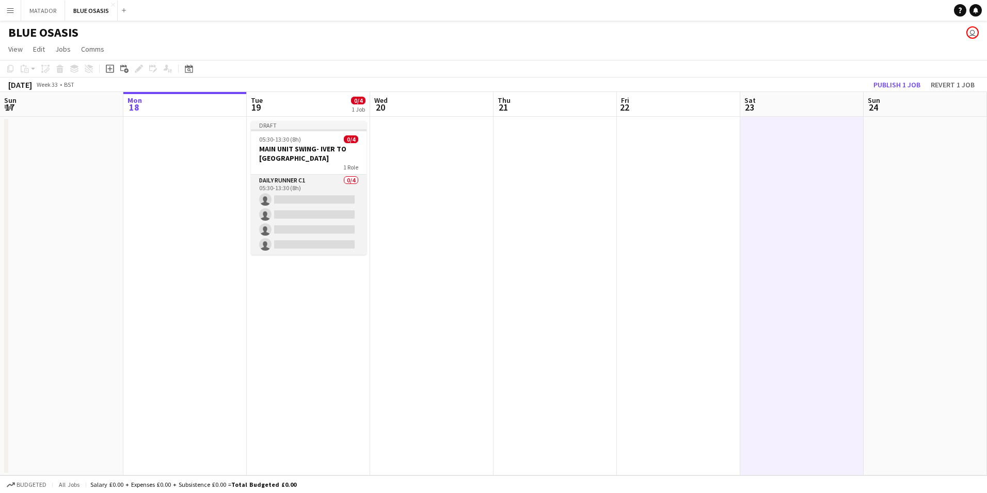
click at [289, 202] on app-card-role "Daily Runner C1 0/4 05:30-13:30 (8h) single-neutral-actions single-neutral-acti…" at bounding box center [309, 215] width 116 height 80
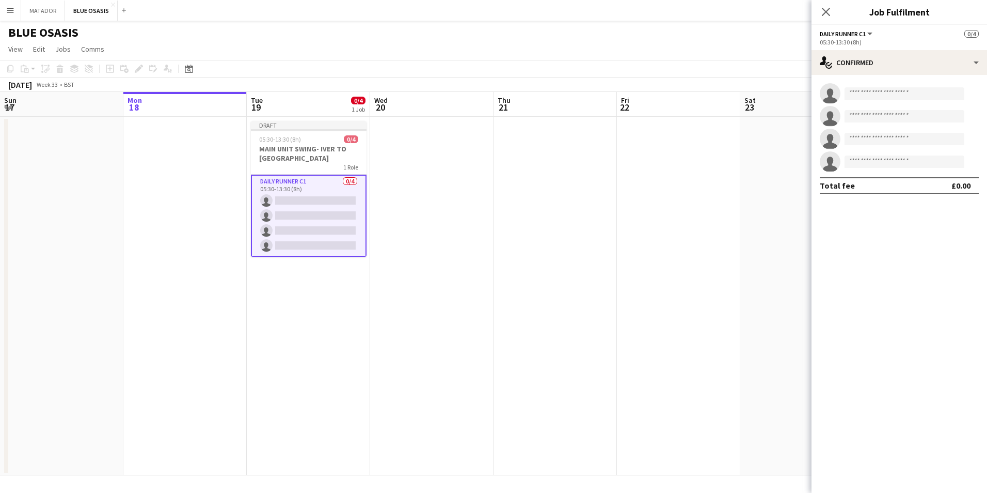
click at [289, 202] on app-card-role "Daily Runner C1 0/4 05:30-13:30 (8h) single-neutral-actions single-neutral-acti…" at bounding box center [309, 216] width 116 height 82
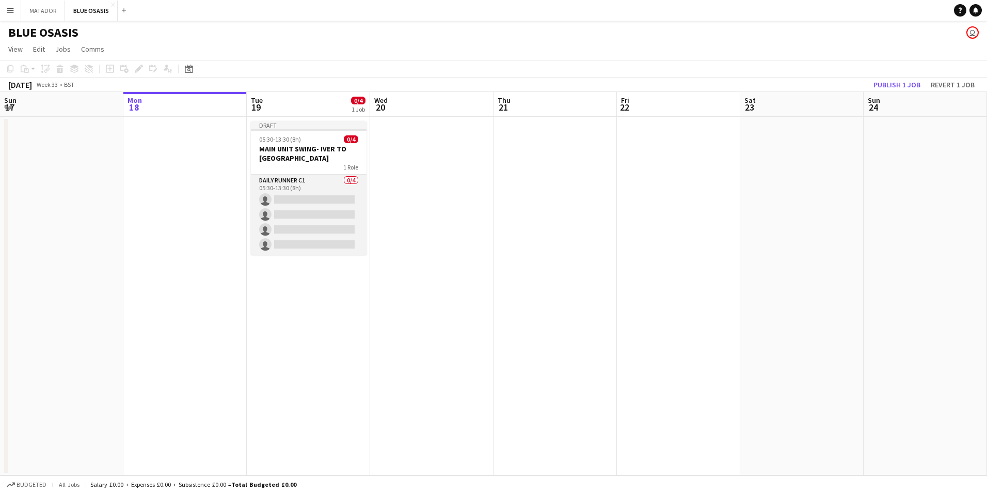
click at [289, 202] on app-card-role "Daily Runner C1 0/4 05:30-13:30 (8h) single-neutral-actions single-neutral-acti…" at bounding box center [309, 215] width 116 height 80
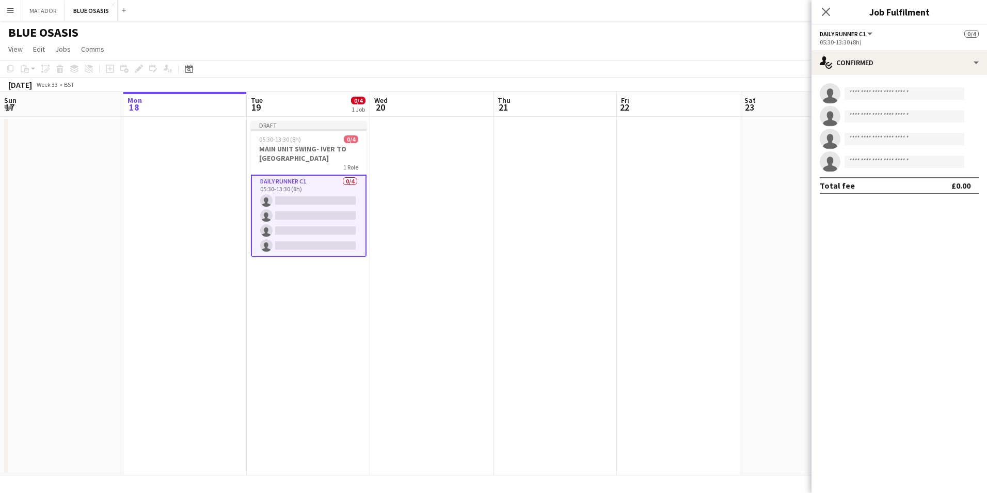
click at [488, 199] on app-date-cell at bounding box center [431, 296] width 123 height 358
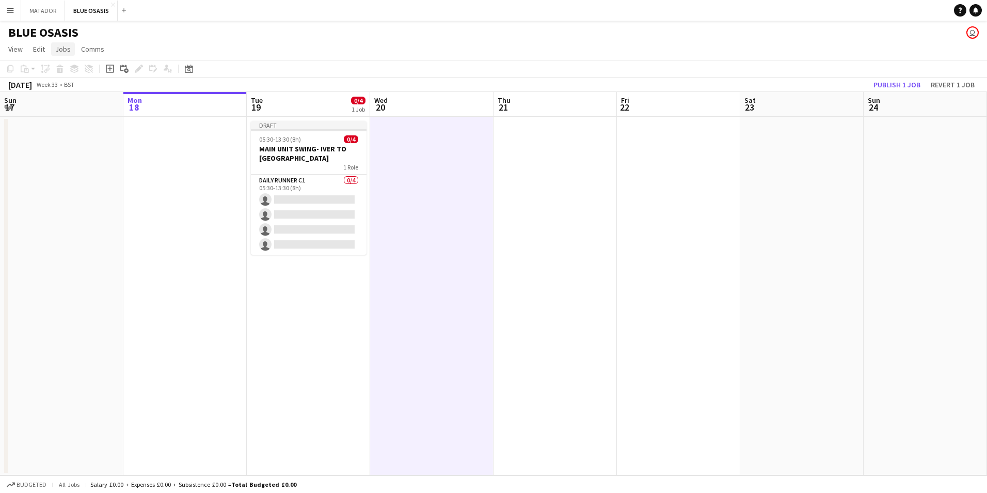
click at [62, 51] on span "Jobs" at bounding box center [62, 48] width 15 height 9
click at [169, 34] on div "BLUE OSASIS user" at bounding box center [493, 31] width 987 height 20
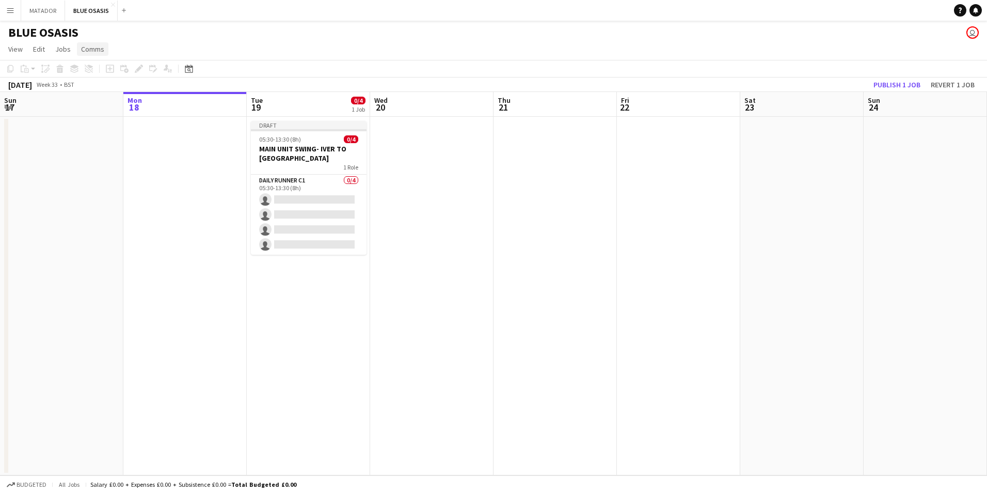
click at [105, 44] on link "Comms" at bounding box center [92, 48] width 31 height 13
click at [0, 48] on html "Menu Boards Boards Boards All jobs Status Workforce Workforce My Workforce Recr…" at bounding box center [493, 246] width 987 height 493
click at [8, 48] on span "View" at bounding box center [15, 48] width 14 height 9
click at [14, 17] on button "Menu" at bounding box center [10, 10] width 21 height 21
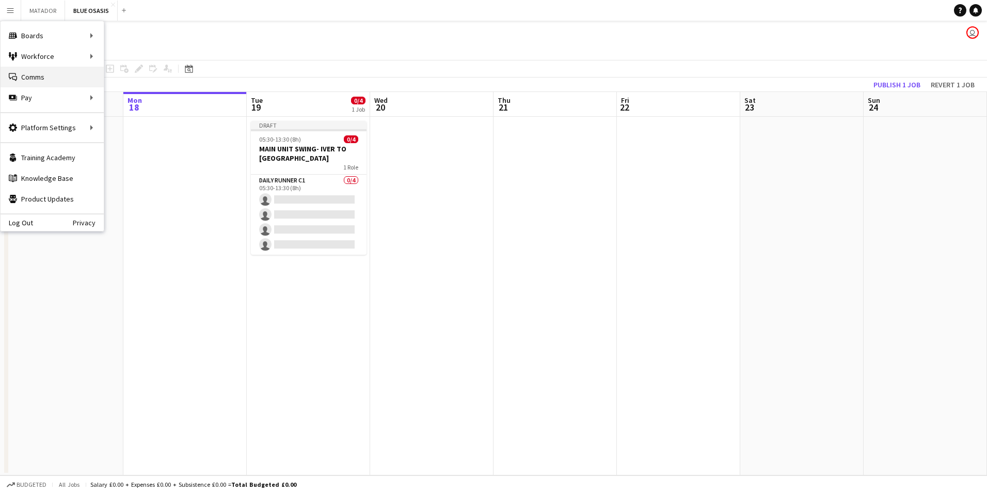
click at [47, 81] on link "Comms Comms" at bounding box center [52, 77] width 103 height 21
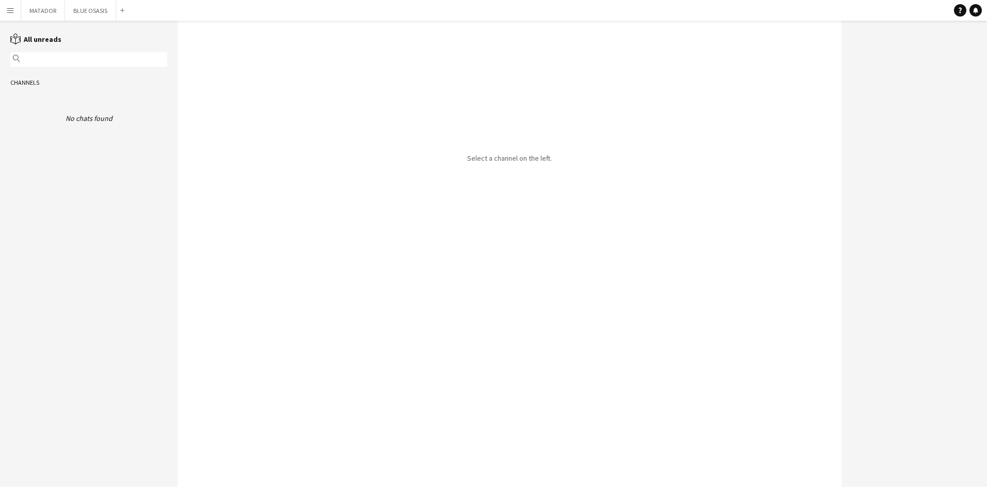
click at [74, 62] on input "text" at bounding box center [94, 59] width 142 height 9
type input "*"
click at [323, 73] on div "Select a channel on the left." at bounding box center [510, 254] width 664 height 466
click at [18, 11] on button "Menu" at bounding box center [10, 10] width 21 height 21
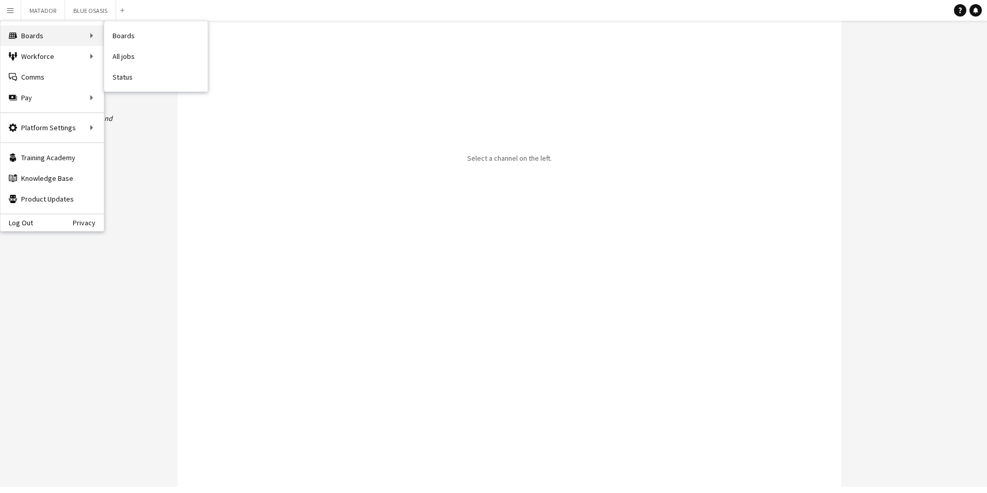
click at [26, 31] on div "Boards Boards" at bounding box center [52, 35] width 103 height 21
click at [44, 35] on div "Boards Boards" at bounding box center [52, 35] width 103 height 21
click at [326, 43] on div "Select a channel on the left." at bounding box center [510, 254] width 664 height 466
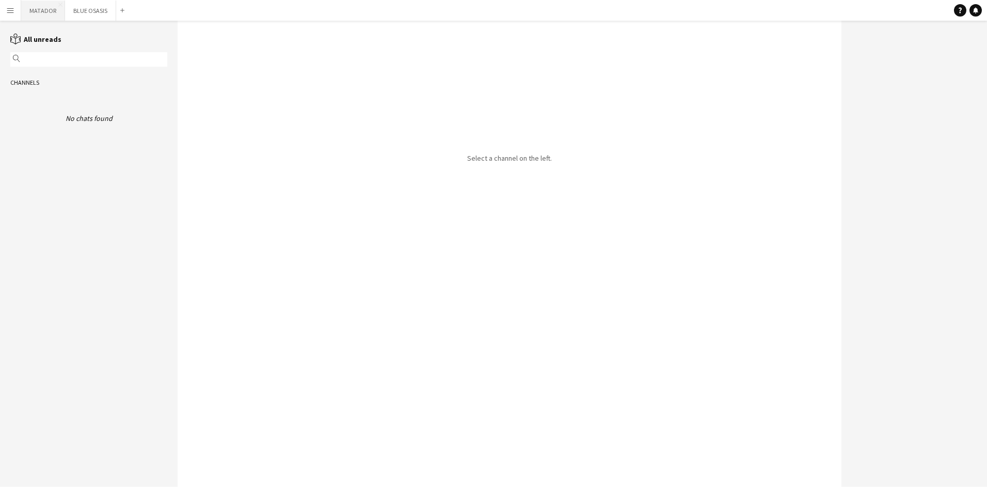
click at [47, 9] on button "MATADOR Close" at bounding box center [43, 11] width 44 height 20
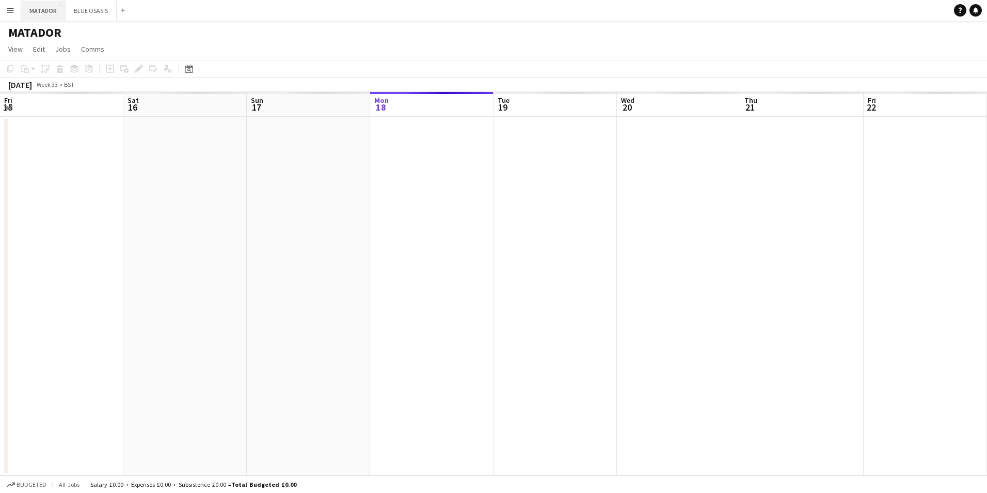
scroll to position [0, 247]
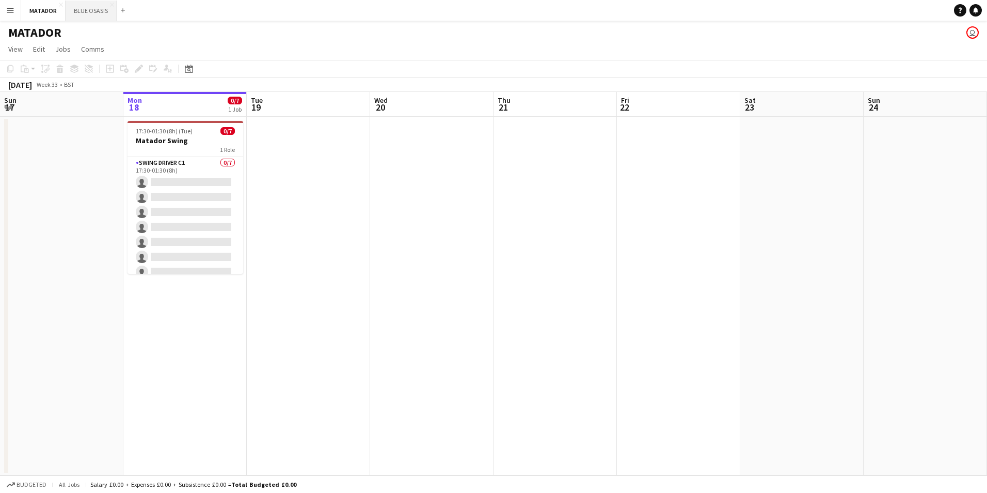
click at [85, 15] on button "BLUE OSASIS Close" at bounding box center [91, 11] width 51 height 20
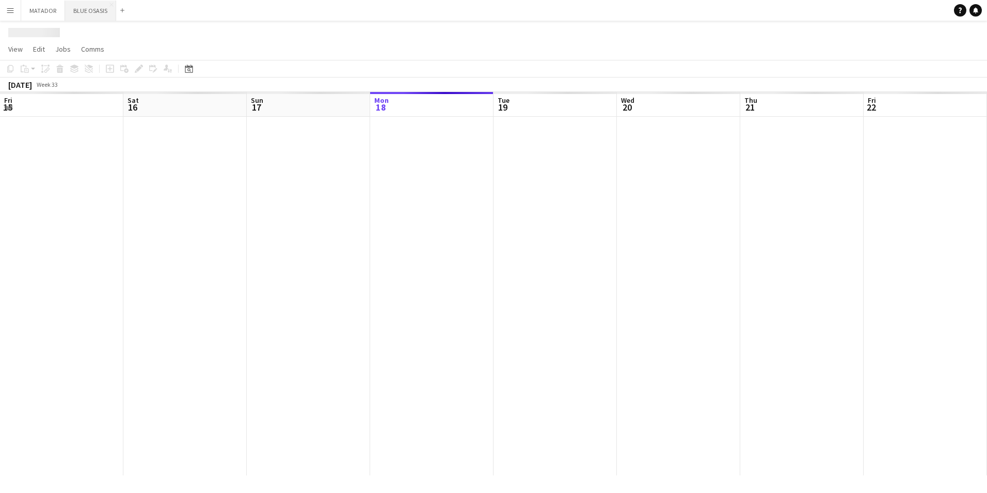
scroll to position [0, 247]
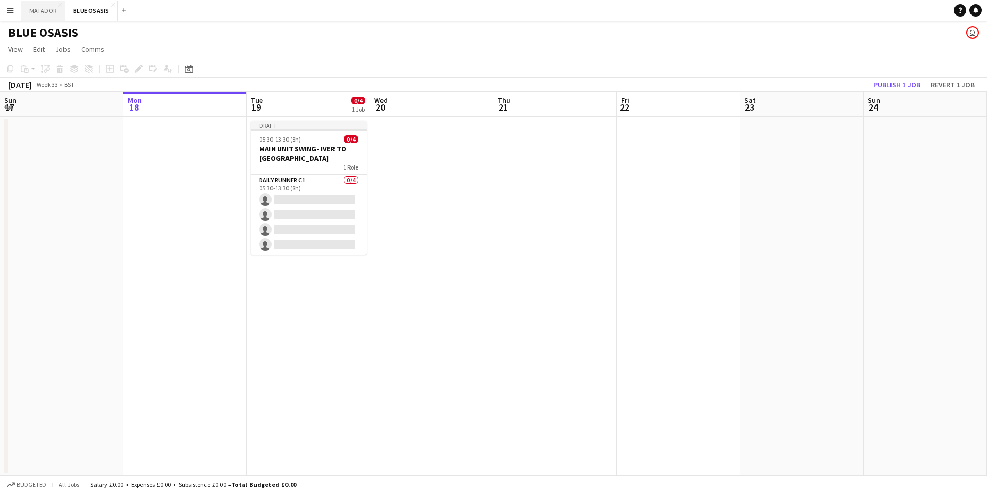
click at [40, 14] on button "MATADOR Close" at bounding box center [43, 11] width 44 height 20
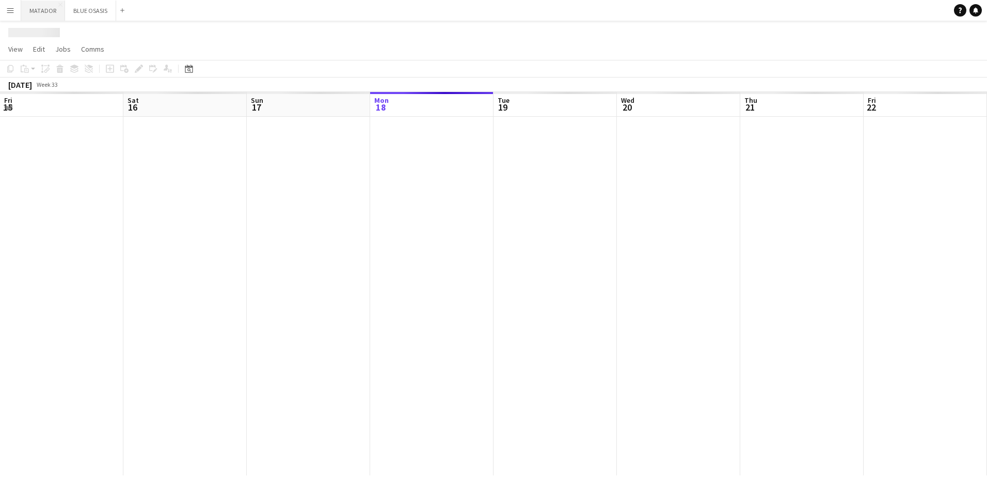
scroll to position [0, 247]
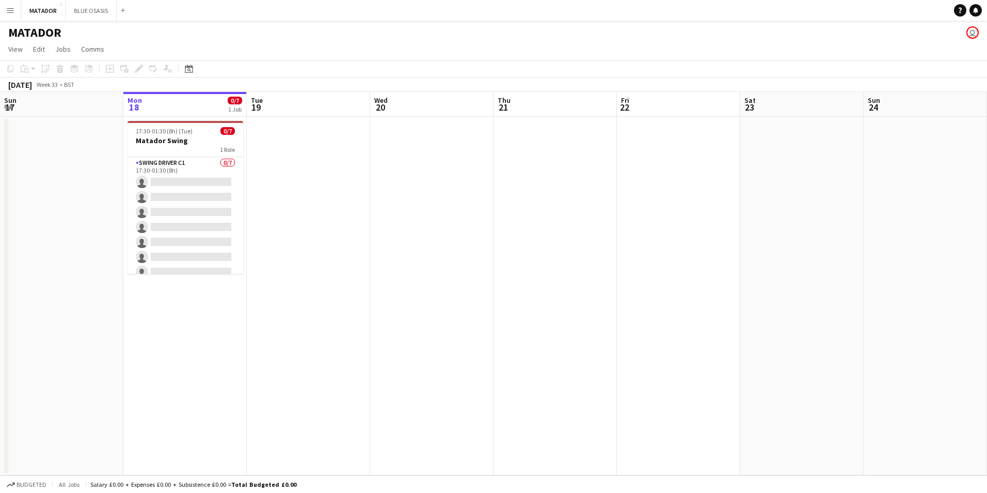
click at [987, 336] on html "Menu Boards Boards Boards All jobs Status Workforce Workforce My Workforce Recr…" at bounding box center [493, 246] width 987 height 493
click at [98, 17] on button "BLUE OSASIS Close" at bounding box center [91, 11] width 51 height 20
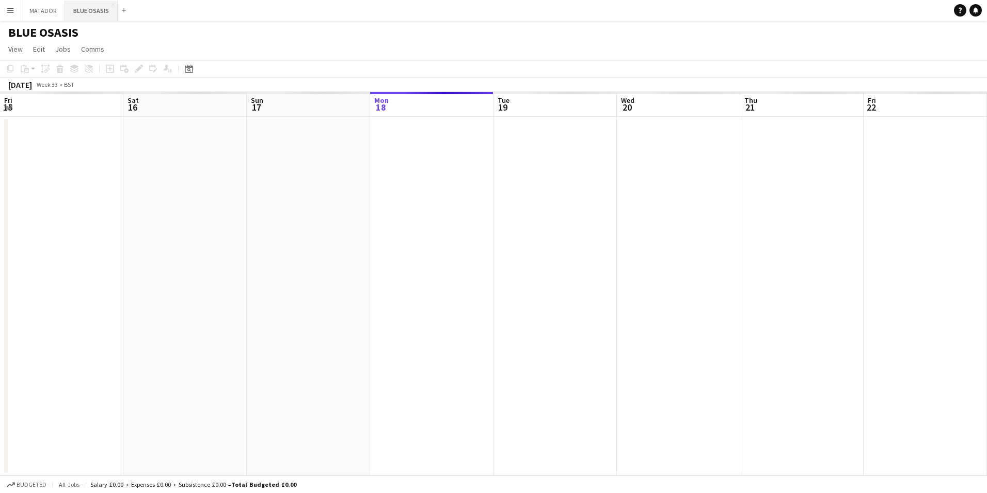
scroll to position [0, 247]
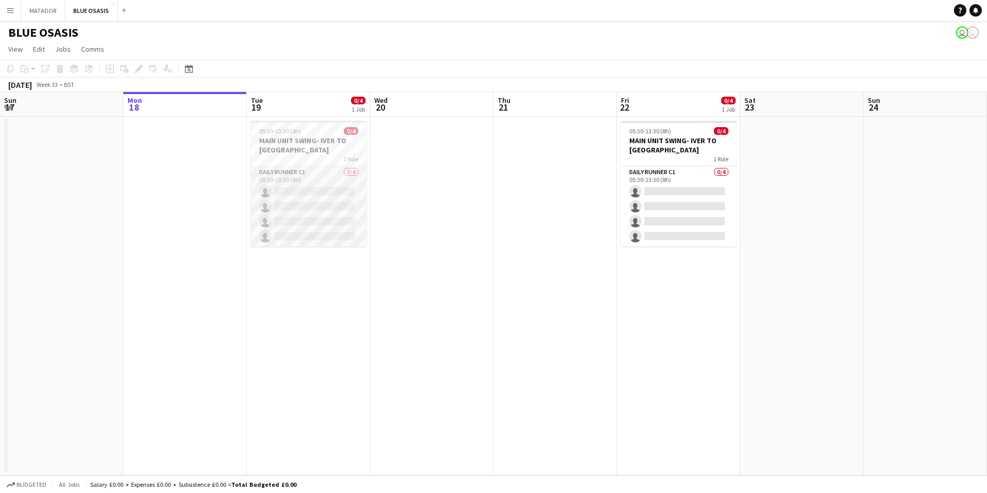
click at [318, 172] on app-card-role "Daily Runner C1 0/4 05:30-13:30 (8h) single-neutral-actions single-neutral-acti…" at bounding box center [309, 206] width 116 height 80
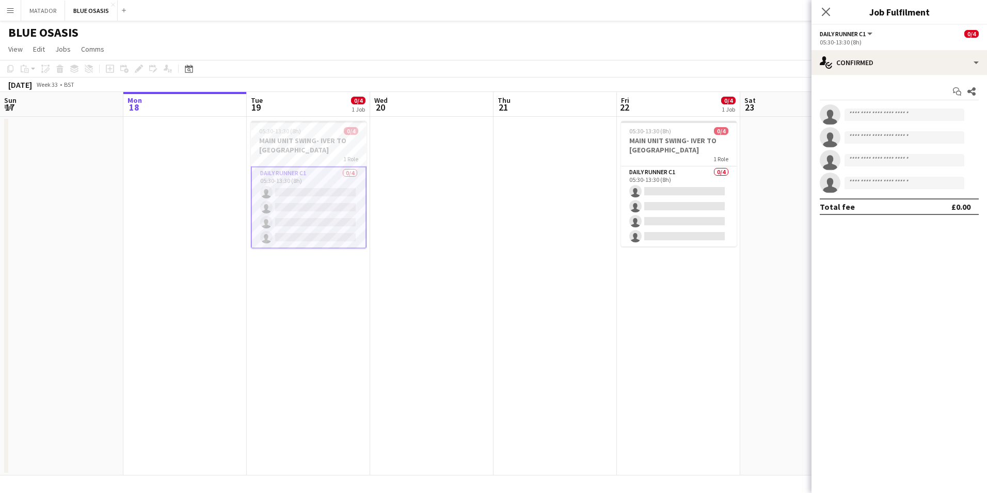
click at [887, 107] on app-invite-slot "single-neutral-actions" at bounding box center [900, 114] width 176 height 21
click at [896, 119] on input at bounding box center [905, 114] width 120 height 12
type input "*"
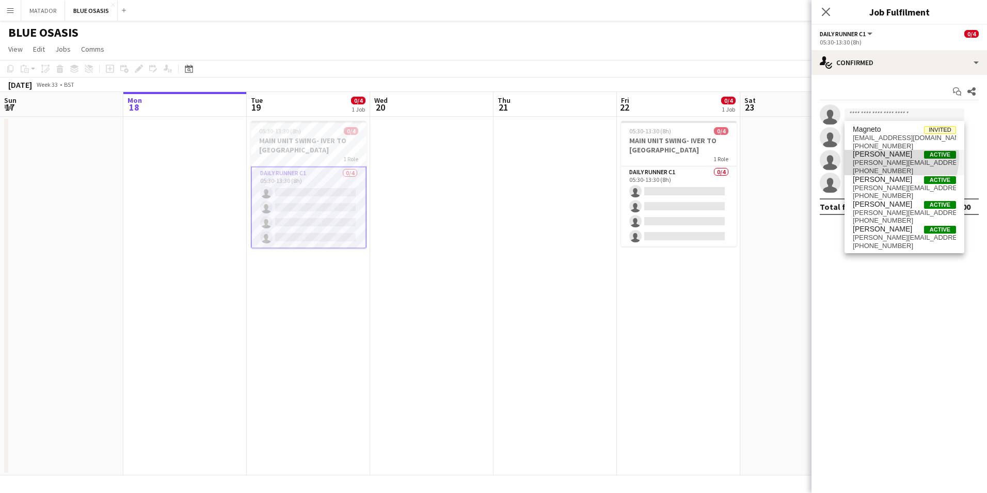
click at [896, 157] on span "[PERSON_NAME]" at bounding box center [882, 154] width 59 height 9
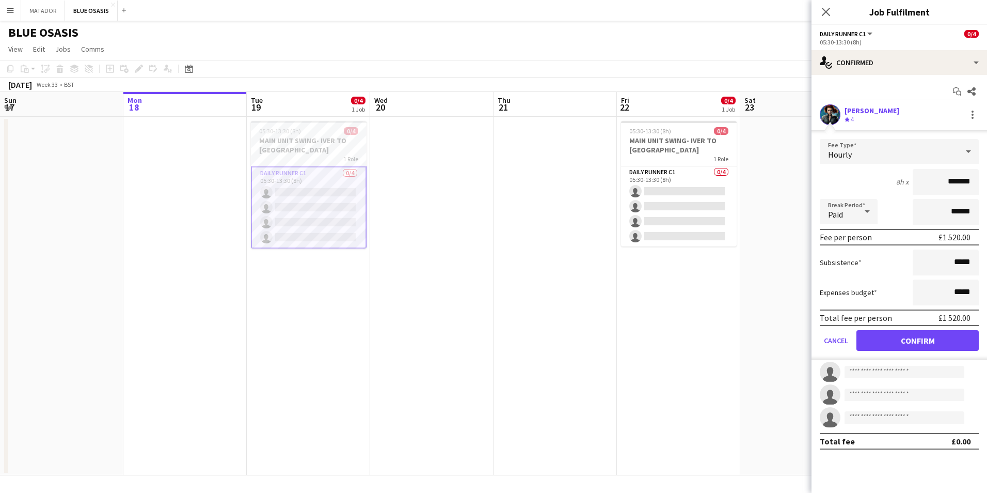
click at [866, 211] on icon at bounding box center [867, 211] width 5 height 3
click at [843, 238] on span "Paid" at bounding box center [848, 241] width 41 height 10
click at [942, 156] on div "Hourly" at bounding box center [889, 151] width 138 height 25
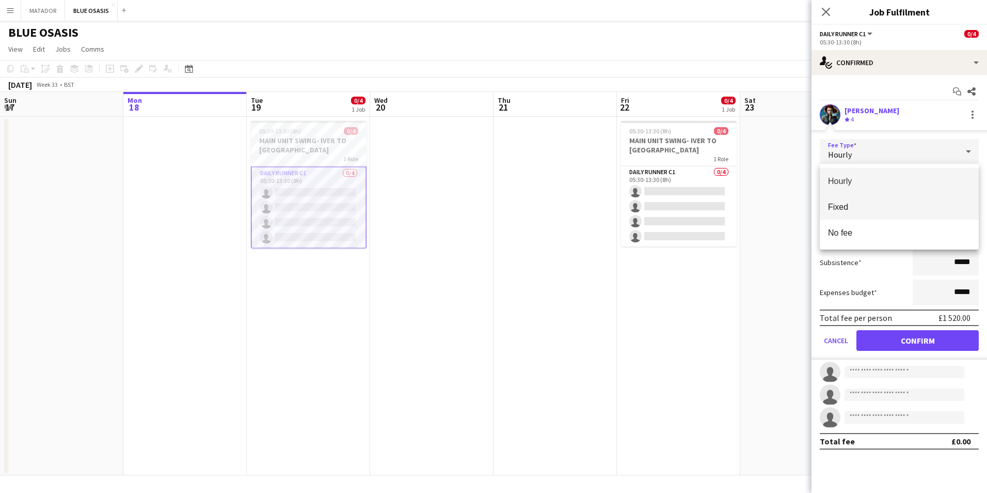
click at [828, 213] on mat-option "Fixed" at bounding box center [899, 207] width 159 height 26
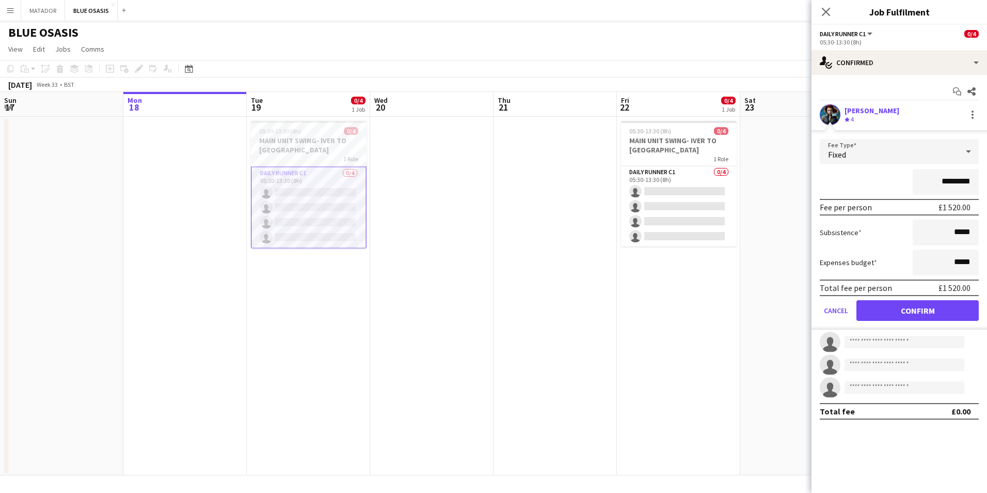
drag, startPoint x: 970, startPoint y: 184, endPoint x: 924, endPoint y: 180, distance: 46.7
click at [924, 180] on input "*********" at bounding box center [946, 182] width 66 height 26
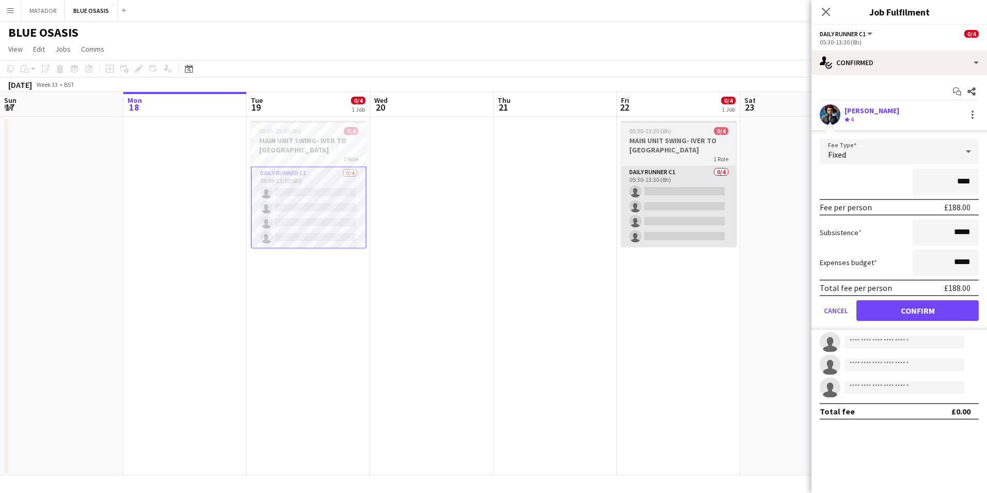
type input "****"
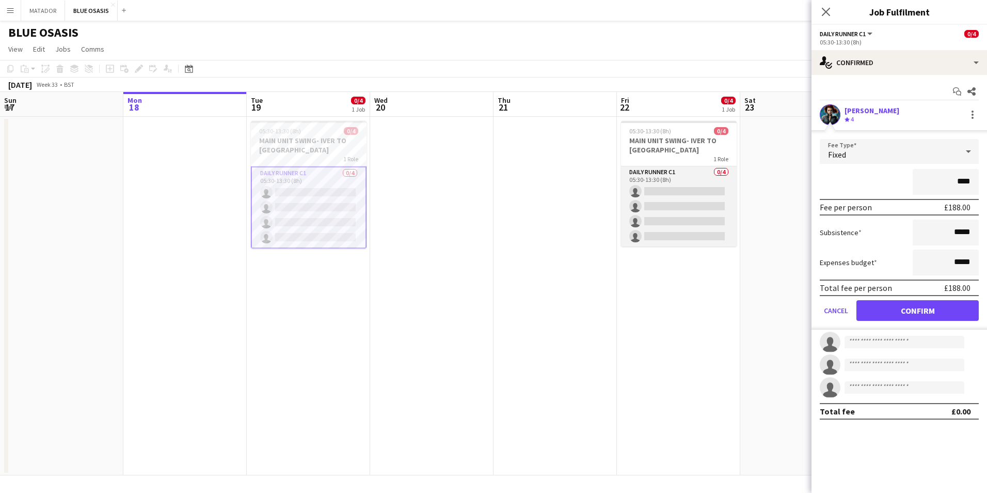
click at [679, 173] on app-card-role "Daily Runner C1 0/4 05:30-13:30 (8h) single-neutral-actions single-neutral-acti…" at bounding box center [679, 206] width 116 height 80
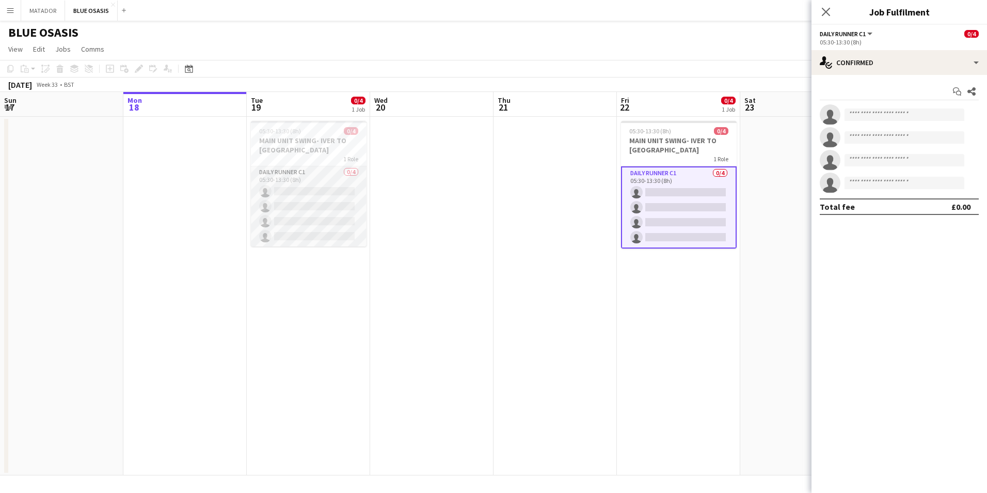
click at [266, 181] on app-card-role "Daily Runner C1 0/4 05:30-13:30 (8h) single-neutral-actions single-neutral-acti…" at bounding box center [309, 206] width 116 height 80
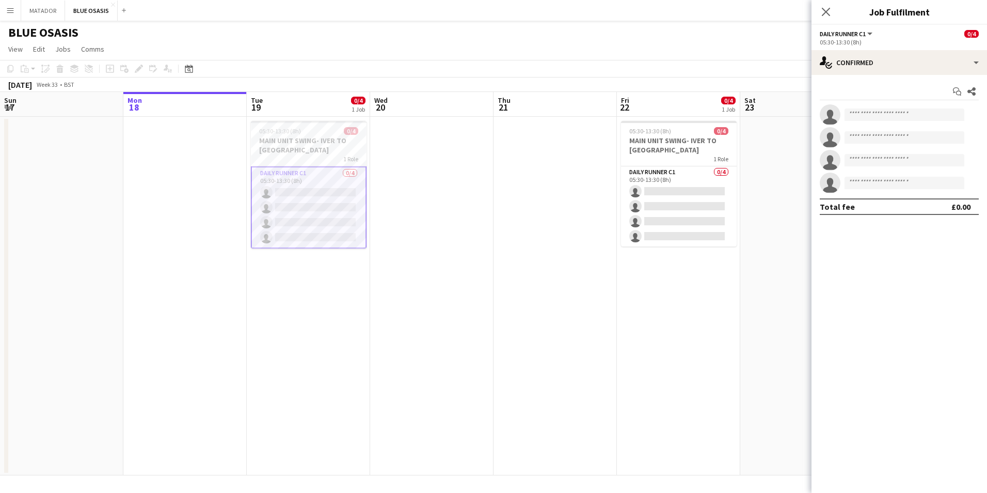
click at [871, 29] on div "Daily Runner C1 All roles Daily Runner C1" at bounding box center [847, 33] width 54 height 9
click at [866, 36] on span "Daily Runner C1" at bounding box center [843, 34] width 46 height 8
click at [858, 53] on li "All roles" at bounding box center [855, 50] width 52 height 9
click at [853, 36] on button "All roles" at bounding box center [838, 34] width 37 height 8
drag, startPoint x: 909, startPoint y: 48, endPoint x: 900, endPoint y: 43, distance: 9.9
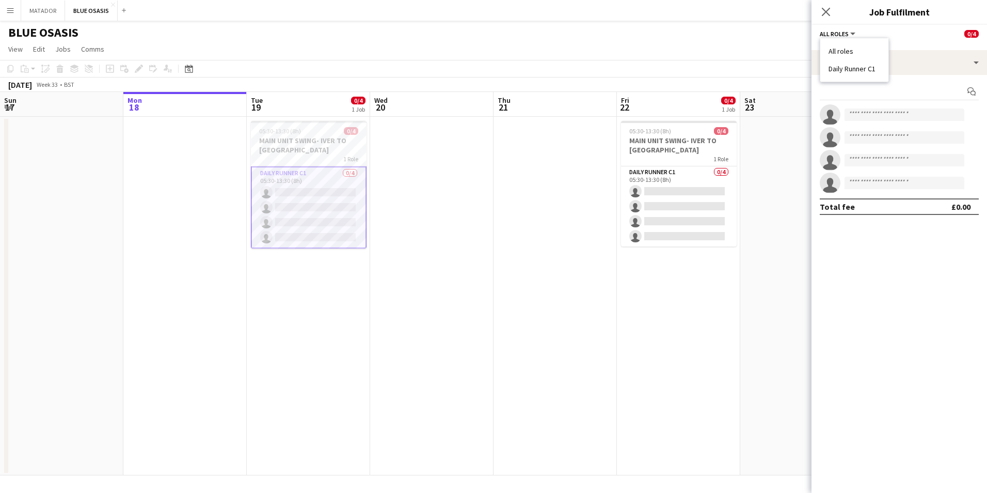
click at [908, 47] on app-options-switcher "All roles All roles Daily Runner C1 0/4 1 Role" at bounding box center [900, 37] width 176 height 25
click at [287, 176] on app-card-role "Daily Runner C1 0/4 05:30-13:30 (8h) single-neutral-actions single-neutral-acti…" at bounding box center [309, 207] width 116 height 82
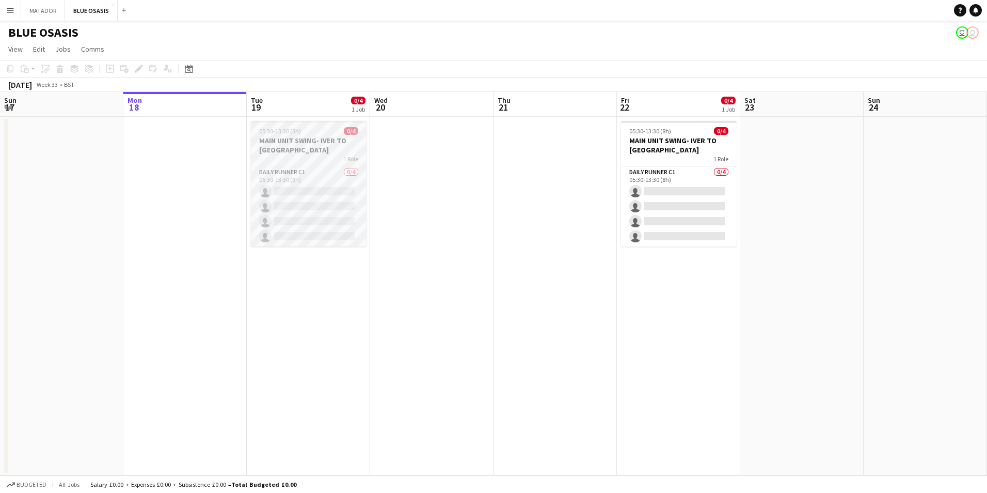
click at [294, 165] on app-job-card "05:30-13:30 (8h) 0/4 MAIN UNIT SWING- IVER TO PINEWOOD 1 Role Daily Runner C1 0…" at bounding box center [309, 183] width 116 height 125
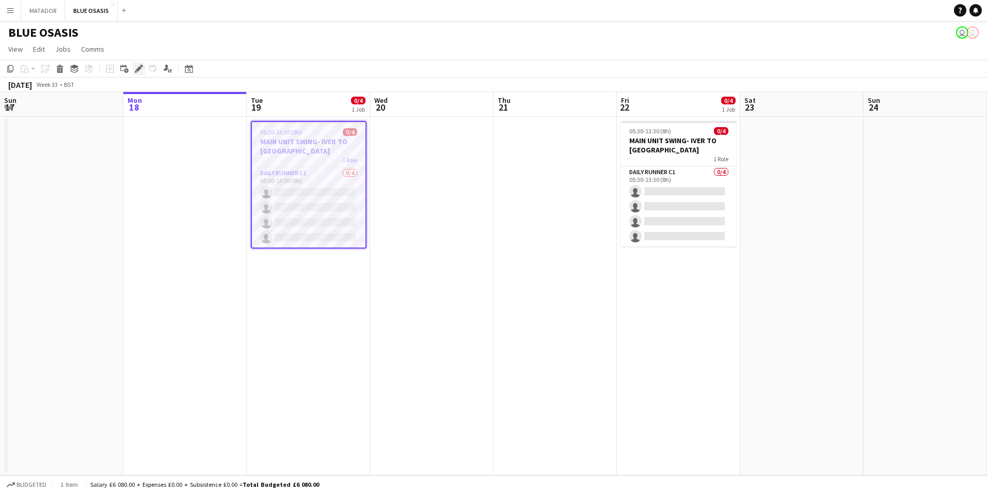
click at [137, 71] on icon at bounding box center [139, 69] width 6 height 6
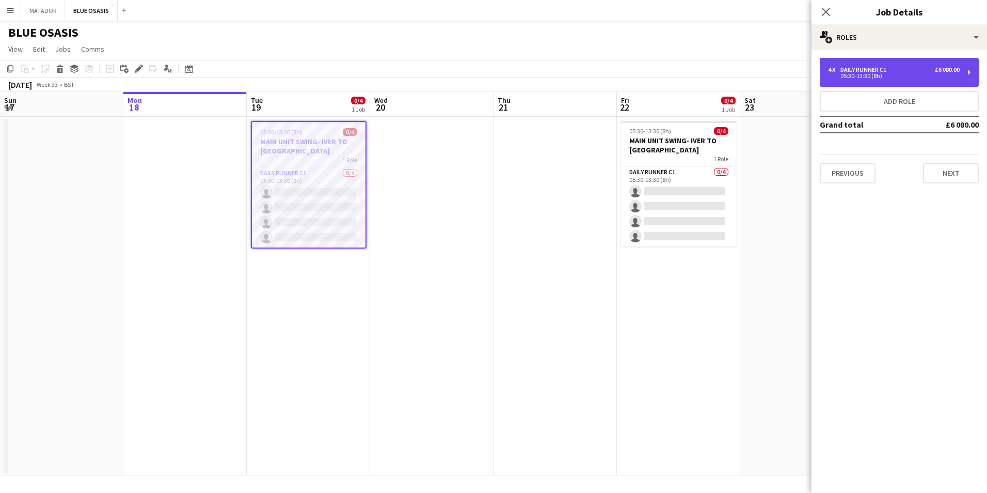
click at [883, 70] on div "Daily Runner C1" at bounding box center [866, 69] width 50 height 7
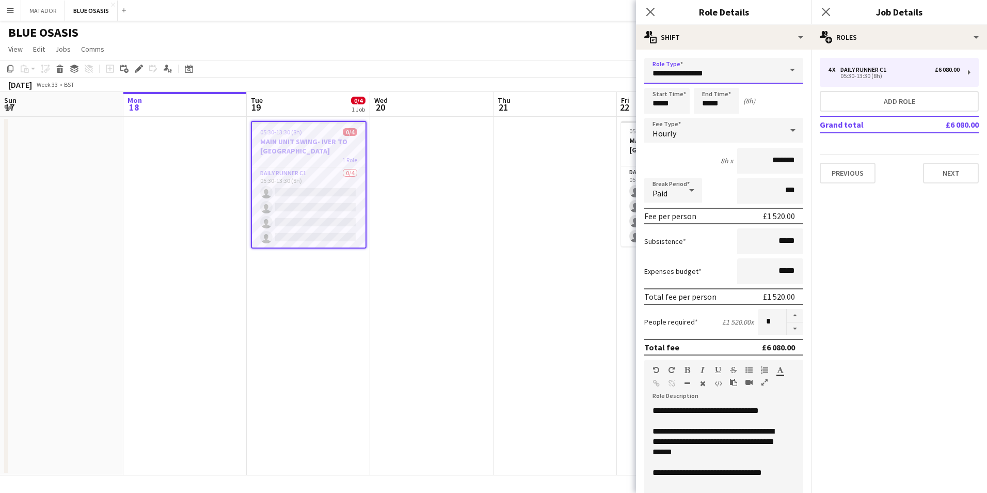
click at [755, 70] on input "**********" at bounding box center [723, 71] width 159 height 26
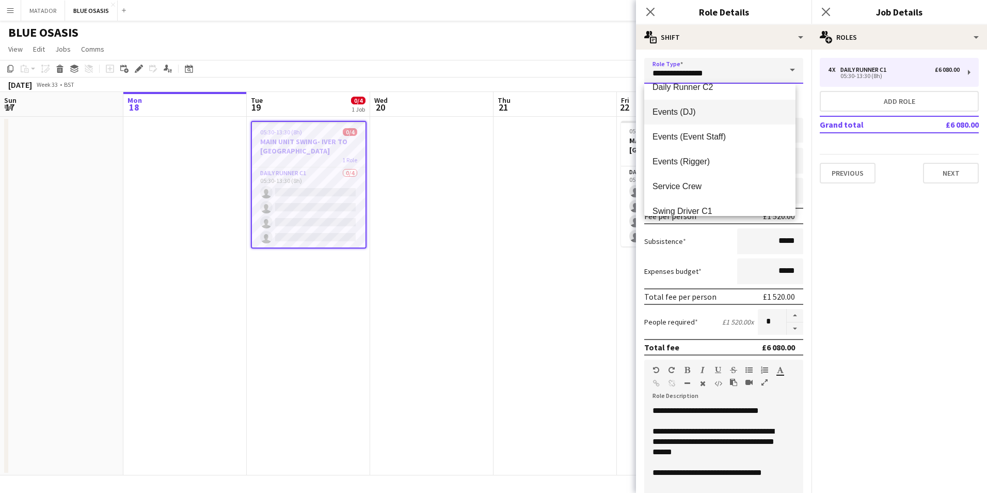
scroll to position [74, 0]
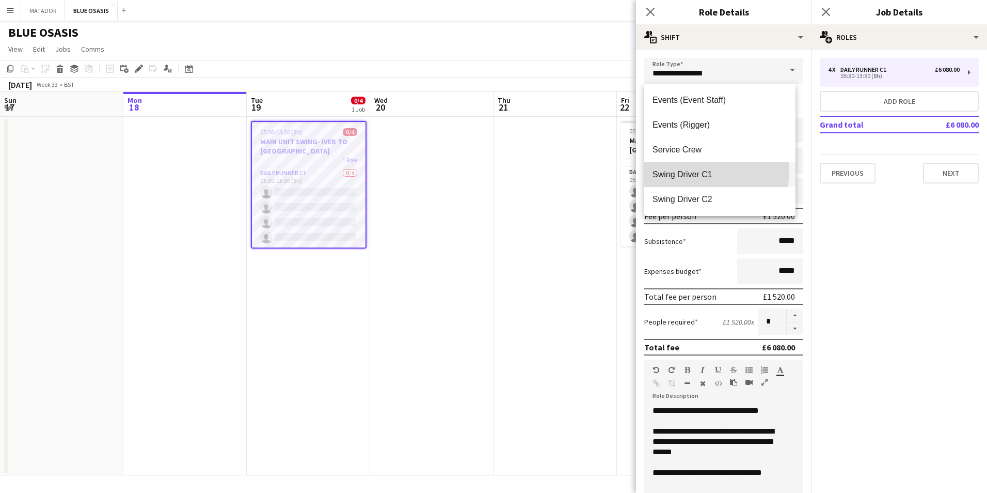
click at [691, 170] on span "Swing Driver C1" at bounding box center [720, 174] width 135 height 10
type input "**********"
type input "*******"
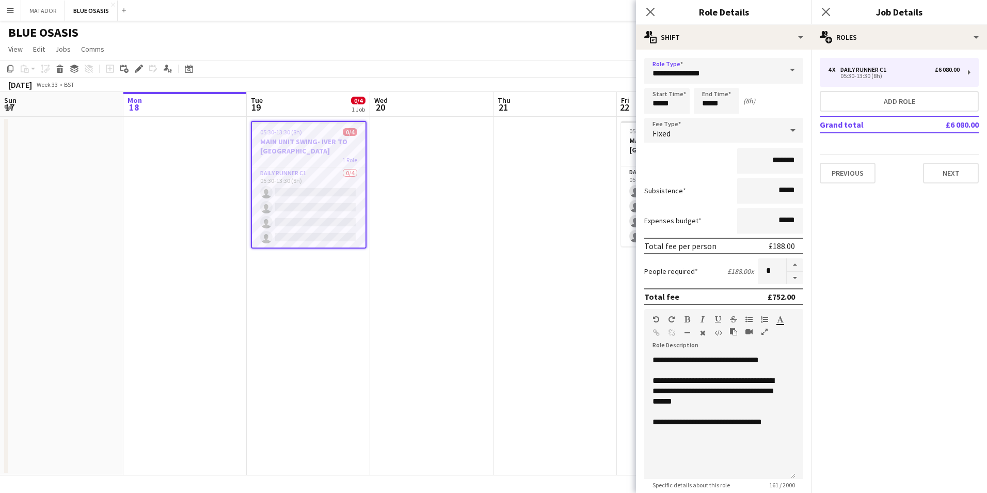
click at [751, 126] on div "Fixed" at bounding box center [713, 130] width 138 height 25
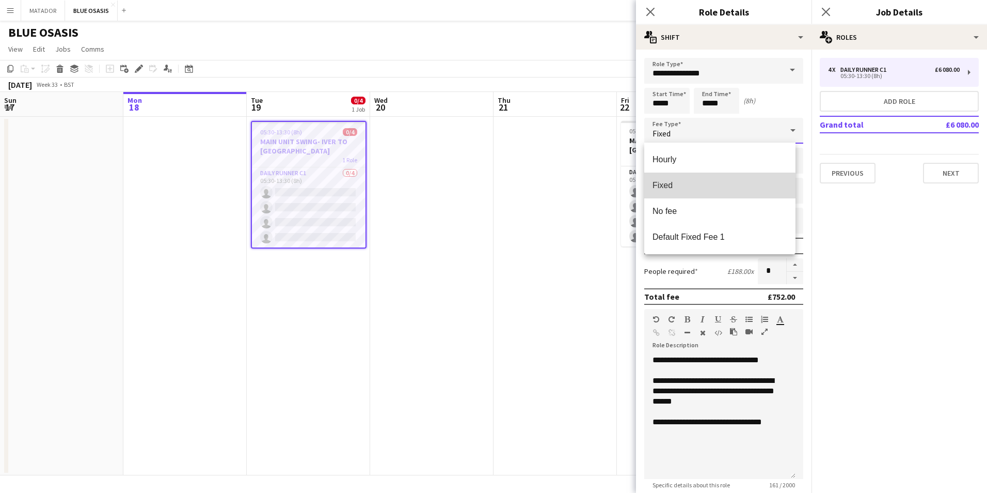
click at [673, 190] on span "Fixed" at bounding box center [720, 185] width 135 height 10
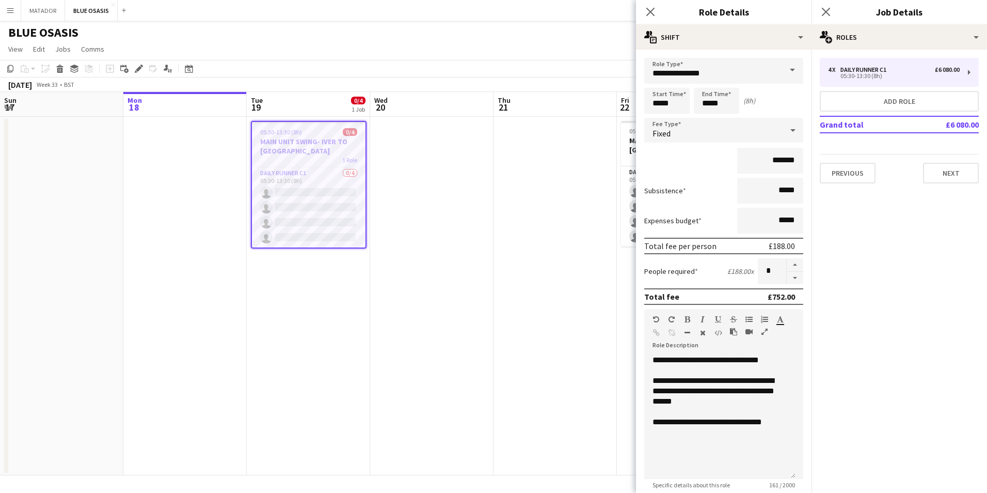
click at [965, 222] on mat-expansion-panel "pencil3 General details 4 x Daily Runner C1 £6 080.00 05:30-13:30 (8h) Add role…" at bounding box center [900, 271] width 176 height 443
click at [953, 169] on button "Next" at bounding box center [951, 173] width 56 height 21
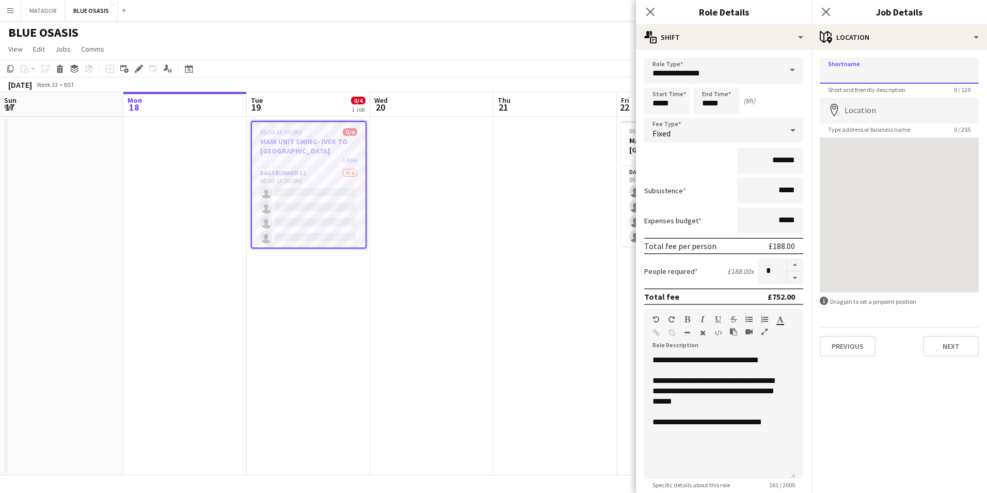
click at [915, 70] on input "Shortname" at bounding box center [899, 71] width 159 height 26
click at [857, 117] on input "Location" at bounding box center [899, 111] width 159 height 26
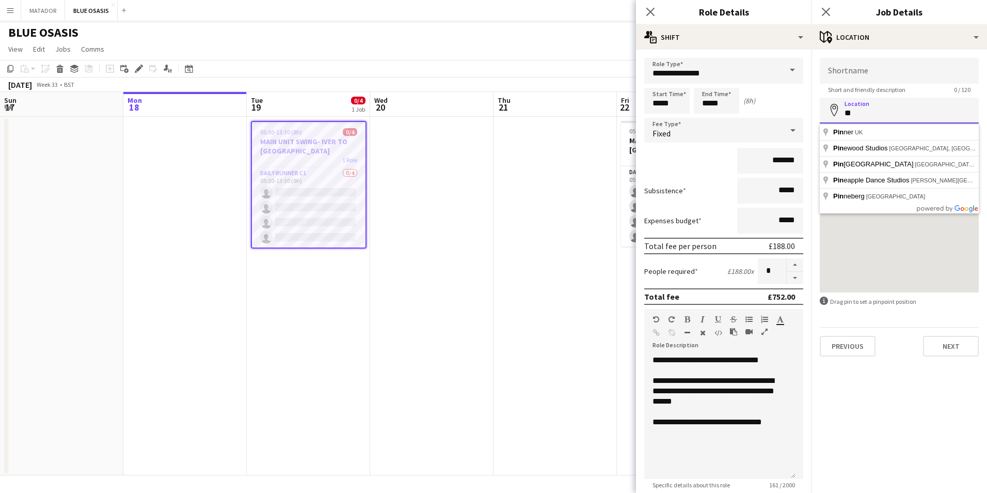
type input "*"
drag, startPoint x: 864, startPoint y: 115, endPoint x: 843, endPoint y: 109, distance: 21.9
click at [843, 109] on input "****" at bounding box center [899, 111] width 159 height 26
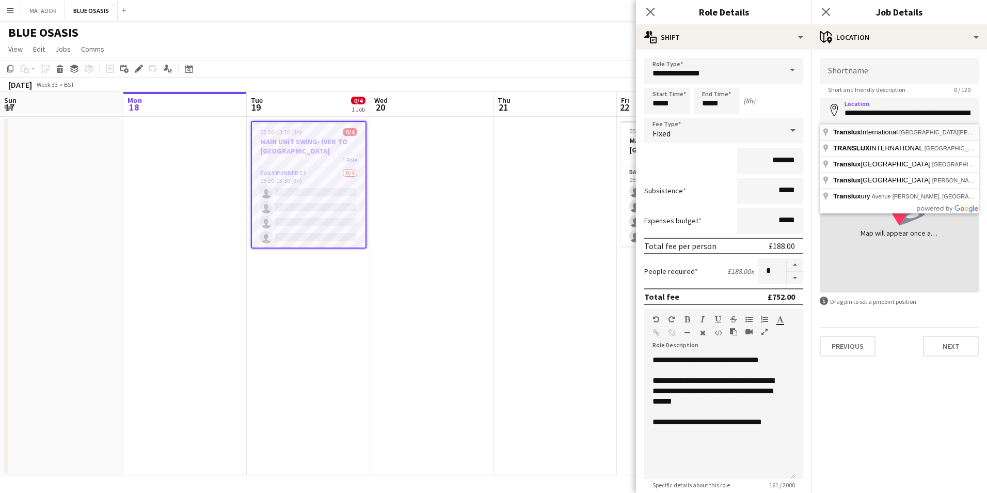
type input "**********"
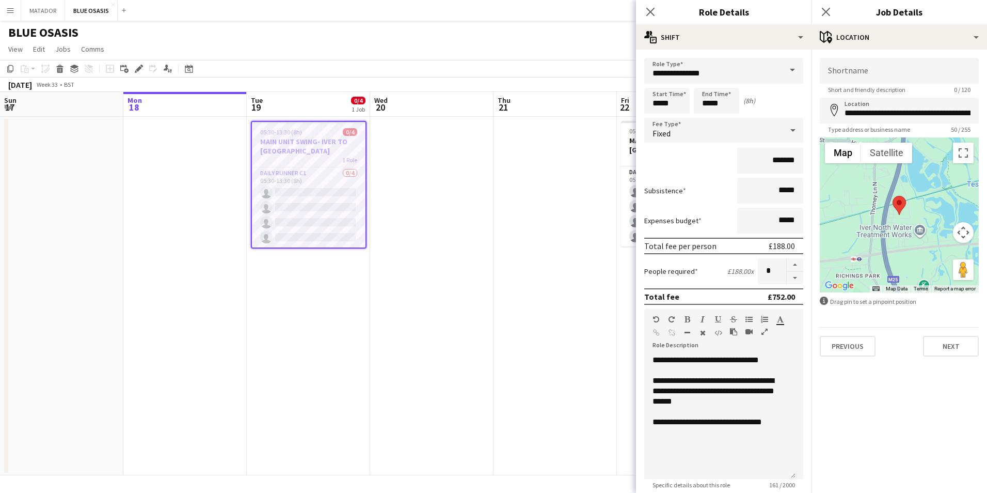
click at [875, 412] on mat-expansion-panel "**********" at bounding box center [900, 271] width 176 height 443
click at [867, 74] on input "Shortname" at bounding box center [899, 71] width 159 height 26
click at [860, 70] on input "**********" at bounding box center [899, 71] width 159 height 26
click at [901, 70] on input "**********" at bounding box center [899, 71] width 159 height 26
type input "**********"
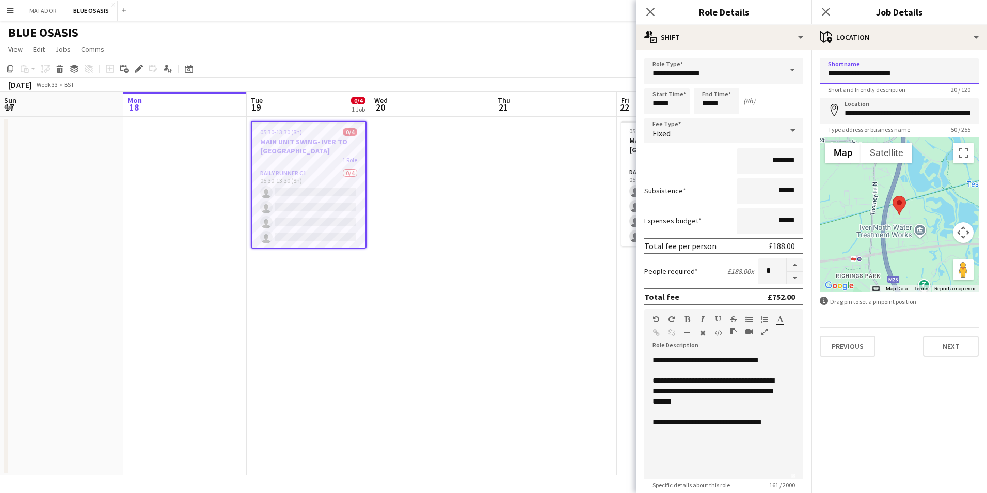
click button "Next" at bounding box center [951, 346] width 56 height 21
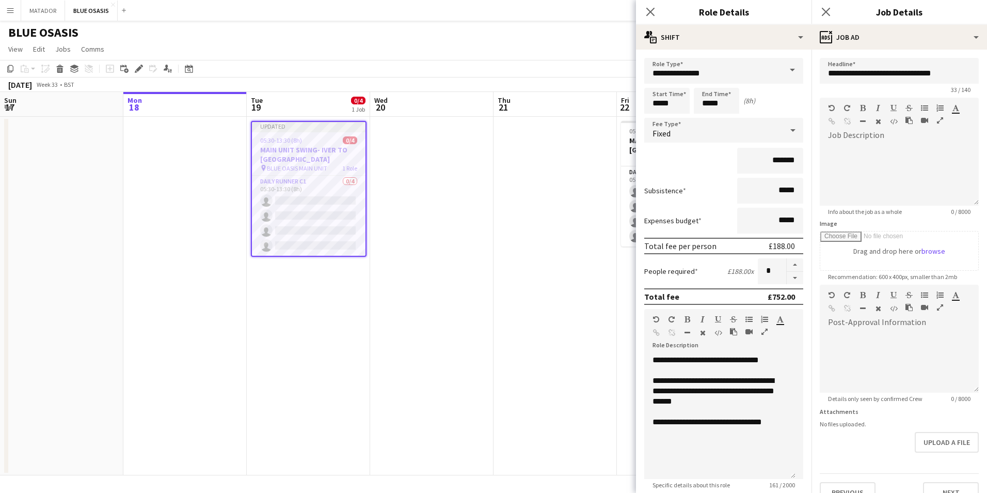
click at [500, 291] on app-date-cell at bounding box center [555, 296] width 123 height 358
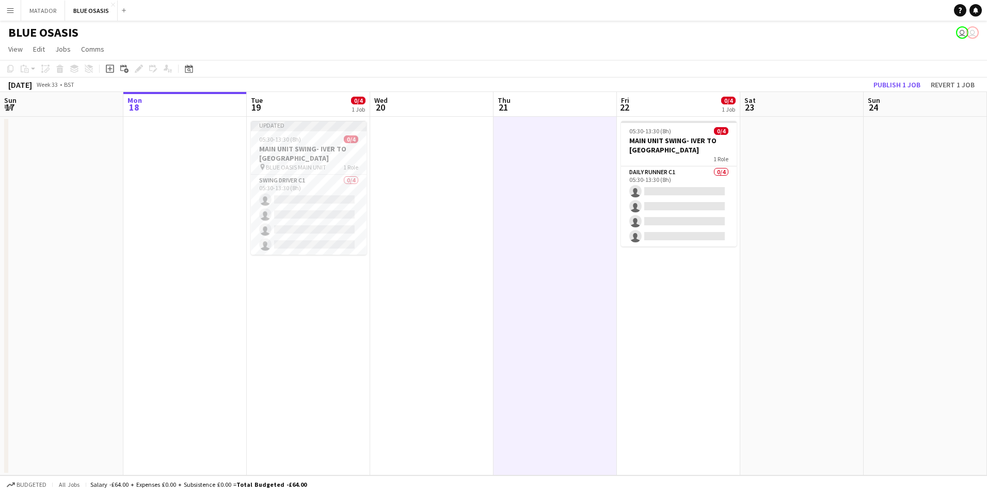
click at [435, 168] on app-date-cell at bounding box center [431, 296] width 123 height 358
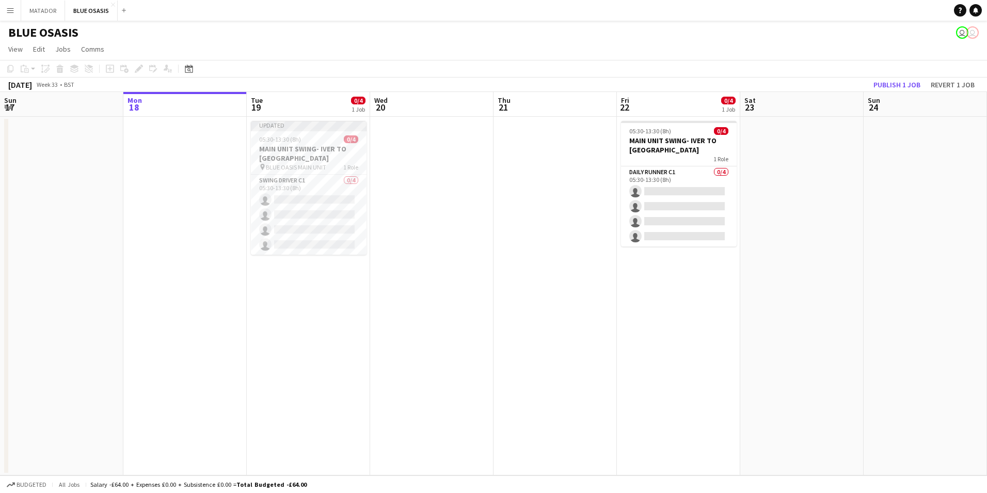
click at [434, 156] on app-date-cell at bounding box center [431, 296] width 123 height 358
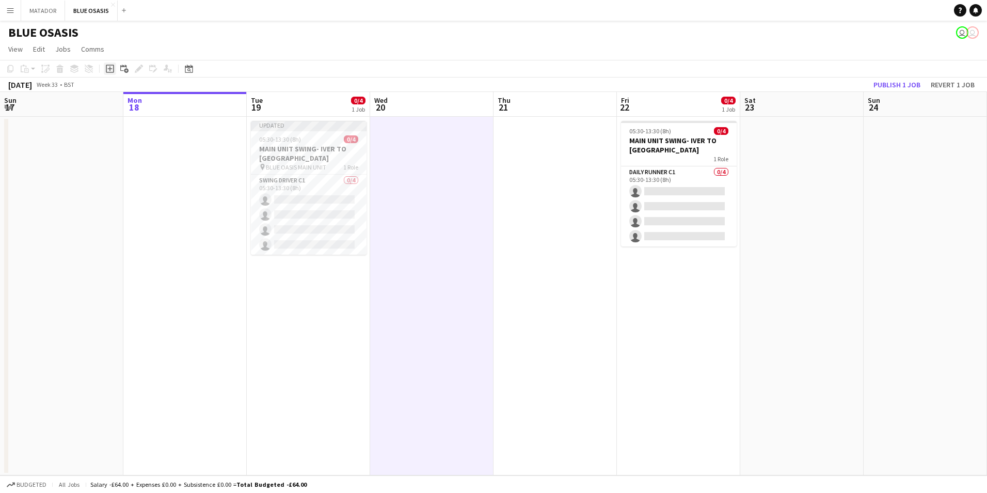
click at [109, 71] on icon "Add job" at bounding box center [110, 69] width 8 height 8
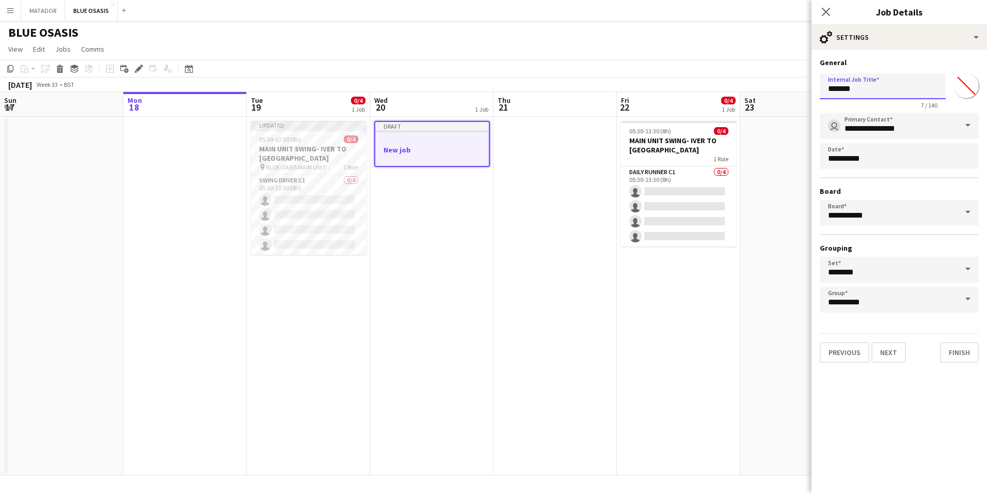
drag, startPoint x: 897, startPoint y: 91, endPoint x: 778, endPoint y: 101, distance: 119.6
click at [778, 101] on body "Menu Boards Boards Boards All jobs Status Workforce Workforce My Workforce Recr…" at bounding box center [493, 246] width 987 height 493
type input "*****"
click at [892, 350] on button "Next" at bounding box center [889, 352] width 35 height 21
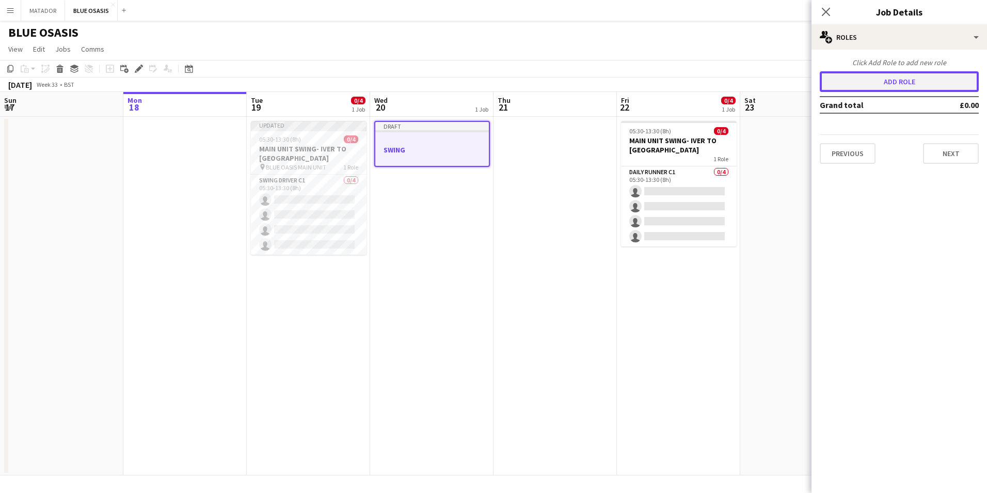
click at [906, 78] on button "Add role" at bounding box center [899, 81] width 159 height 21
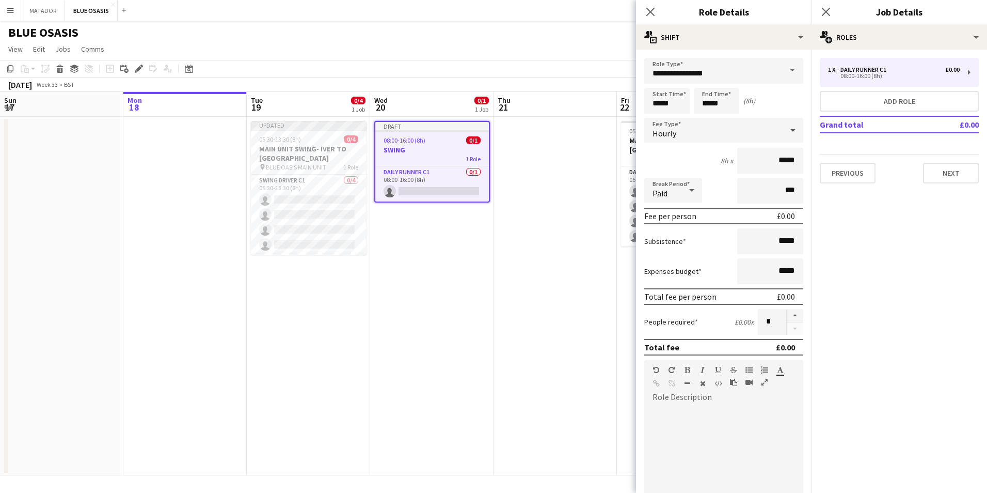
click at [782, 65] on span at bounding box center [793, 70] width 22 height 25
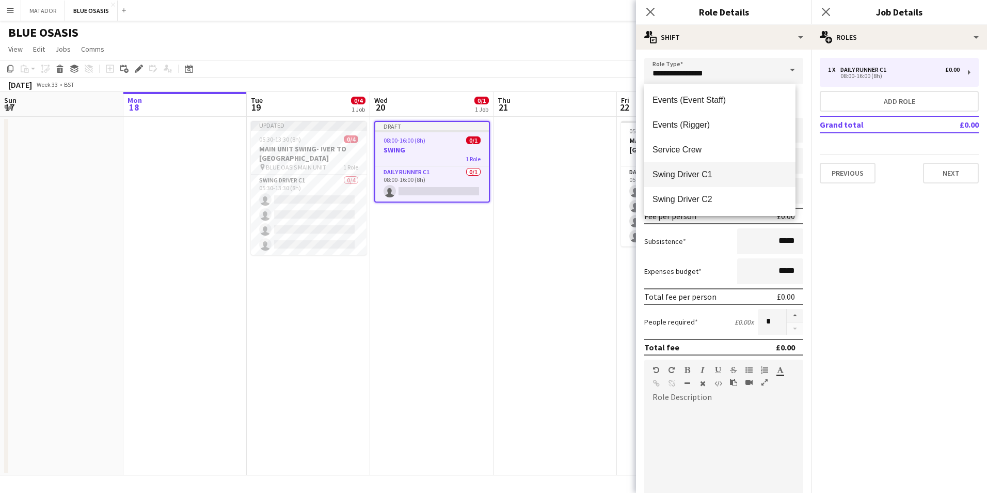
click at [701, 171] on span "Swing Driver C1" at bounding box center [720, 174] width 135 height 10
type input "**********"
type input "*******"
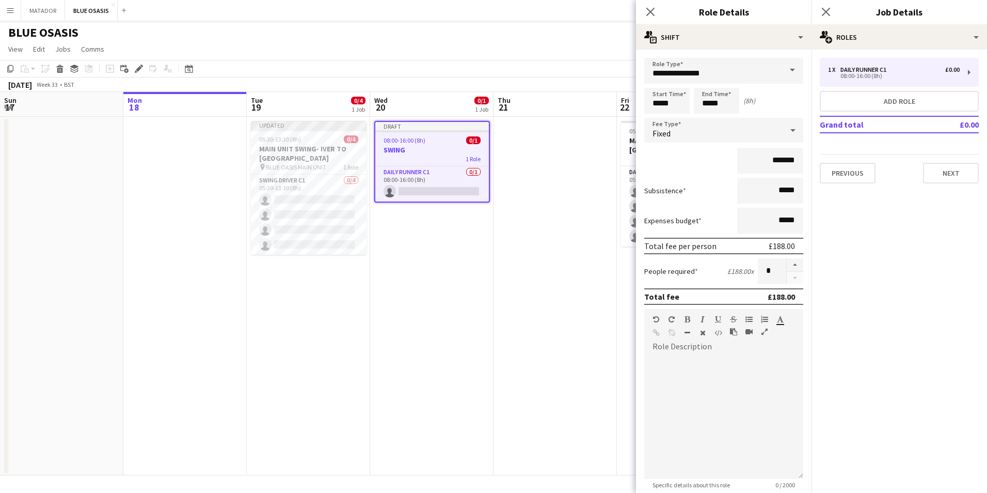
click at [888, 253] on mat-expansion-panel "pencil3 General details 1 x Daily Runner C1 £0.00 08:00-16:00 (8h) Add role Gra…" at bounding box center [900, 271] width 176 height 443
click at [789, 263] on button "button" at bounding box center [795, 264] width 17 height 13
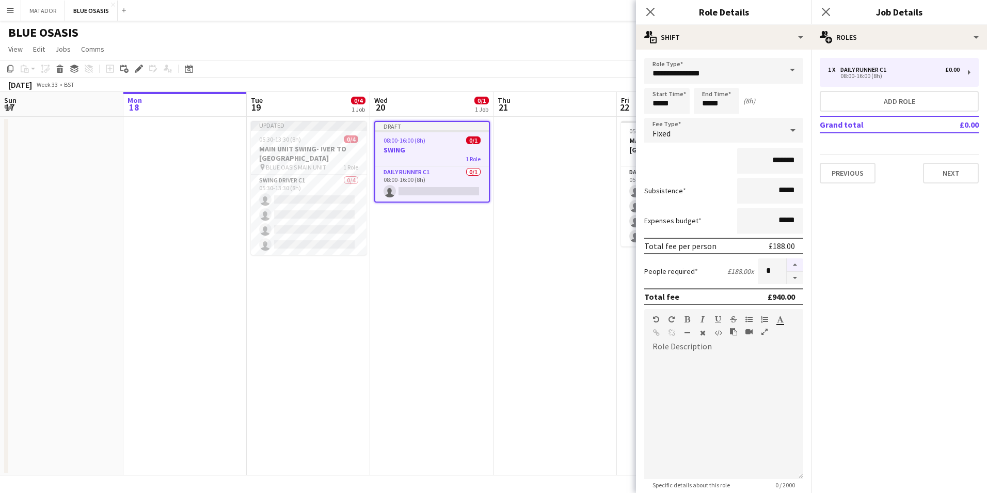
click at [789, 263] on button "button" at bounding box center [795, 264] width 17 height 13
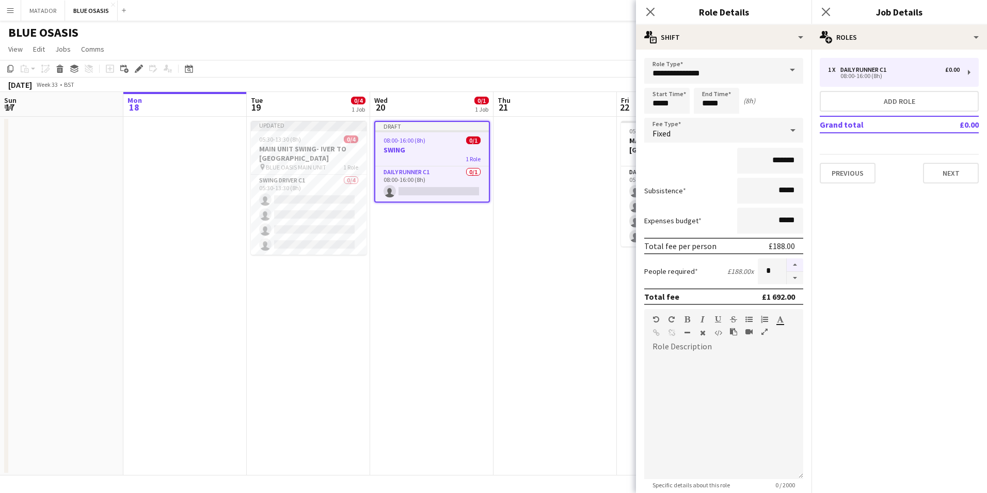
type input "**"
click at [914, 268] on mat-expansion-panel "pencil3 General details 1 x Daily Runner C1 £0.00 08:00-16:00 (8h) Add role Gra…" at bounding box center [900, 271] width 176 height 443
click at [963, 175] on button "Next" at bounding box center [951, 173] width 56 height 21
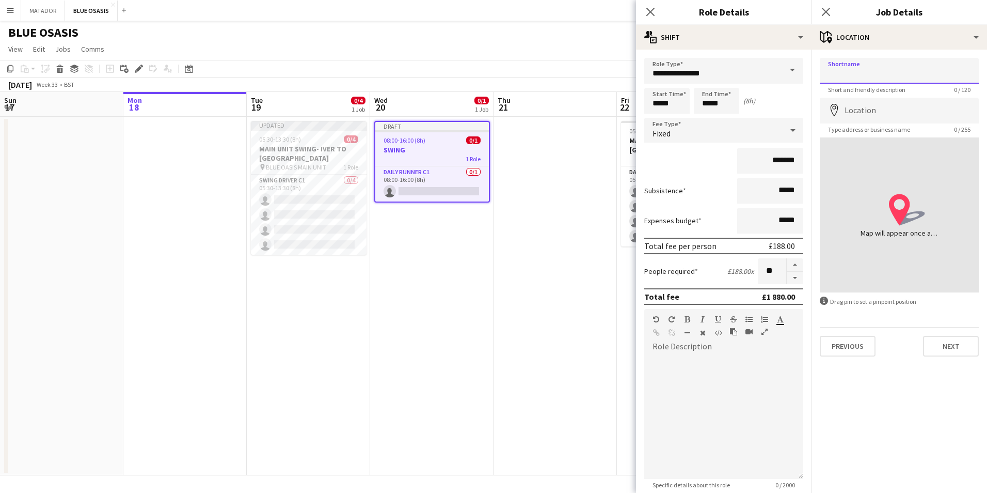
click at [873, 69] on input "Shortname" at bounding box center [899, 71] width 159 height 26
type input "**********"
click at [948, 350] on button "Next" at bounding box center [951, 346] width 56 height 21
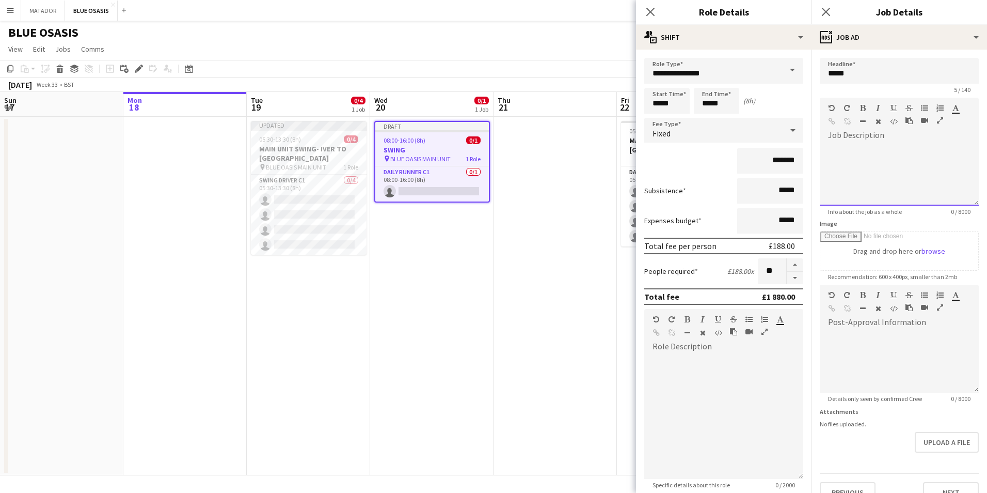
click at [872, 137] on div at bounding box center [899, 170] width 159 height 69
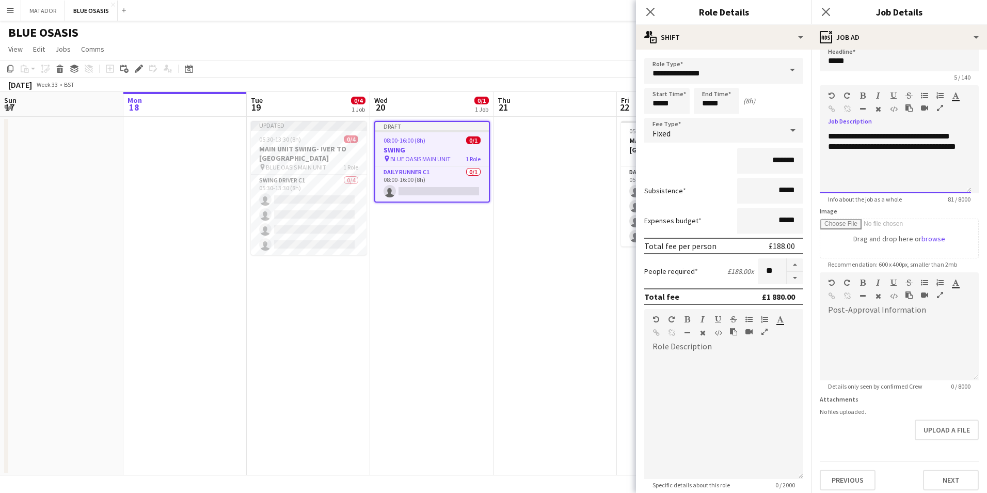
scroll to position [18, 0]
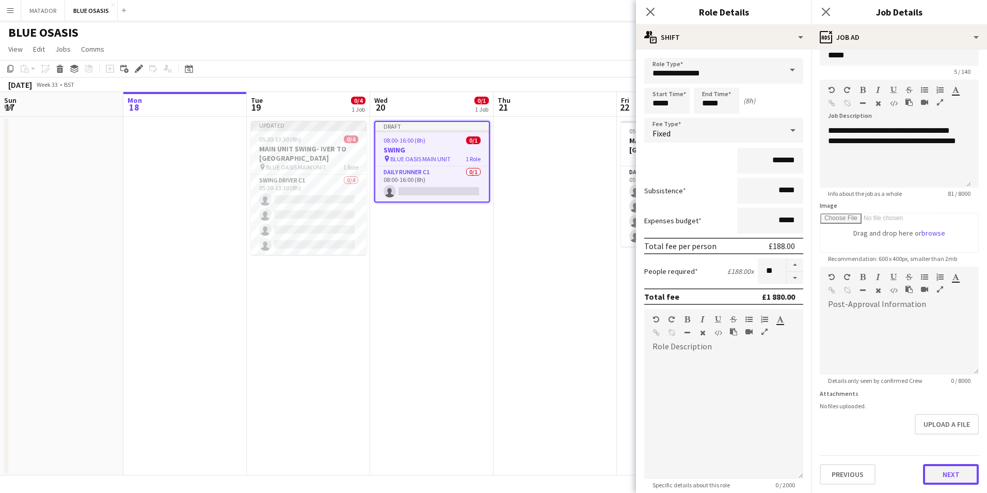
click at [943, 476] on button "Next" at bounding box center [951, 474] width 56 height 21
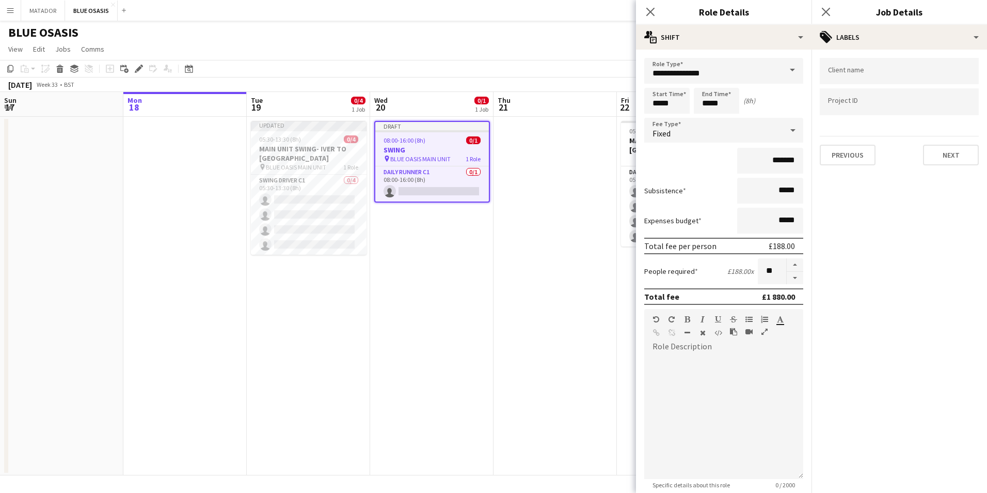
scroll to position [0, 0]
click at [888, 75] on input "Type to search client labels..." at bounding box center [899, 74] width 143 height 9
type input "**********"
click at [849, 100] on input "Type to search project ID labels..." at bounding box center [899, 101] width 143 height 9
type input "*****"
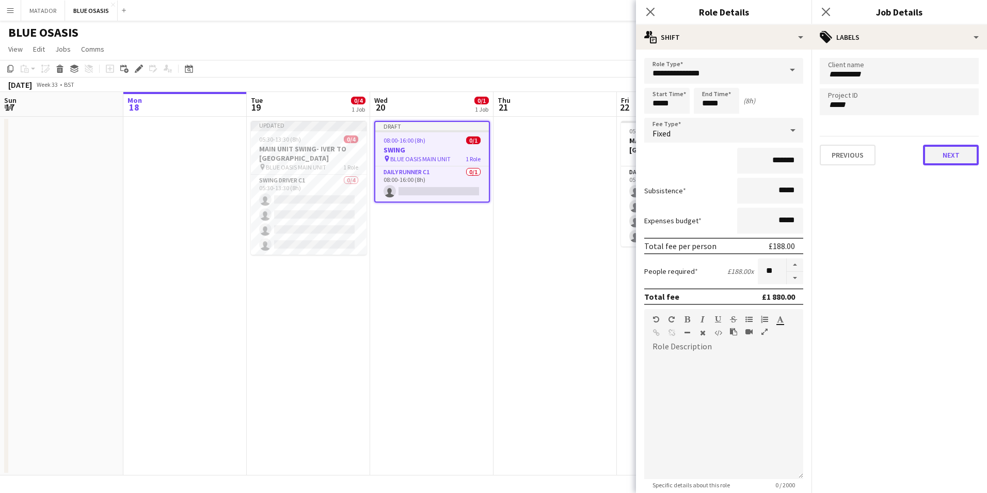
click at [945, 155] on button "Next" at bounding box center [951, 155] width 56 height 21
type input "*******"
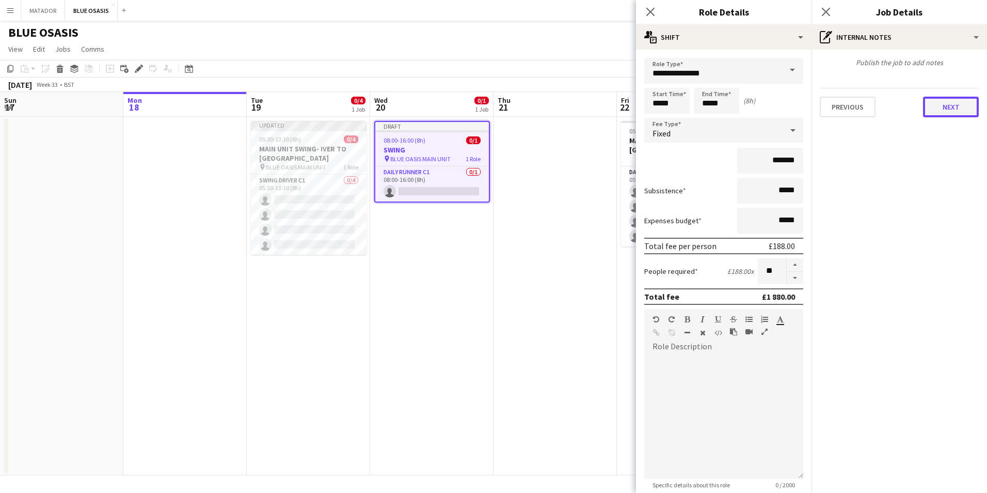
click at [945, 101] on button "Next" at bounding box center [951, 107] width 56 height 21
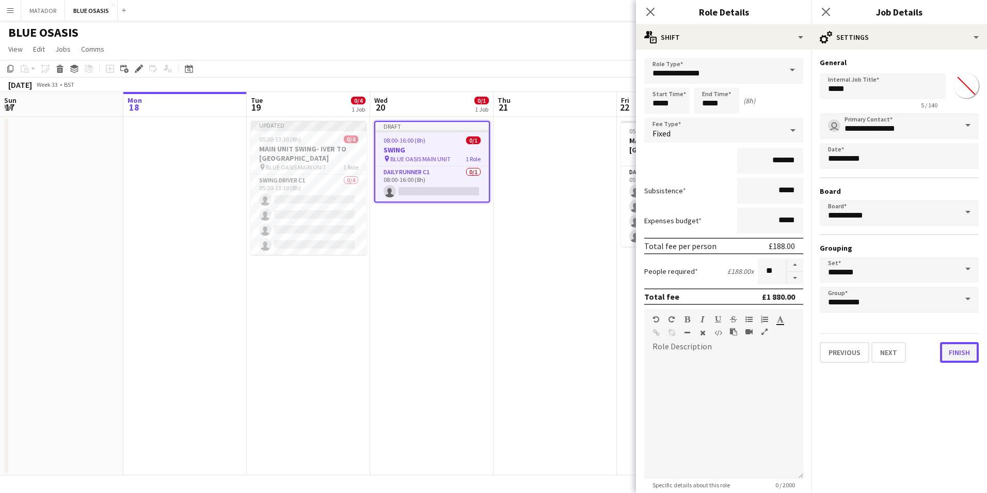
click at [954, 350] on button "Finish" at bounding box center [959, 352] width 39 height 21
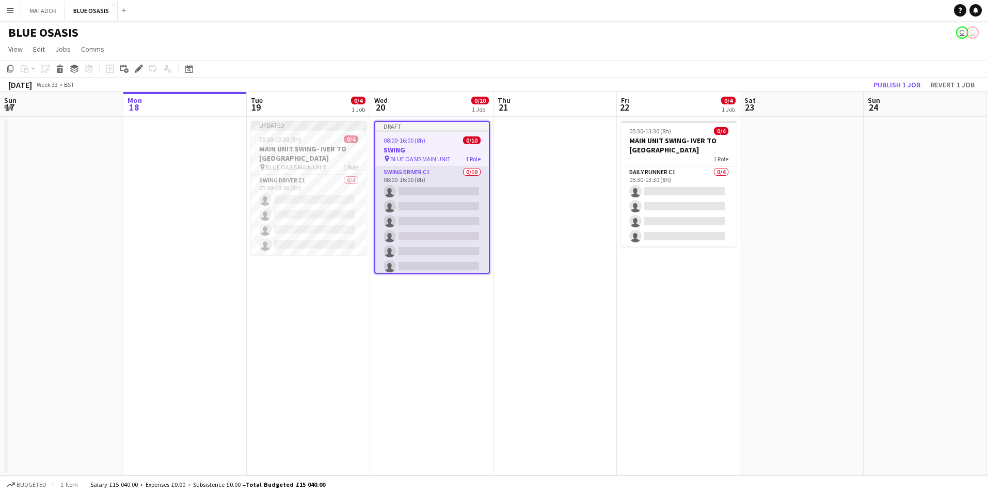
click at [427, 182] on app-card-role "Swing Driver C1 0/10 08:00-16:00 (8h) single-neutral-actions single-neutral-act…" at bounding box center [432, 251] width 114 height 170
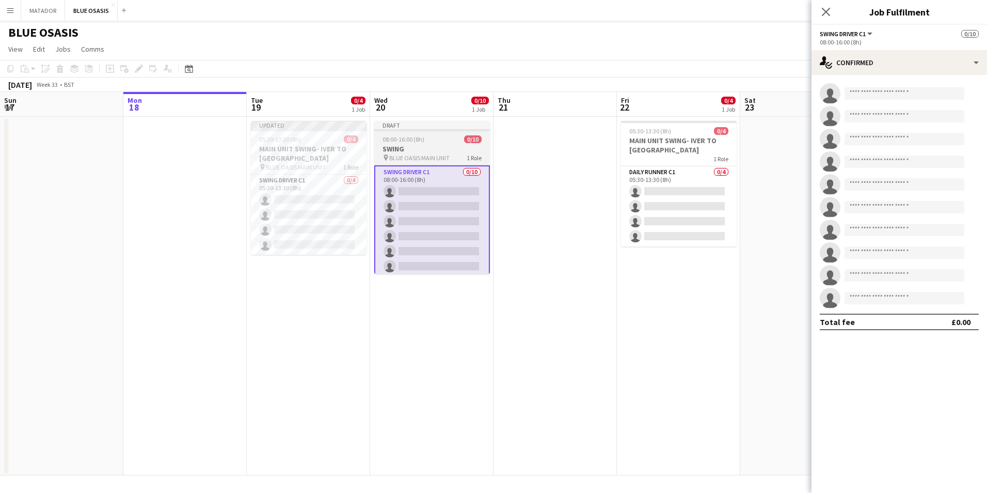
click at [426, 148] on h3 "SWING" at bounding box center [432, 148] width 116 height 9
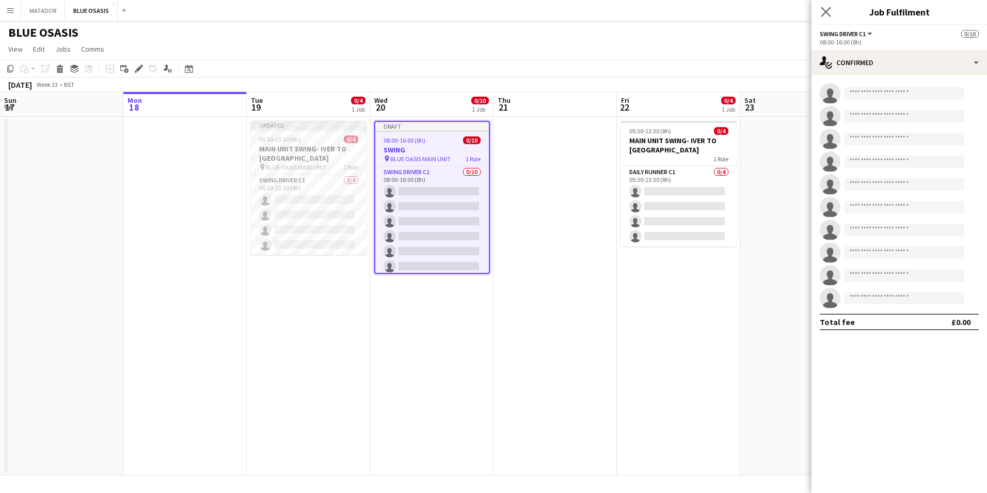
click at [831, 8] on app-icon "Close pop-in" at bounding box center [826, 12] width 15 height 15
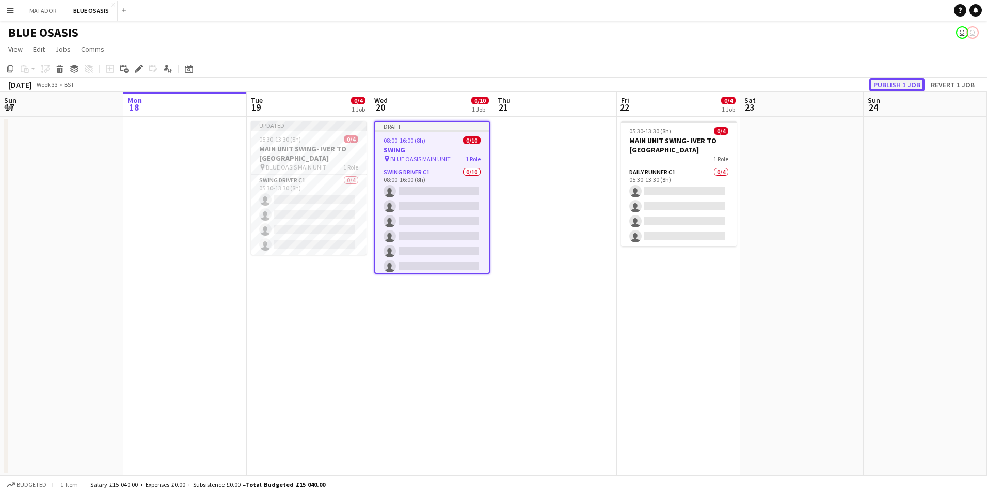
click at [898, 87] on button "Publish 1 job" at bounding box center [896, 84] width 55 height 13
click at [159, 159] on app-date-cell at bounding box center [184, 296] width 123 height 358
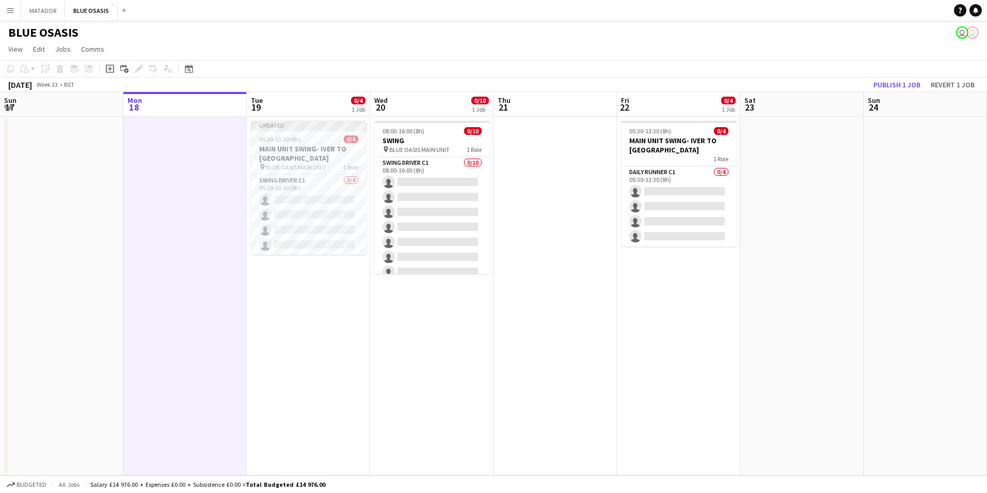
click at [11, 7] on app-icon "Menu" at bounding box center [10, 10] width 8 height 8
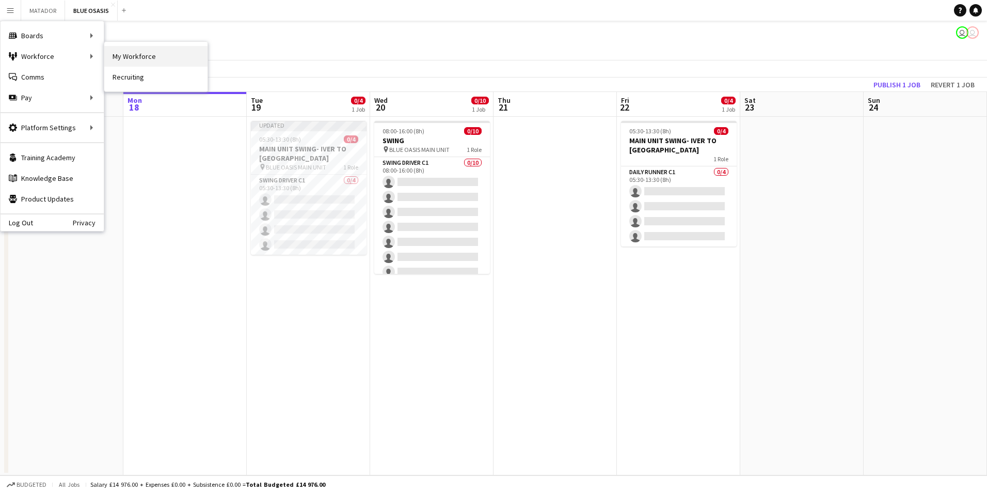
click at [158, 54] on link "My Workforce" at bounding box center [155, 56] width 103 height 21
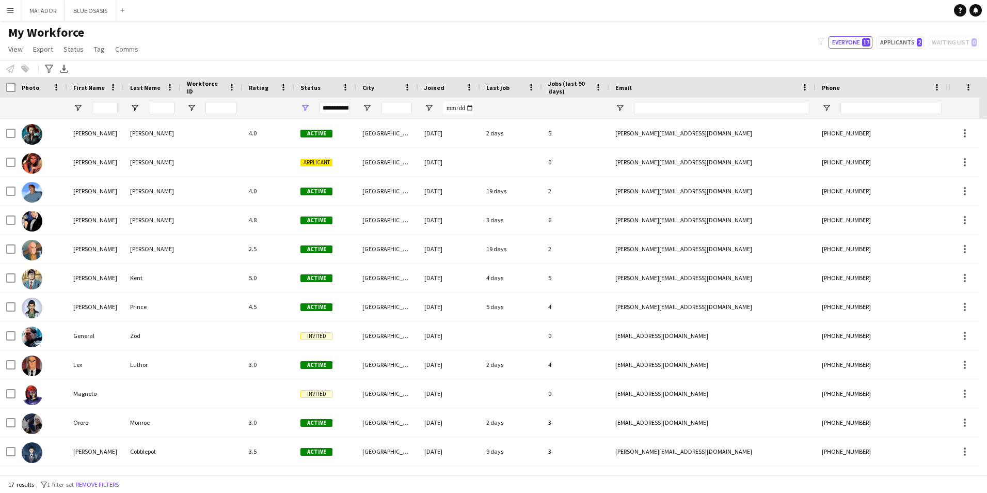
click at [12, 8] on app-icon "Menu" at bounding box center [10, 10] width 8 height 8
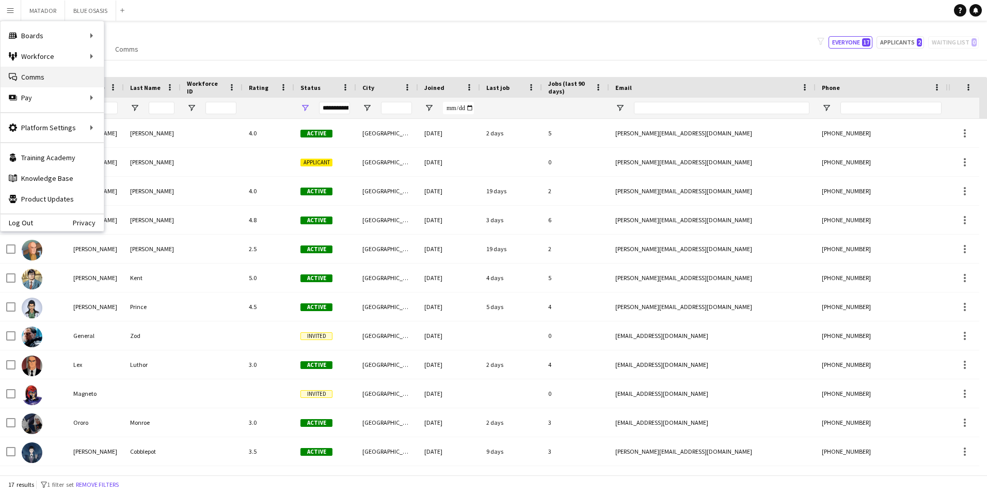
click at [45, 74] on link "Comms Comms" at bounding box center [52, 77] width 103 height 21
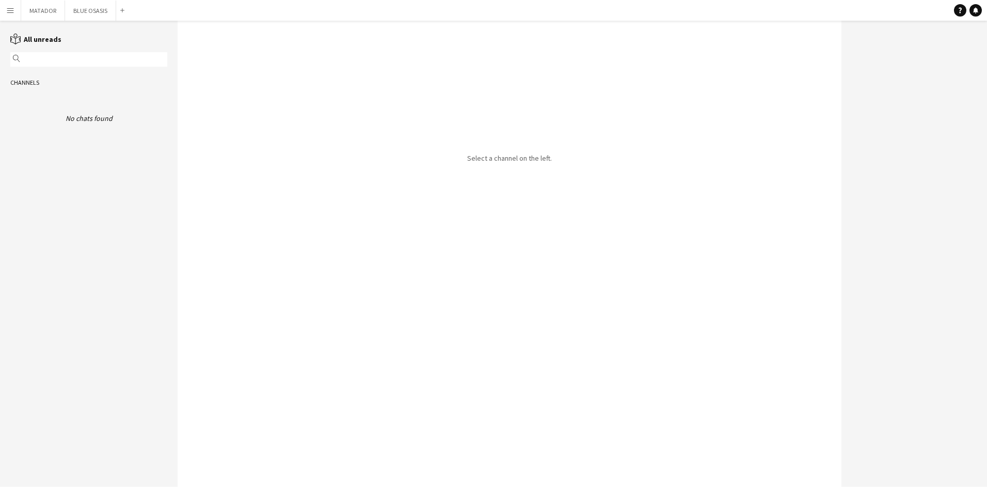
click at [18, 10] on button "Menu" at bounding box center [10, 10] width 21 height 21
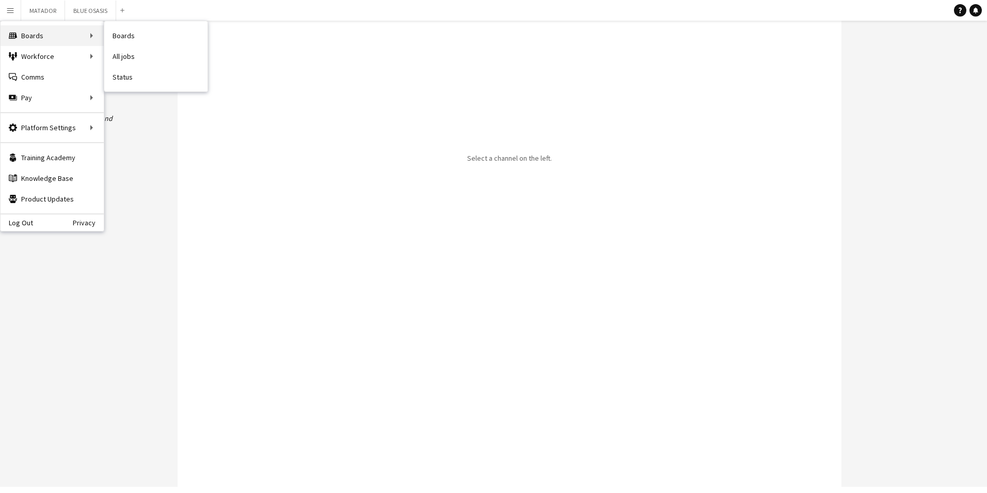
click at [56, 35] on div "Boards Boards" at bounding box center [52, 35] width 103 height 21
click at [31, 7] on button "MATADOR Close" at bounding box center [43, 11] width 44 height 20
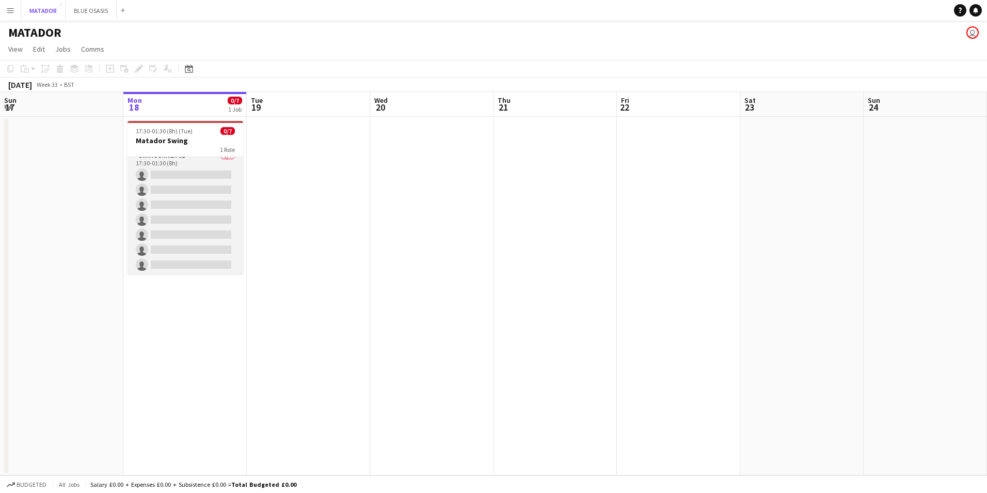
scroll to position [8, 0]
click at [187, 187] on app-card-role "Swing Driver C1 0/7 17:30-01:30 (8h) single-neutral-actions single-neutral-acti…" at bounding box center [186, 211] width 116 height 125
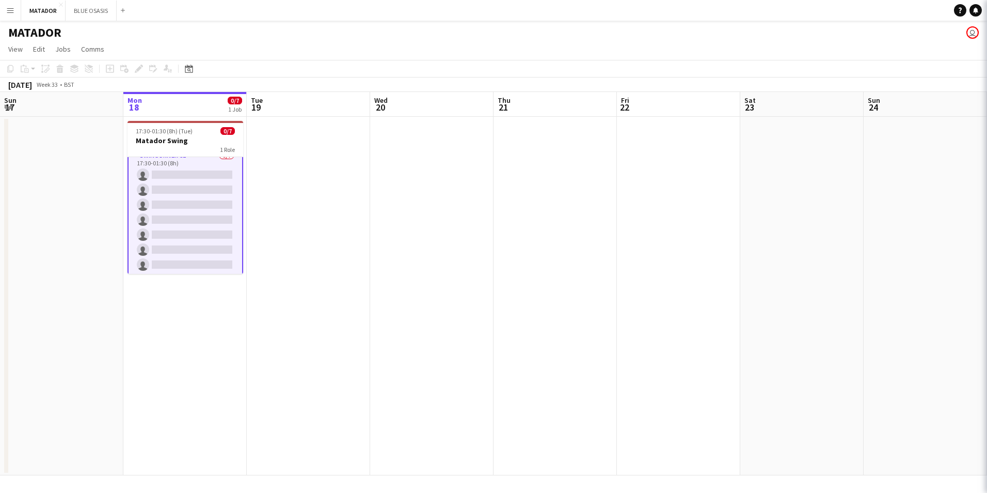
scroll to position [9, 0]
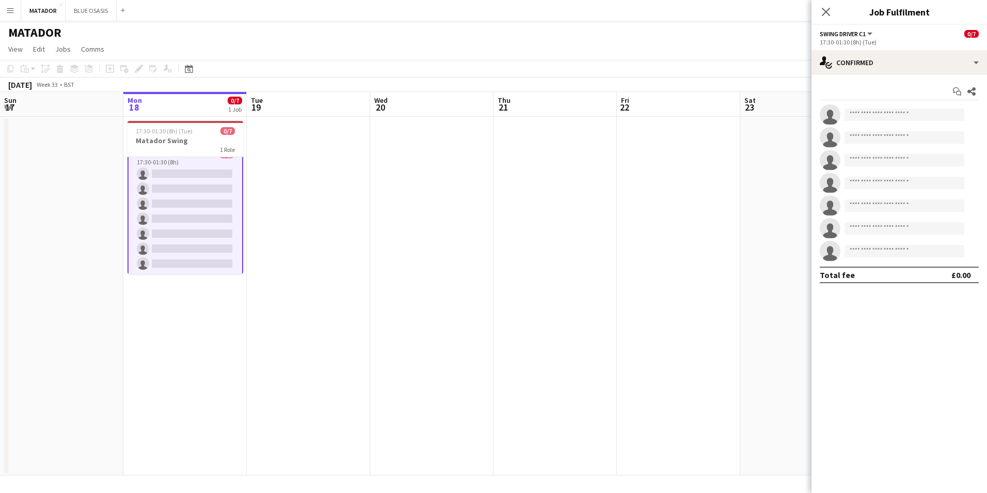
click at [323, 177] on app-date-cell at bounding box center [308, 296] width 123 height 358
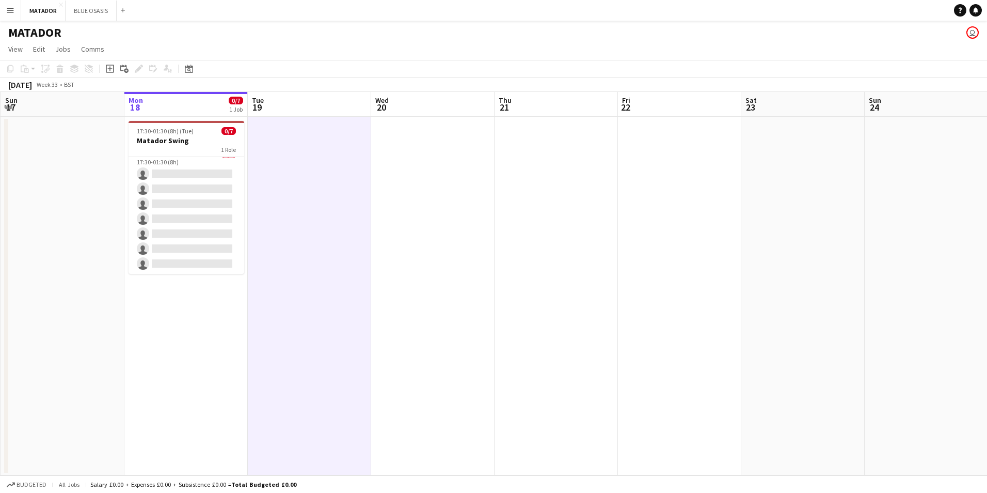
click at [445, 177] on app-date-cell at bounding box center [432, 296] width 123 height 358
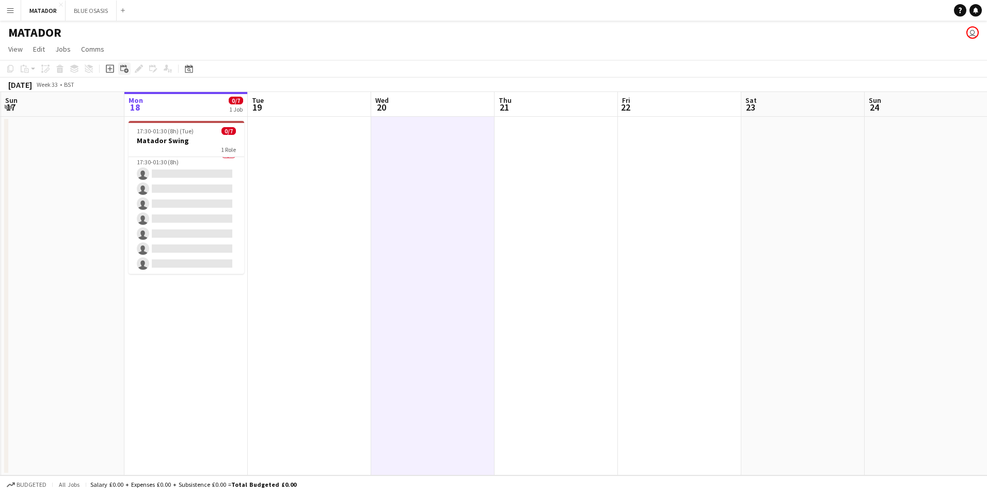
click at [124, 69] on icon "Add linked Job" at bounding box center [124, 69] width 8 height 8
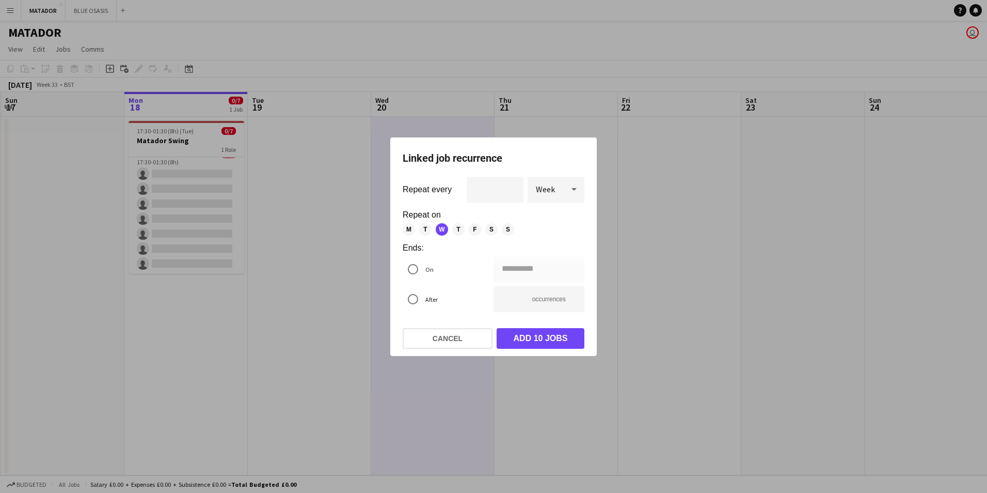
click at [346, 194] on div at bounding box center [493, 246] width 987 height 493
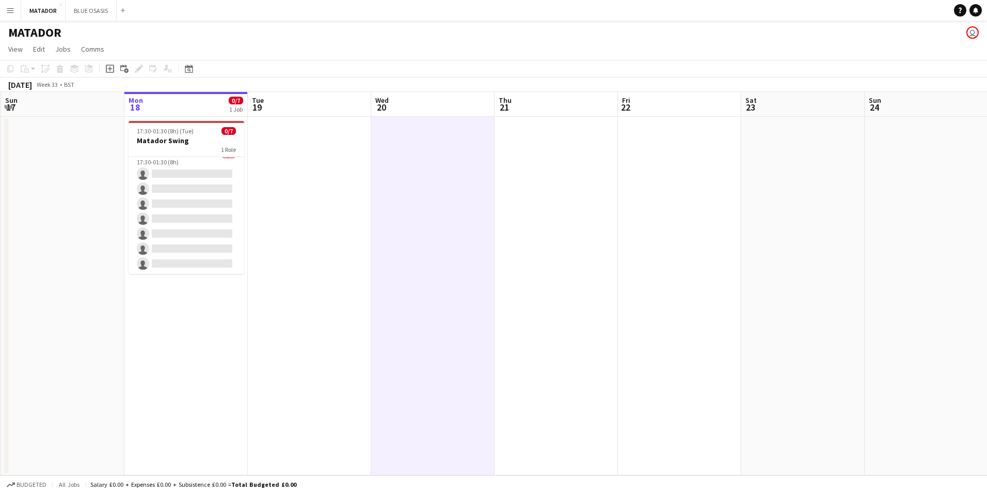
click at [409, 186] on app-date-cell at bounding box center [432, 296] width 123 height 358
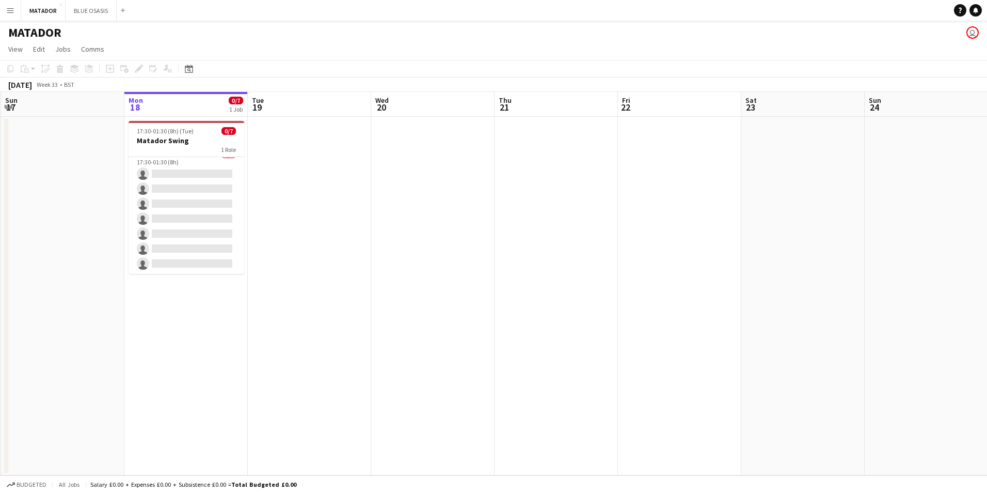
click at [409, 186] on app-date-cell at bounding box center [432, 296] width 123 height 358
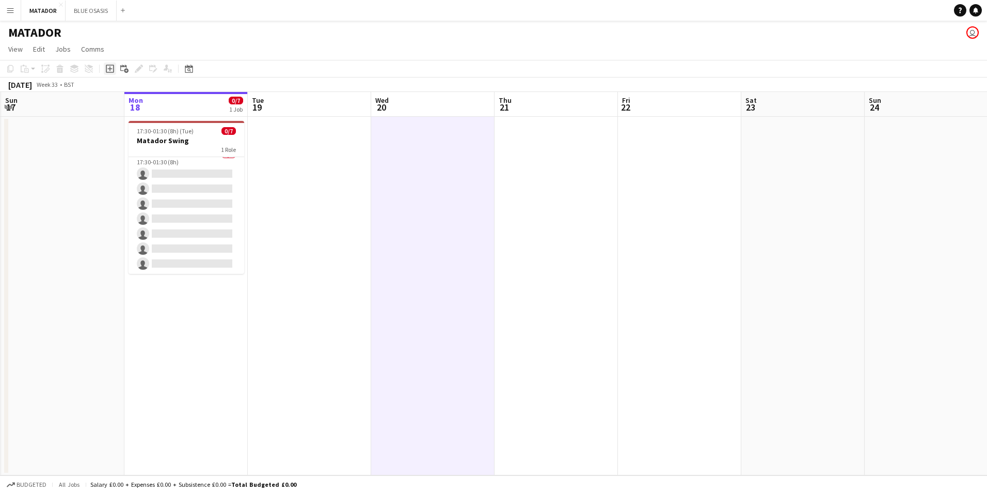
click at [108, 69] on icon at bounding box center [109, 69] width 5 height 5
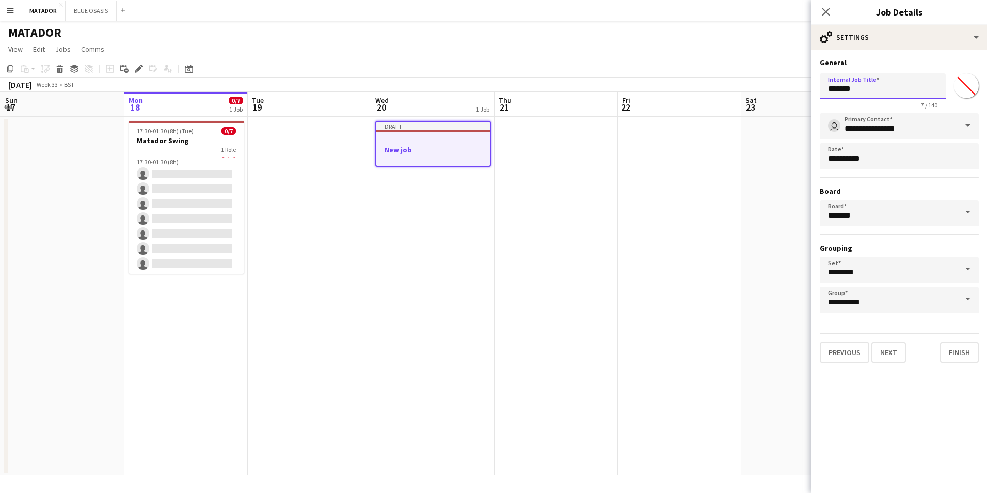
click at [896, 94] on input "*******" at bounding box center [883, 86] width 126 height 26
drag, startPoint x: 884, startPoint y: 91, endPoint x: 808, endPoint y: 90, distance: 75.9
click at [808, 90] on body "Menu Boards Boards Boards All jobs Status Workforce Workforce My Workforce Recr…" at bounding box center [493, 246] width 987 height 493
type input "**********"
click at [960, 355] on button "Finish" at bounding box center [959, 352] width 39 height 21
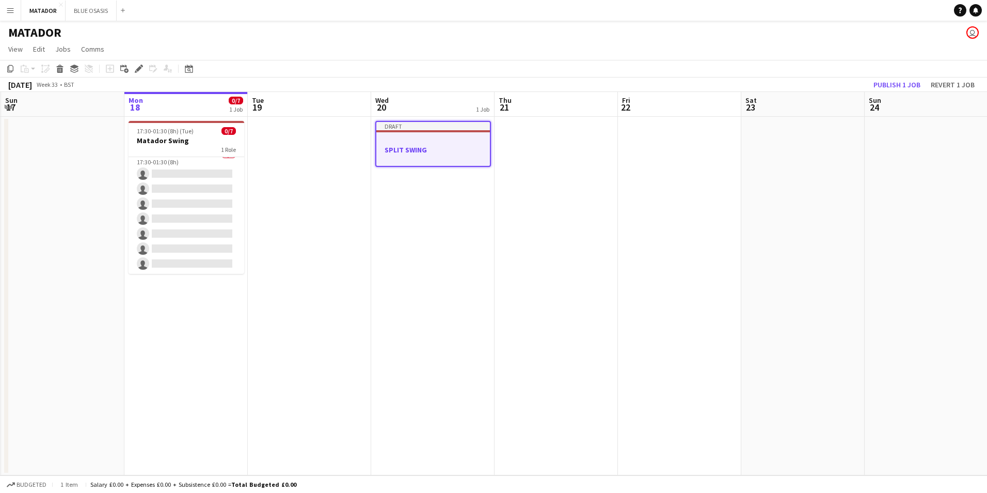
click at [424, 138] on div at bounding box center [433, 140] width 114 height 8
click at [423, 138] on div at bounding box center [433, 140] width 114 height 8
click at [423, 138] on div at bounding box center [433, 139] width 116 height 8
click at [136, 64] on div "Edit" at bounding box center [139, 68] width 12 height 12
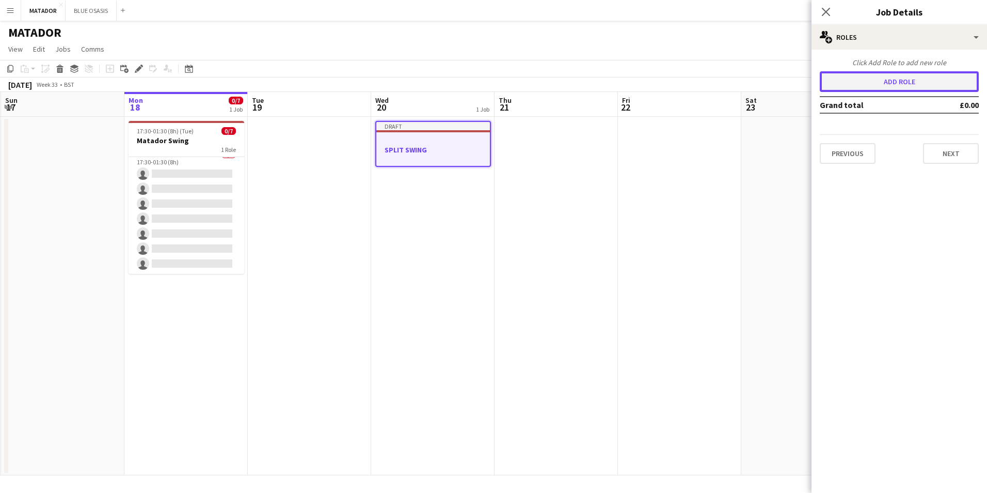
click at [897, 85] on button "Add role" at bounding box center [899, 81] width 159 height 21
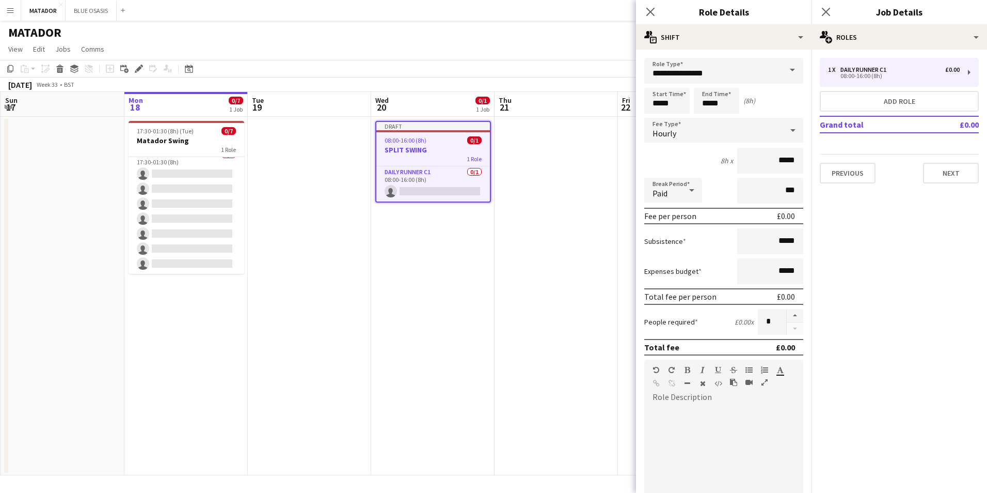
click at [783, 71] on span at bounding box center [793, 70] width 22 height 25
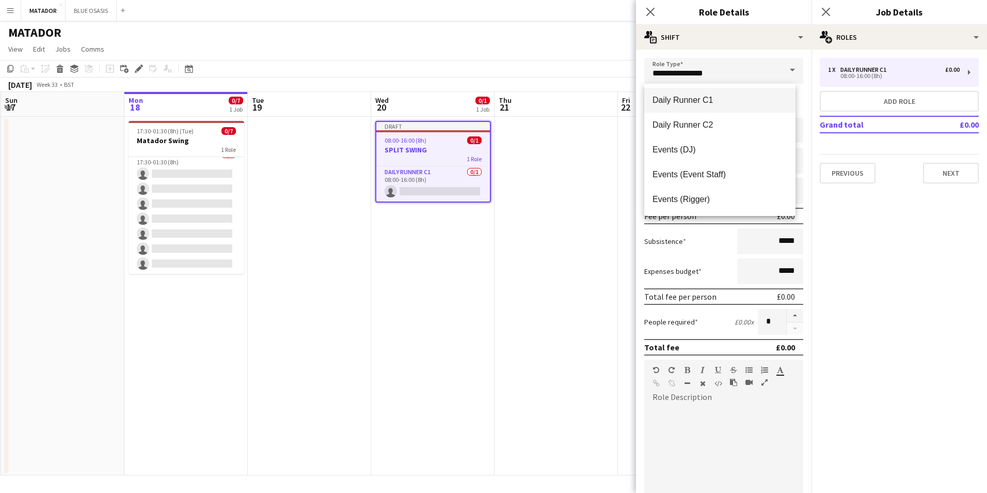
click at [701, 104] on span "Daily Runner C1" at bounding box center [720, 100] width 135 height 10
type input "*******"
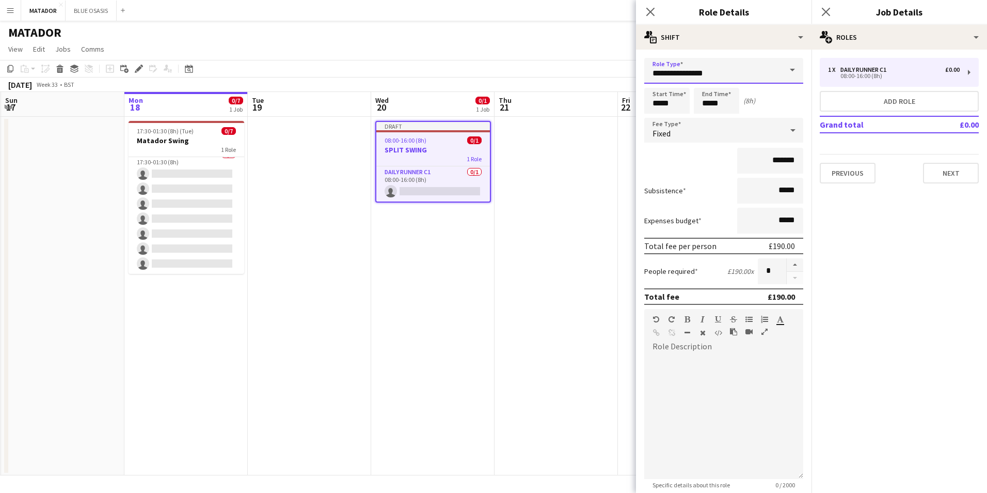
click at [767, 75] on input "**********" at bounding box center [723, 71] width 159 height 26
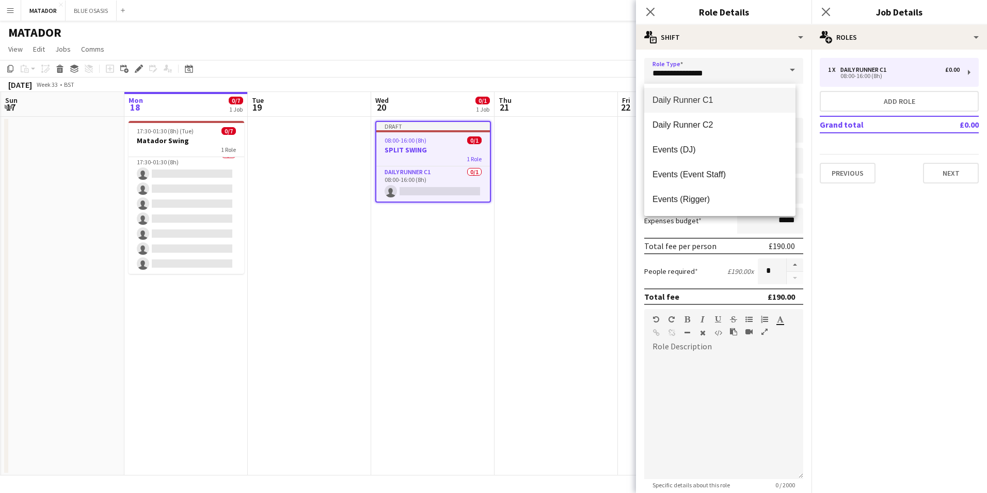
click at [789, 63] on span at bounding box center [793, 70] width 22 height 25
click at [714, 176] on span "Swing Driver C1" at bounding box center [720, 174] width 135 height 10
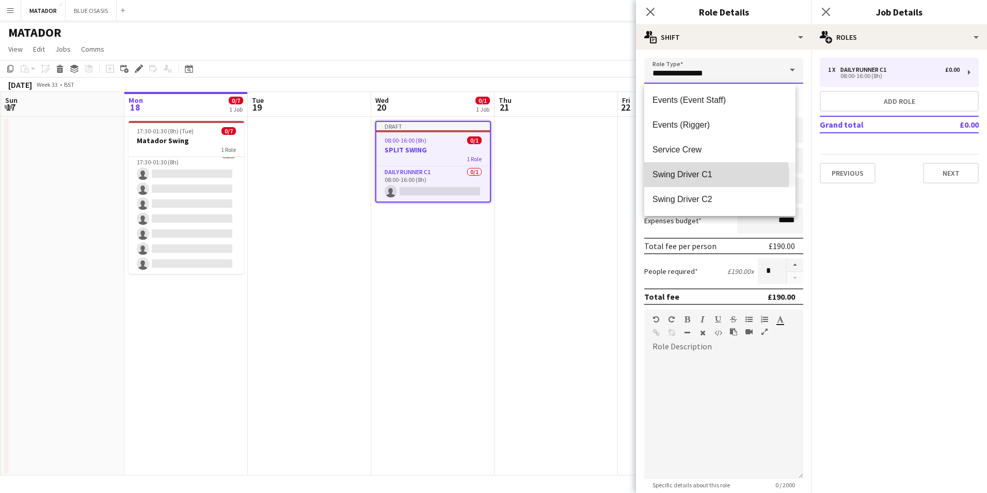
type input "**********"
type input "*******"
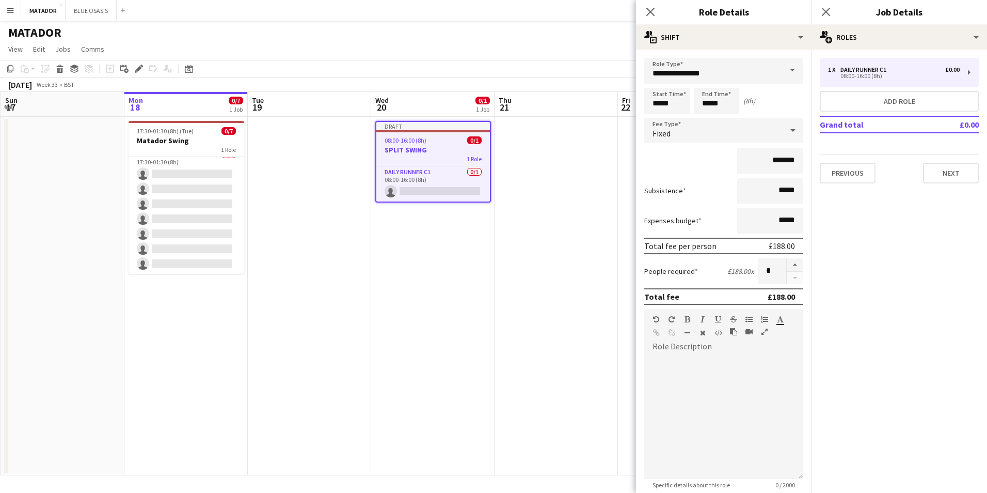
click at [901, 254] on mat-expansion-panel "pencil3 General details 1 x Daily Runner C1 £0.00 08:00-16:00 (8h) Add role Gra…" at bounding box center [900, 271] width 176 height 443
click at [894, 103] on button "Add role" at bounding box center [899, 101] width 159 height 21
type input "**********"
type input "*****"
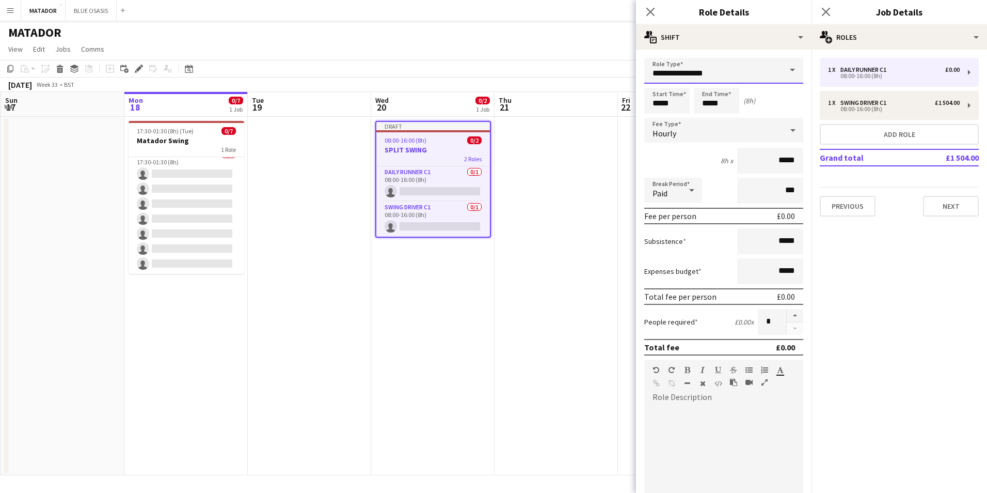
click at [742, 69] on input "**********" at bounding box center [723, 71] width 159 height 26
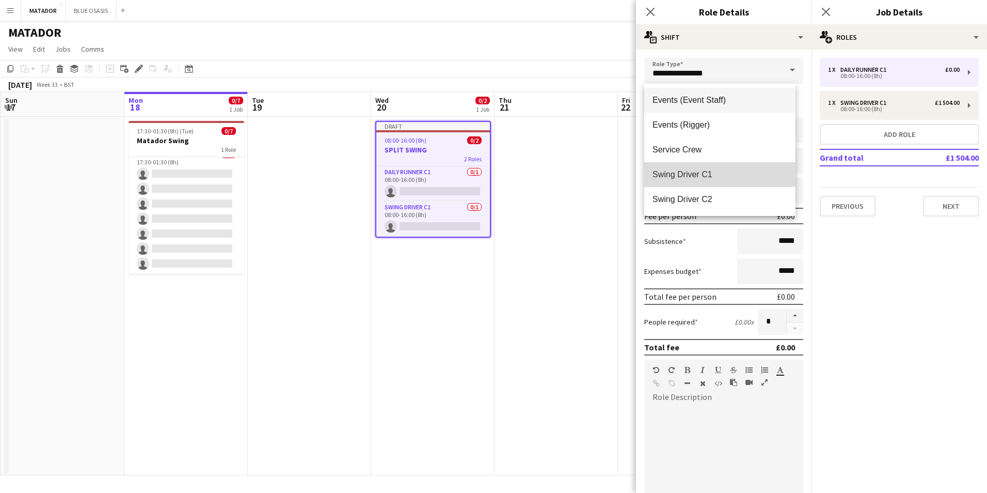
click at [733, 167] on mat-option "Swing Driver C1" at bounding box center [719, 174] width 151 height 25
type input "**********"
type input "*******"
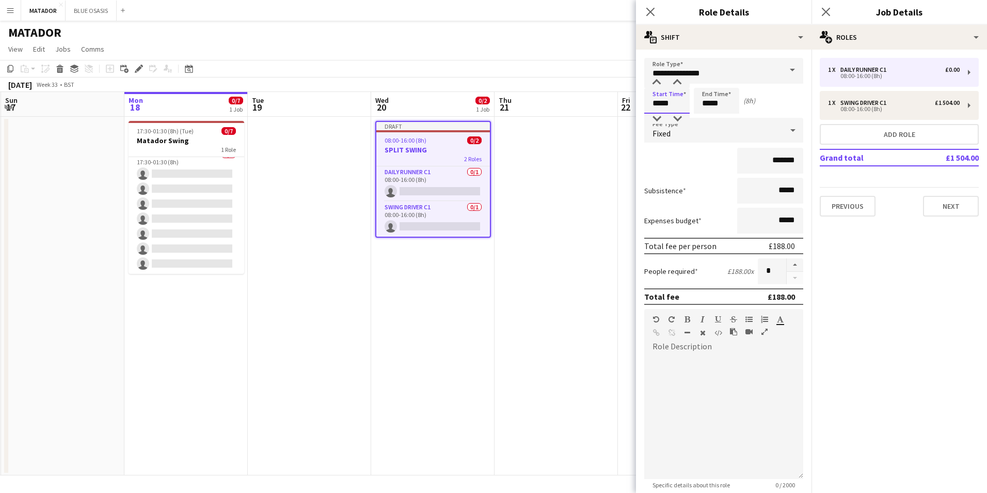
drag, startPoint x: 676, startPoint y: 106, endPoint x: 649, endPoint y: 101, distance: 27.4
click at [649, 101] on input "*****" at bounding box center [666, 101] width 45 height 26
type input "*****"
